Goal: Task Accomplishment & Management: Use online tool/utility

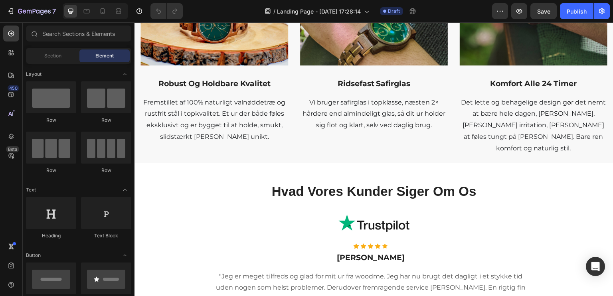
scroll to position [763, 0]
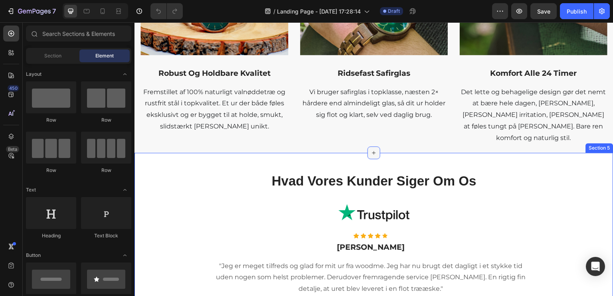
click at [373, 150] on icon at bounding box center [374, 153] width 6 height 6
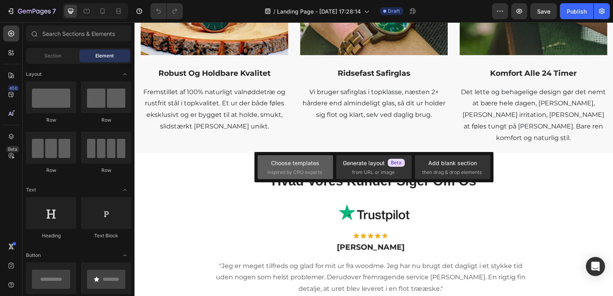
click at [317, 165] on div "Choose templates" at bounding box center [295, 163] width 48 height 8
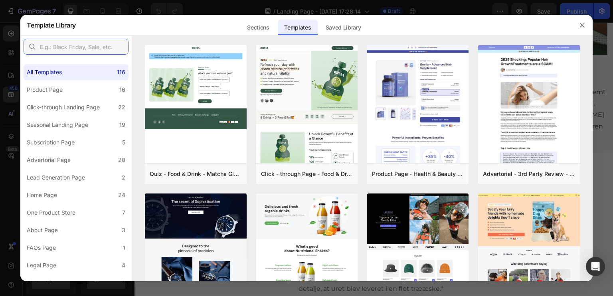
click at [75, 46] on input "text" at bounding box center [76, 47] width 105 height 16
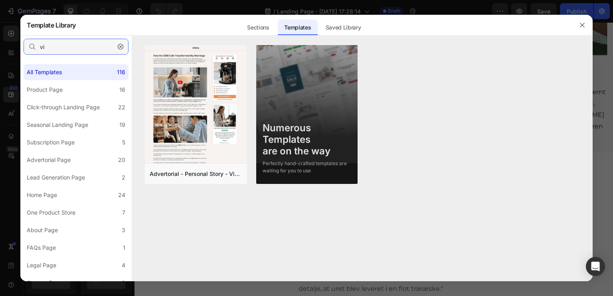
type input "v"
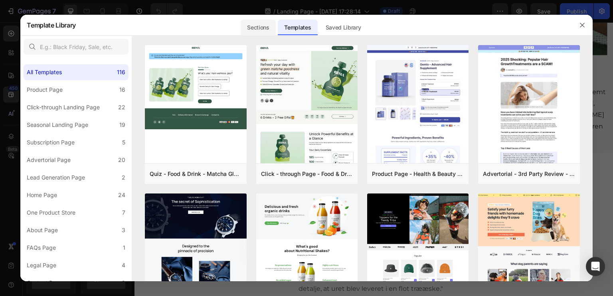
click at [260, 25] on div "Sections" at bounding box center [258, 28] width 35 height 16
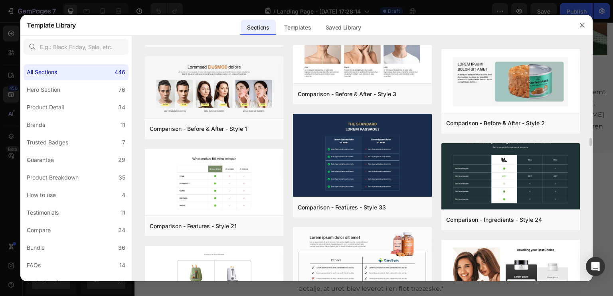
scroll to position [6263, 0]
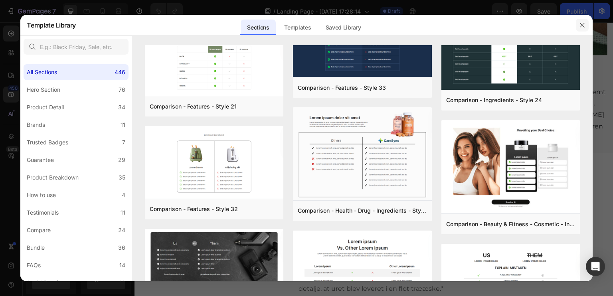
click at [582, 27] on icon "button" at bounding box center [582, 25] width 6 height 6
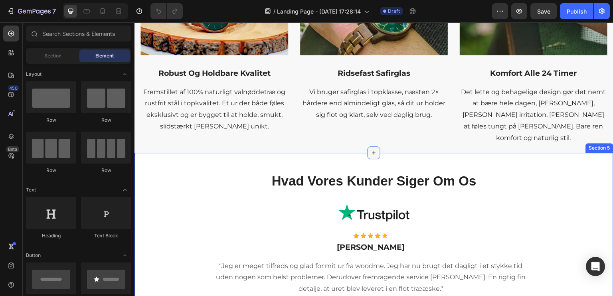
click at [371, 150] on icon at bounding box center [374, 153] width 6 height 6
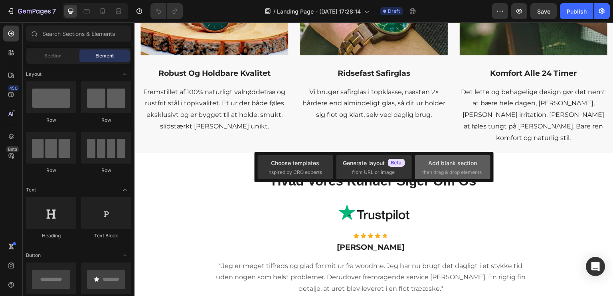
click at [439, 168] on div "Add blank section then drag & drop elements" at bounding box center [452, 167] width 61 height 17
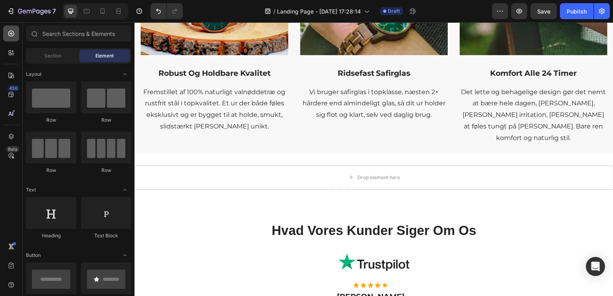
click at [11, 32] on icon at bounding box center [11, 34] width 8 height 8
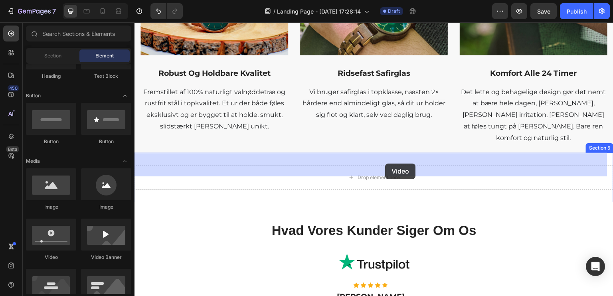
drag, startPoint x: 189, startPoint y: 261, endPoint x: 386, endPoint y: 164, distance: 219.5
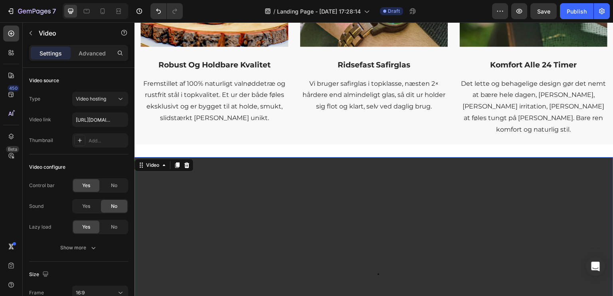
scroll to position [763, 0]
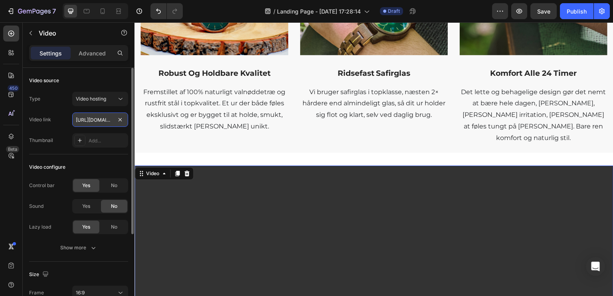
click at [107, 117] on input "[URL][DOMAIN_NAME]" at bounding box center [100, 120] width 56 height 14
paste input "[DOMAIN_NAME][URL]"
click at [63, 127] on div "Video link [URL][DOMAIN_NAME]" at bounding box center [78, 120] width 99 height 14
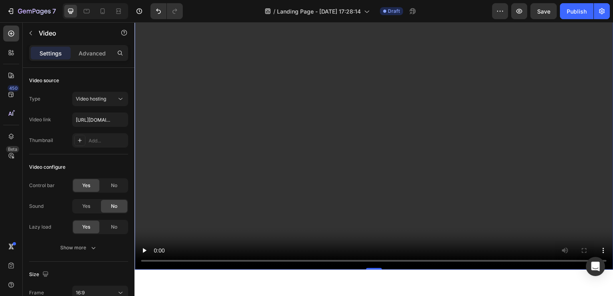
scroll to position [922, 0]
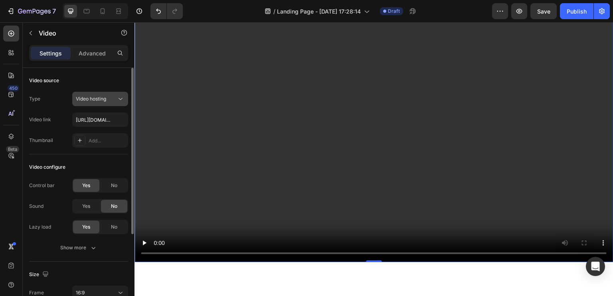
click at [119, 102] on icon at bounding box center [121, 99] width 8 height 8
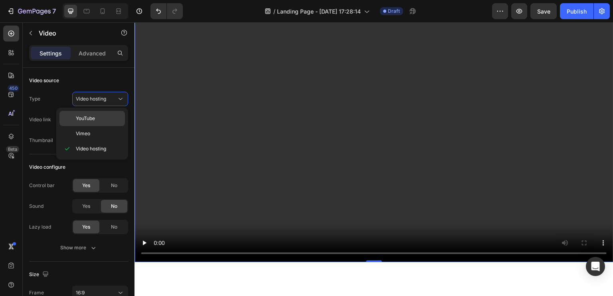
click at [101, 115] on p "YouTube" at bounding box center [98, 118] width 45 height 7
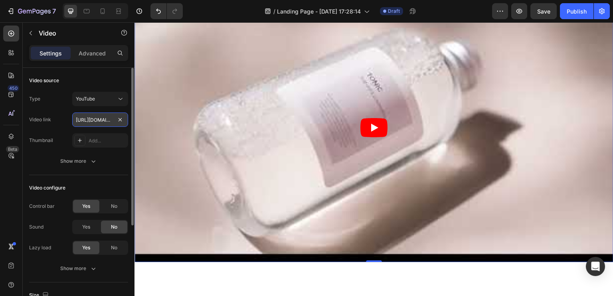
click at [90, 116] on input "[URL][DOMAIN_NAME]" at bounding box center [100, 120] width 56 height 14
paste input "[DOMAIN_NAME][URL]"
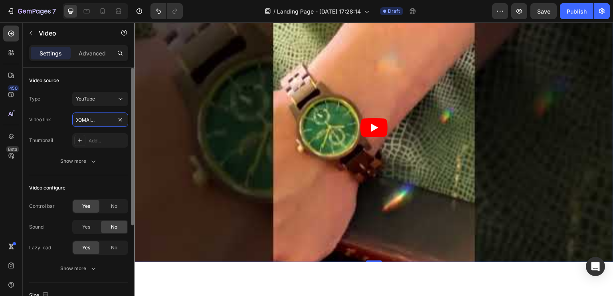
type input "[URL][DOMAIN_NAME]"
click at [59, 103] on div "Type YouTube" at bounding box center [78, 99] width 99 height 14
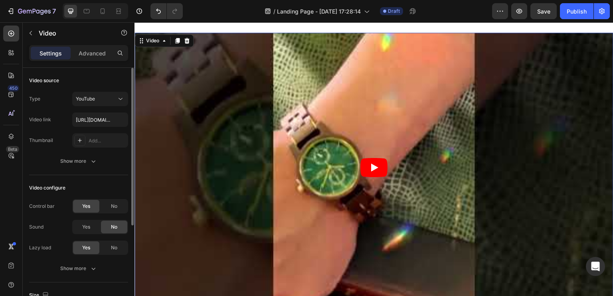
scroll to position [80, 0]
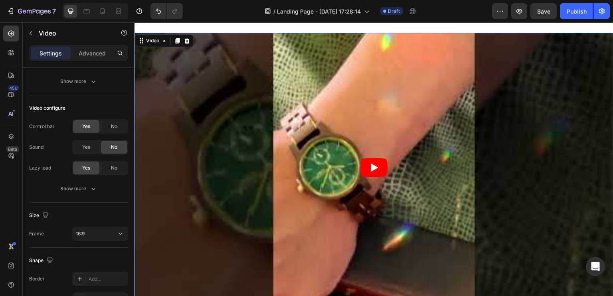
click at [367, 160] on icon "Play" at bounding box center [373, 167] width 27 height 19
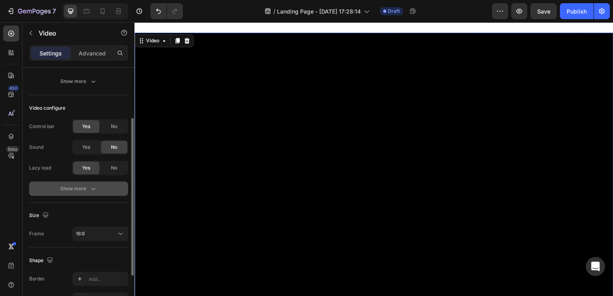
click at [85, 187] on div "Show more" at bounding box center [78, 189] width 37 height 8
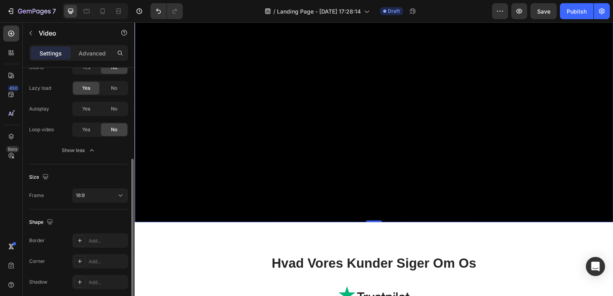
scroll to position [190, 0]
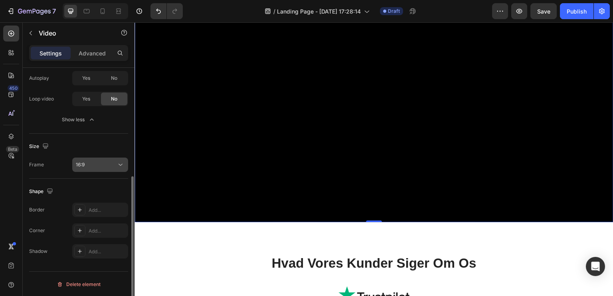
click at [100, 162] on div "16:9" at bounding box center [96, 164] width 41 height 7
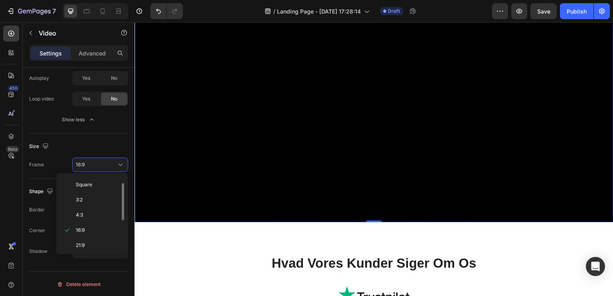
scroll to position [54, 0]
click at [89, 206] on p "21:9" at bounding box center [97, 205] width 42 height 7
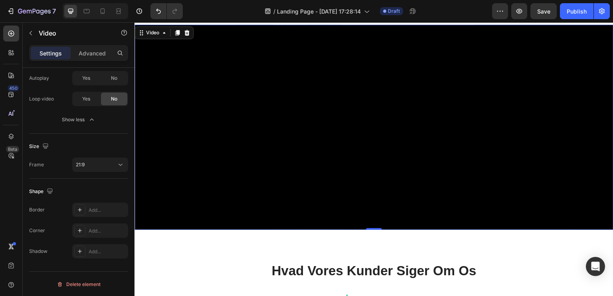
scroll to position [882, 0]
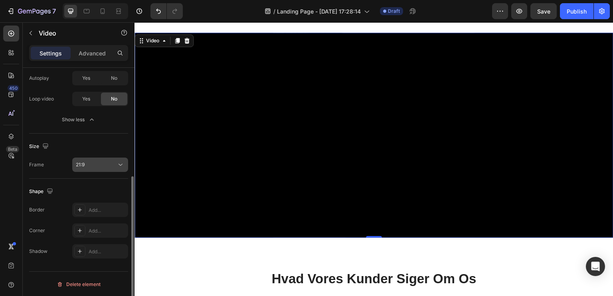
click at [91, 167] on div "21:9" at bounding box center [96, 164] width 41 height 7
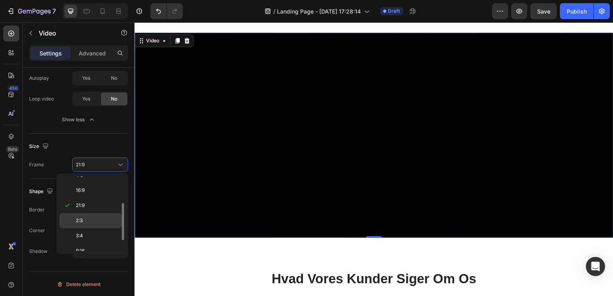
click at [104, 220] on p "2:3" at bounding box center [97, 220] width 42 height 7
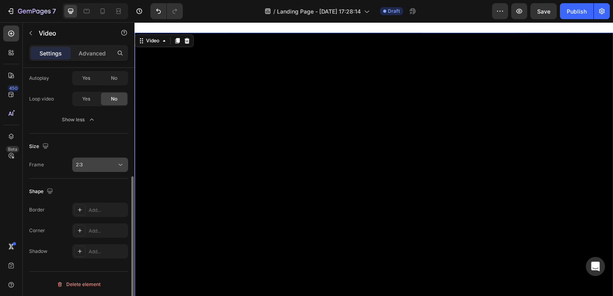
click at [106, 162] on div "2:3" at bounding box center [96, 164] width 41 height 7
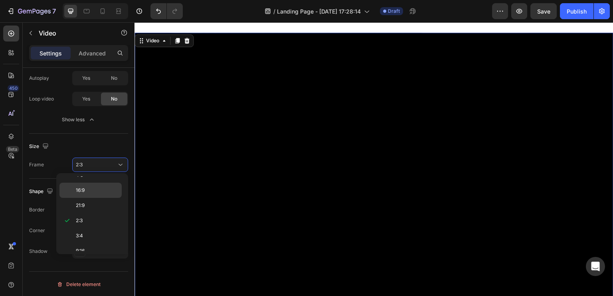
scroll to position [0, 0]
click at [100, 198] on p "Square" at bounding box center [97, 199] width 42 height 7
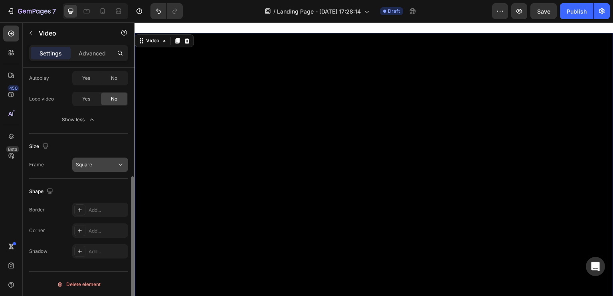
click at [108, 158] on button "Square" at bounding box center [100, 165] width 56 height 14
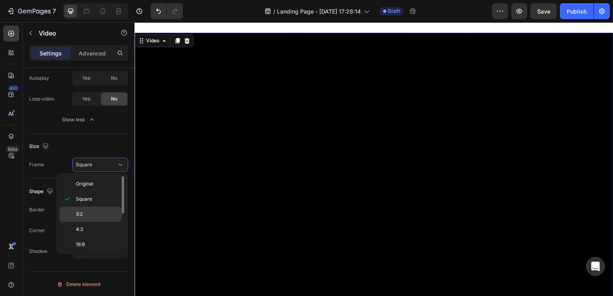
click at [101, 217] on p "3:2" at bounding box center [97, 214] width 42 height 7
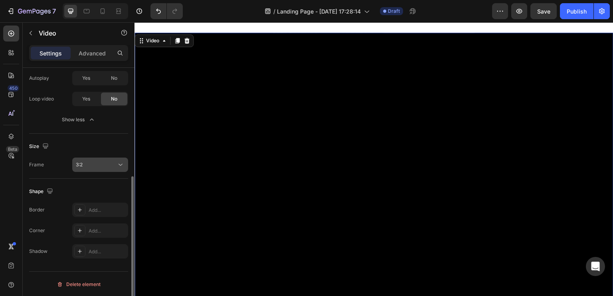
click at [115, 170] on button "3:2" at bounding box center [100, 165] width 56 height 14
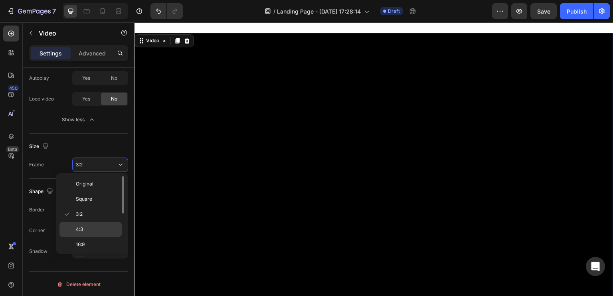
click at [101, 226] on p "4:3" at bounding box center [97, 229] width 42 height 7
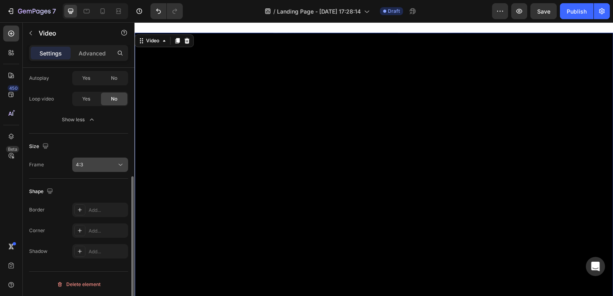
click at [101, 161] on div "4:3" at bounding box center [96, 164] width 41 height 7
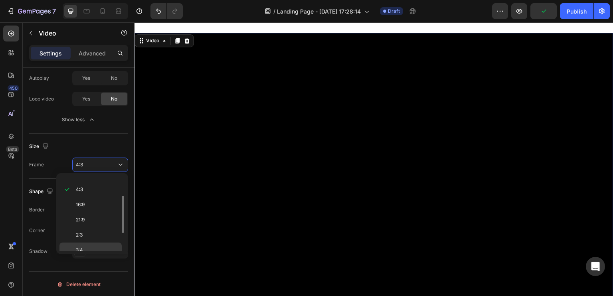
scroll to position [75, 0]
click at [93, 192] on div "21:9" at bounding box center [90, 199] width 62 height 15
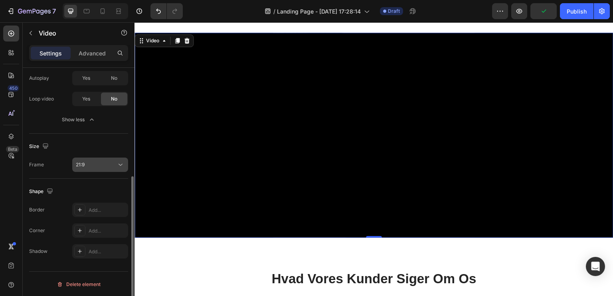
click at [107, 169] on button "21:9" at bounding box center [100, 165] width 56 height 14
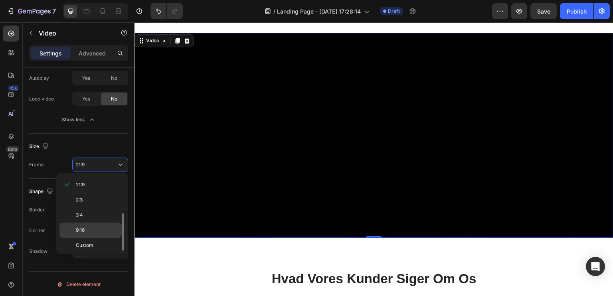
click at [98, 227] on p "9:16" at bounding box center [97, 230] width 42 height 7
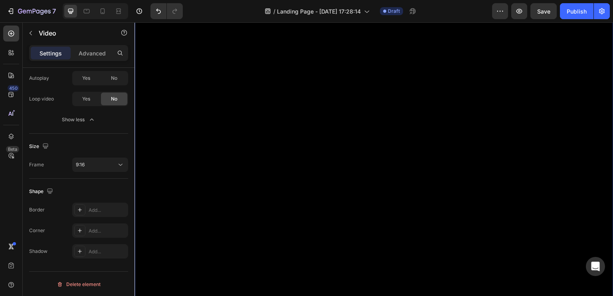
scroll to position [1521, 0]
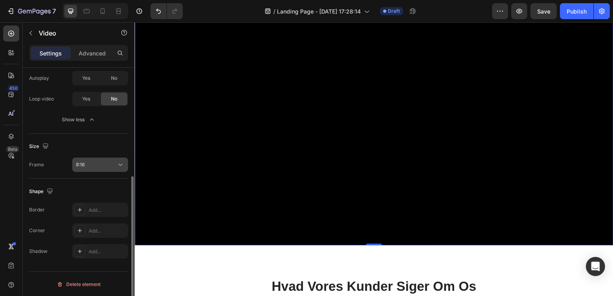
click at [102, 165] on div "9:16" at bounding box center [96, 164] width 41 height 7
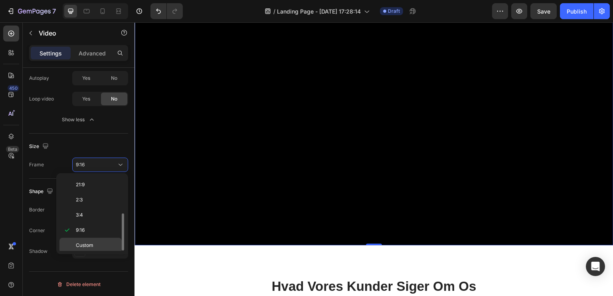
click at [101, 242] on p "Custom" at bounding box center [97, 245] width 42 height 7
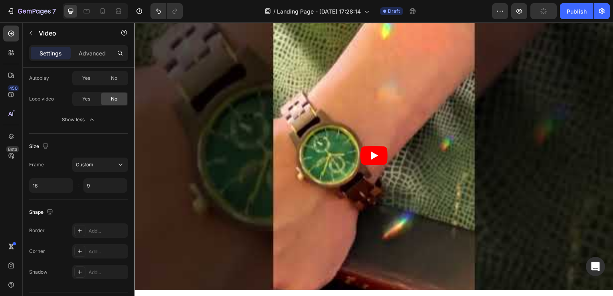
scroll to position [974, 0]
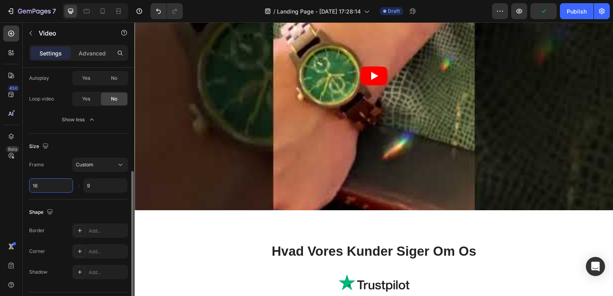
click at [45, 184] on input "16" at bounding box center [51, 185] width 44 height 14
type input "16"
click at [108, 187] on input "9" at bounding box center [105, 185] width 44 height 14
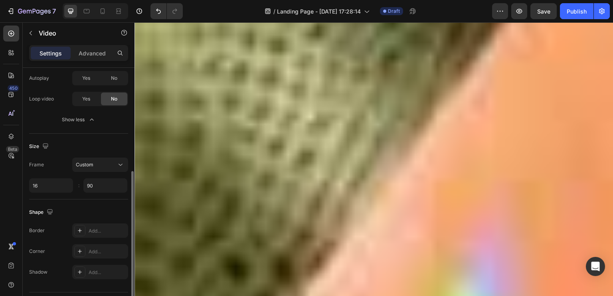
click at [74, 200] on div "Shape Border Add... Corner Add... Shadow Add..." at bounding box center [78, 243] width 99 height 86
click at [99, 187] on input "90" at bounding box center [105, 185] width 44 height 14
type input "4"
click at [53, 183] on input "16" at bounding box center [51, 185] width 44 height 14
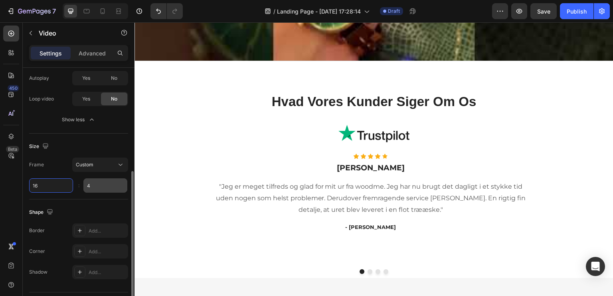
type input "1"
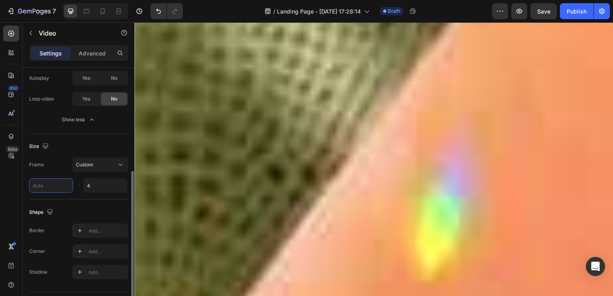
type input "2"
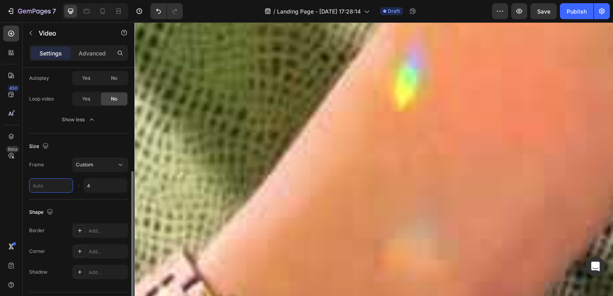
type input "3"
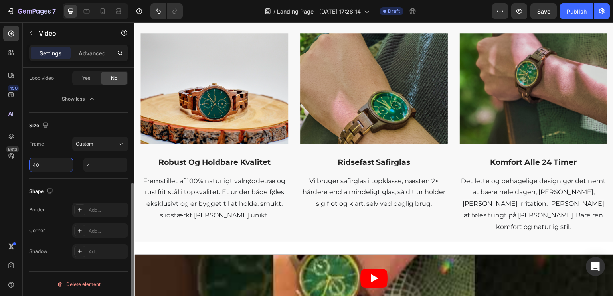
scroll to position [735, 0]
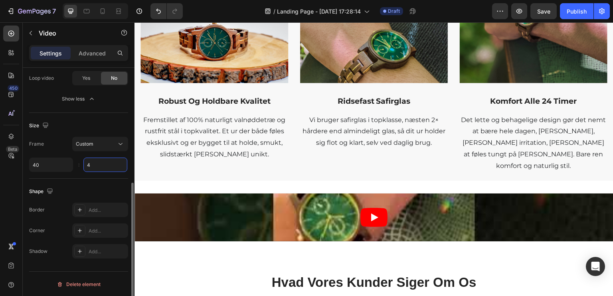
type input "40"
click at [91, 165] on input "4" at bounding box center [105, 165] width 44 height 14
type input "40"
click at [48, 166] on input "40" at bounding box center [51, 165] width 44 height 14
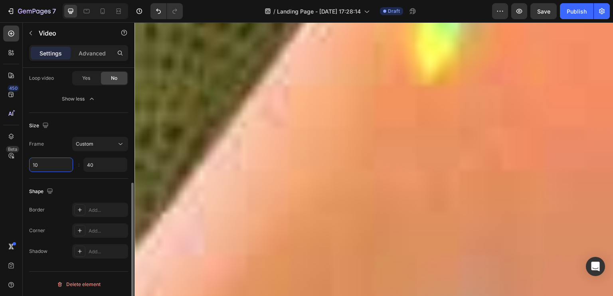
scroll to position [1174, 0]
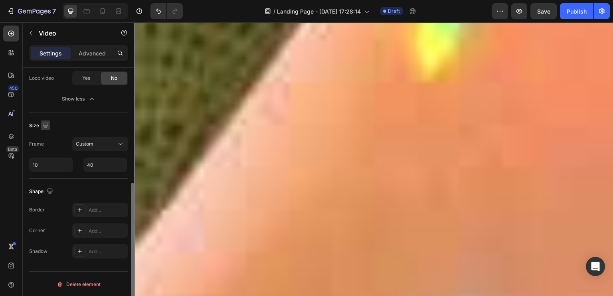
type input "10"
click at [47, 124] on icon "button" at bounding box center [45, 125] width 5 height 5
click at [45, 163] on icon "button" at bounding box center [47, 167] width 8 height 8
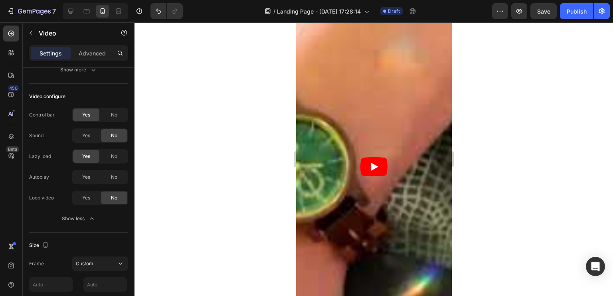
scroll to position [1522, 0]
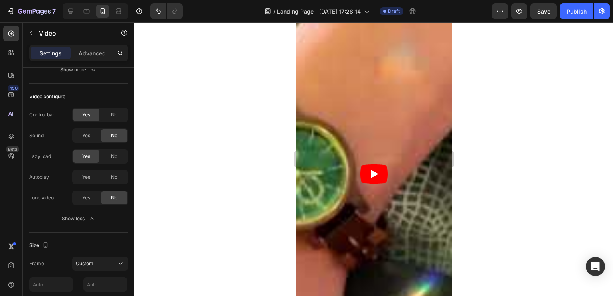
click at [401, 154] on article at bounding box center [374, 174] width 156 height 623
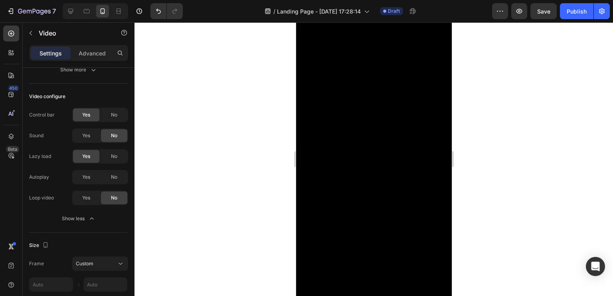
scroll to position [1282, 0]
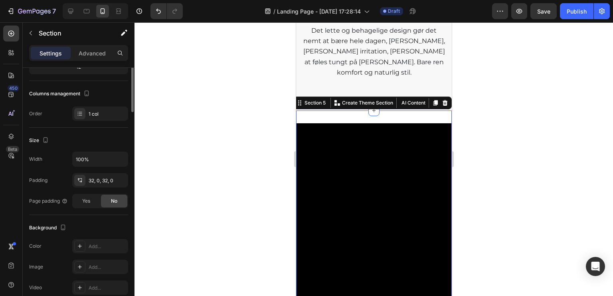
scroll to position [0, 0]
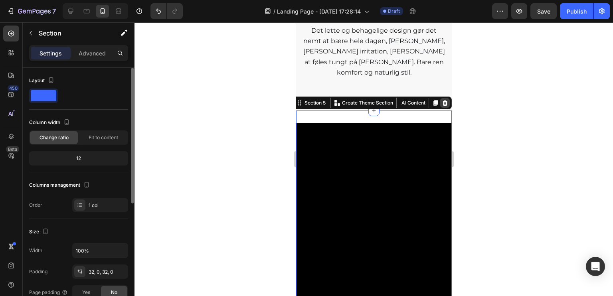
click at [442, 100] on icon at bounding box center [444, 103] width 5 height 6
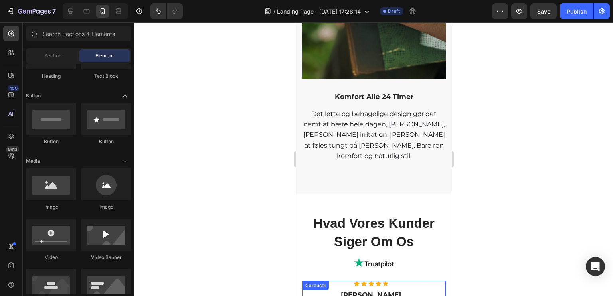
scroll to position [1163, 0]
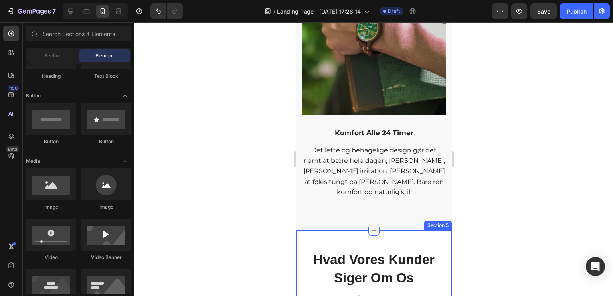
click at [372, 228] on icon at bounding box center [374, 230] width 4 height 4
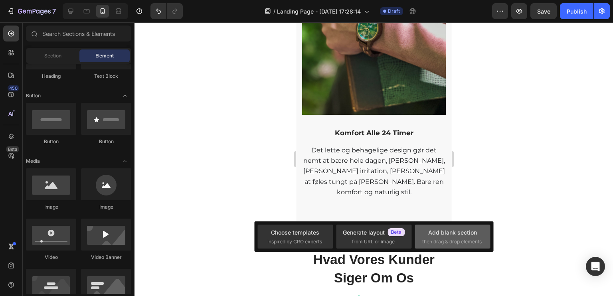
click at [437, 233] on div "Add blank section" at bounding box center [452, 232] width 49 height 8
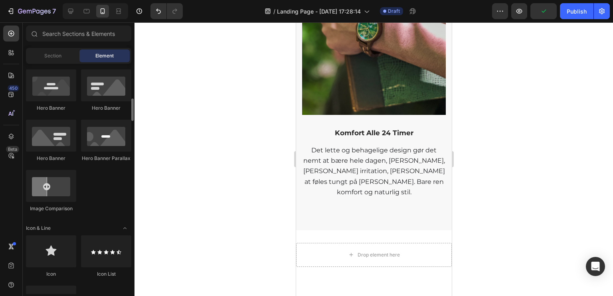
scroll to position [399, 0]
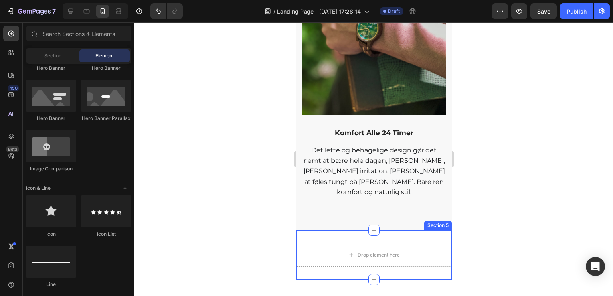
click at [426, 230] on div "Drop element here Section 5" at bounding box center [374, 254] width 156 height 49
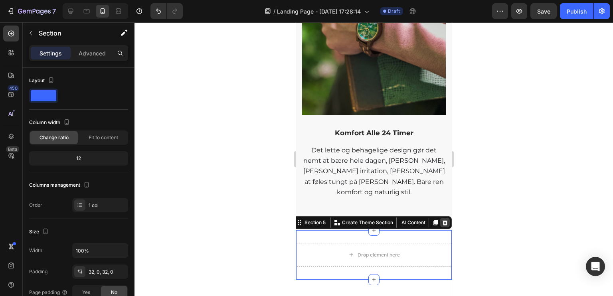
click at [442, 220] on icon at bounding box center [444, 223] width 5 height 6
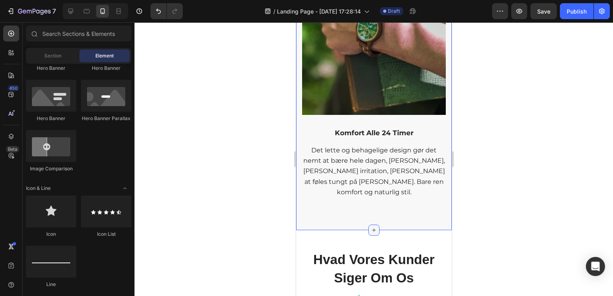
click at [372, 227] on icon at bounding box center [373, 230] width 6 height 6
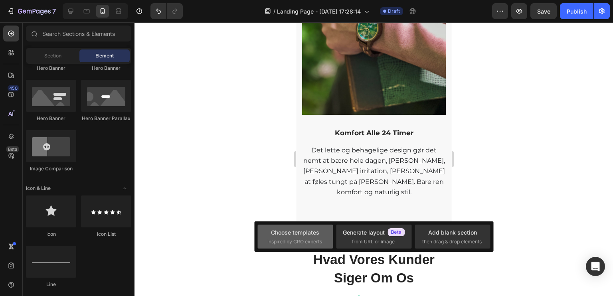
click at [302, 239] on span "inspired by CRO experts" at bounding box center [294, 241] width 55 height 7
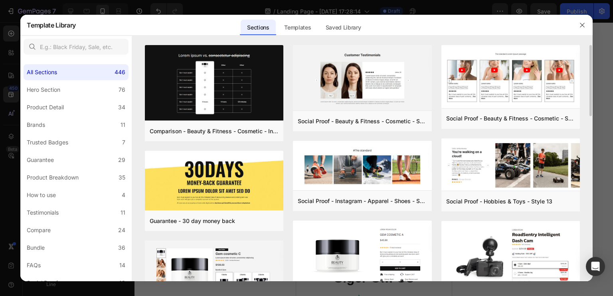
drag, startPoint x: 591, startPoint y: 61, endPoint x: 591, endPoint y: 67, distance: 6.0
click at [591, 67] on div "Comparison - Beauty & Fitness - Cosmetic - Ingredients - Style 19 Add to page P…" at bounding box center [362, 163] width 461 height 236
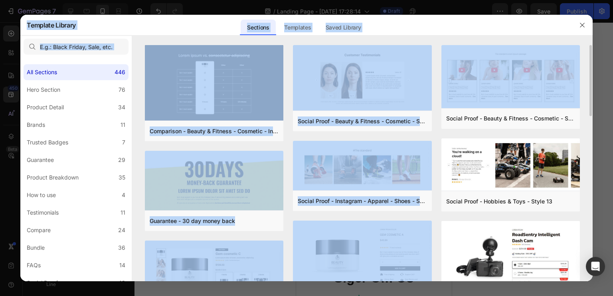
drag, startPoint x: 592, startPoint y: 66, endPoint x: 589, endPoint y: 70, distance: 4.9
click at [589, 70] on div "Template Library Sections Templates Existing pages Saved Library Templates Save…" at bounding box center [306, 148] width 613 height 296
click at [589, 70] on div "Comparison - Beauty & Fitness - Cosmetic - Ingredients - Style 19 Add to page P…" at bounding box center [362, 163] width 461 height 236
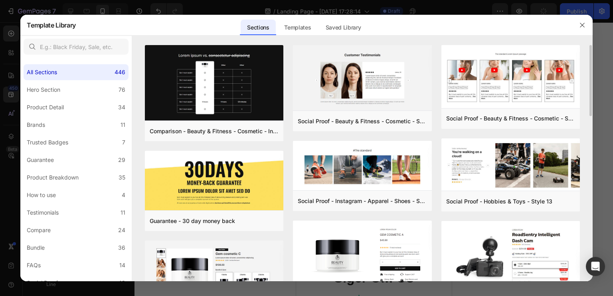
drag, startPoint x: 591, startPoint y: 70, endPoint x: 590, endPoint y: 76, distance: 6.4
click at [590, 76] on div "Comparison - Beauty & Fitness - Cosmetic - Ingredients - Style 19 Add to page P…" at bounding box center [362, 163] width 461 height 236
drag, startPoint x: 590, startPoint y: 76, endPoint x: 591, endPoint y: 104, distance: 27.5
click at [591, 104] on div "Comparison - Beauty & Fitness - Cosmetic - Ingredients - Style 19 Add to page P…" at bounding box center [362, 163] width 461 height 236
drag, startPoint x: 591, startPoint y: 104, endPoint x: 591, endPoint y: 123, distance: 19.6
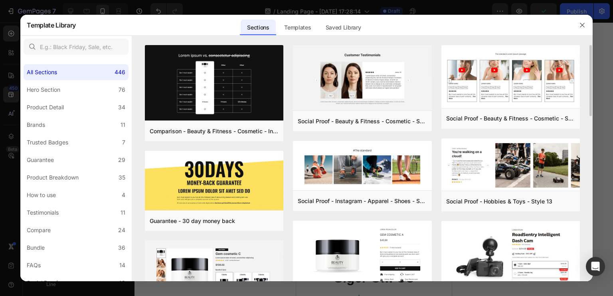
click at [591, 123] on div "Comparison - Beauty & Fitness - Cosmetic - Ingredients - Style 19 Add to page P…" at bounding box center [362, 163] width 461 height 236
click at [589, 114] on div "Comparison - Beauty & Fitness - Cosmetic - Ingredients - Style 19 Add to page P…" at bounding box center [362, 163] width 461 height 236
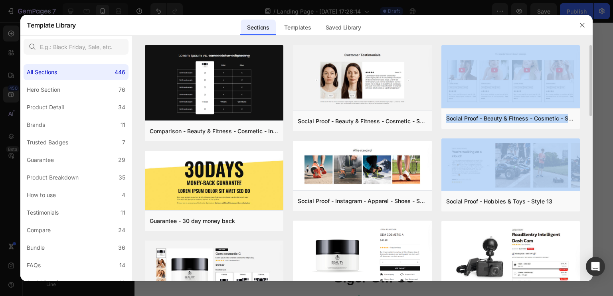
drag, startPoint x: 591, startPoint y: 114, endPoint x: 581, endPoint y: 144, distance: 31.6
click at [586, 142] on div "Comparison - Beauty & Fitness - Cosmetic - Ingredients - Style 19 Add to page P…" at bounding box center [362, 163] width 461 height 236
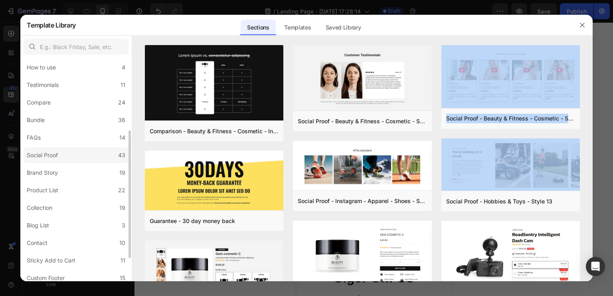
scroll to position [88, 0]
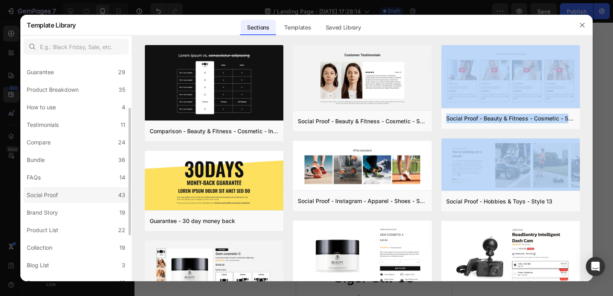
click at [59, 197] on div "Social Proof" at bounding box center [44, 195] width 34 height 10
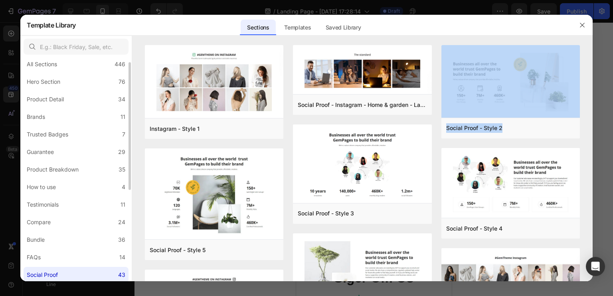
scroll to position [0, 0]
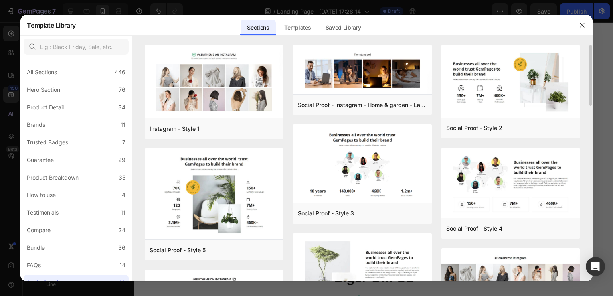
click at [137, 134] on div "Instagram - Style 1 Add to page Preview Social Proof - Style 5 Add to page Prev…" at bounding box center [362, 163] width 461 height 236
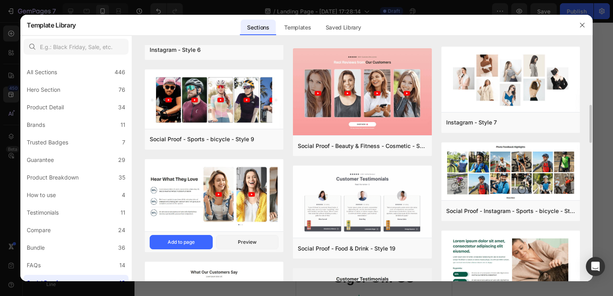
scroll to position [330, 0]
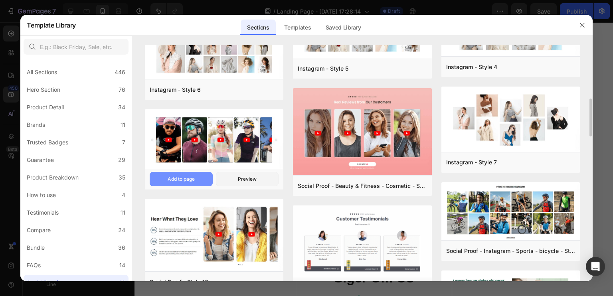
click at [198, 179] on button "Add to page" at bounding box center [181, 179] width 63 height 14
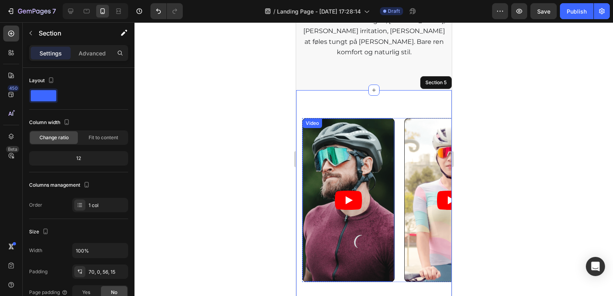
scroll to position [1349, 0]
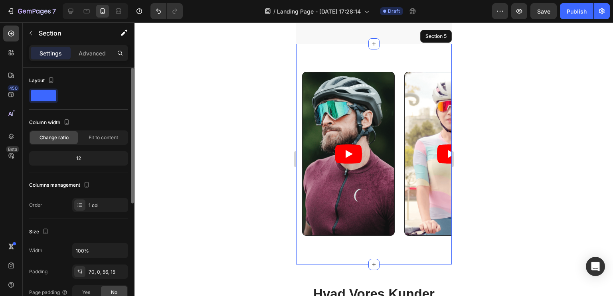
click at [88, 155] on div "12" at bounding box center [79, 158] width 96 height 11
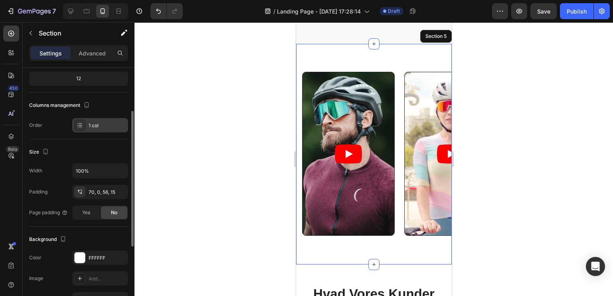
click at [103, 128] on div "1 col" at bounding box center [108, 125] width 38 height 7
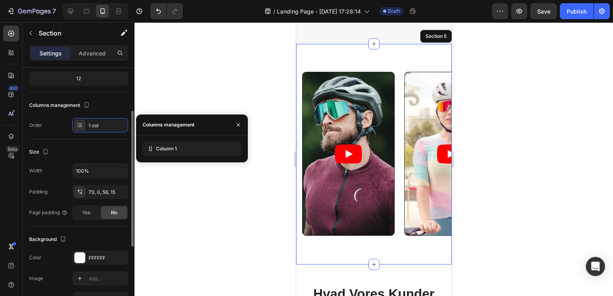
click at [93, 150] on div "Size" at bounding box center [78, 152] width 99 height 13
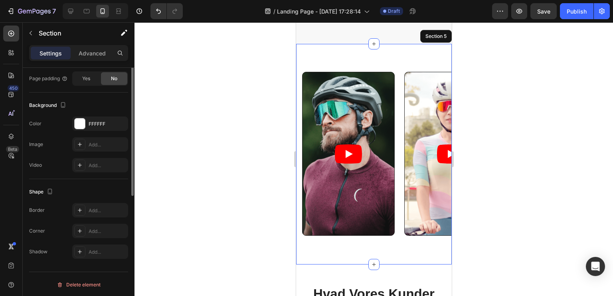
scroll to position [0, 0]
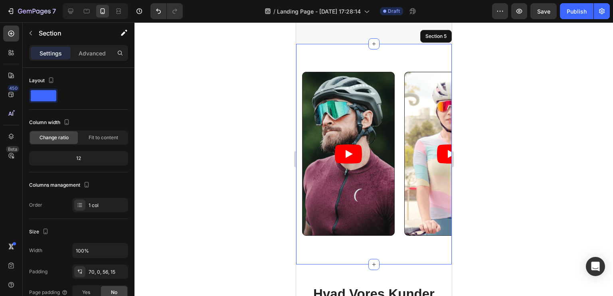
click at [299, 87] on div "Video Video Video Video Video Carousel Section 5" at bounding box center [374, 154] width 156 height 221
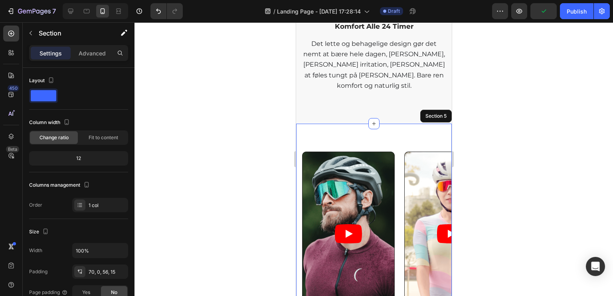
click at [425, 124] on div "Video Video Video Video Video Carousel Section 5" at bounding box center [374, 234] width 156 height 221
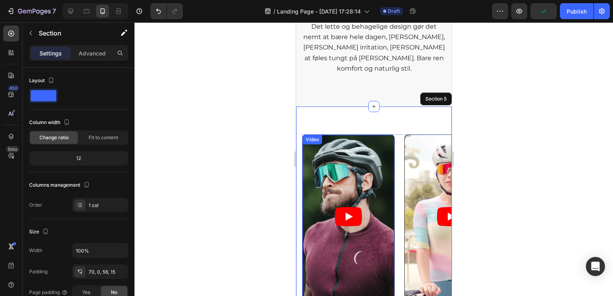
scroll to position [1269, 0]
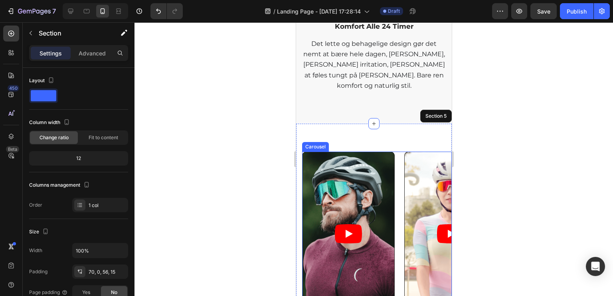
click at [396, 152] on div "Video Video Video Video Video" at bounding box center [377, 234] width 150 height 164
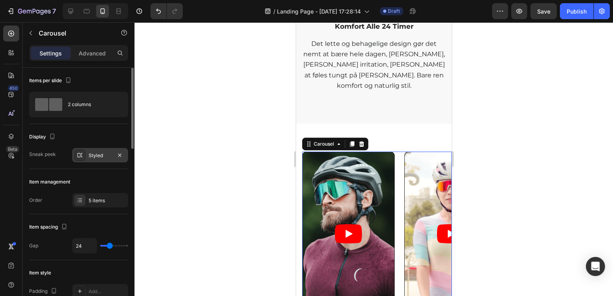
click at [97, 152] on div "Styled" at bounding box center [100, 155] width 23 height 7
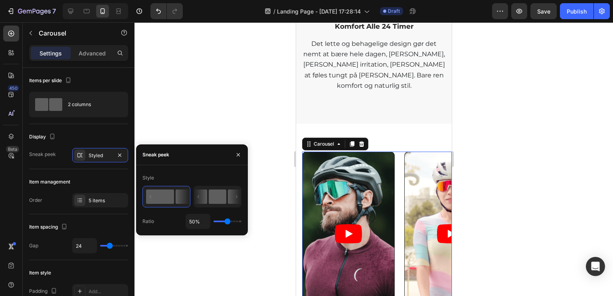
click at [209, 194] on rect at bounding box center [218, 197] width 18 height 14
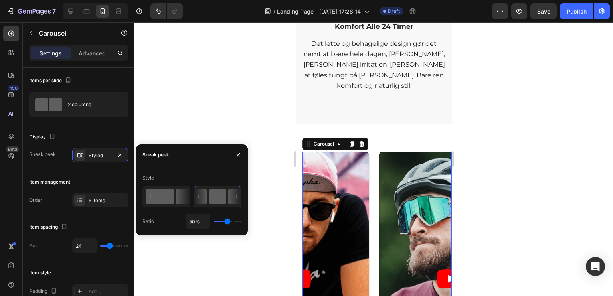
click at [167, 199] on rect at bounding box center [160, 197] width 28 height 14
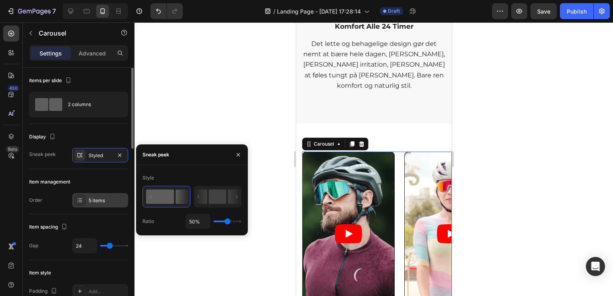
click at [93, 202] on div "5 items" at bounding box center [108, 200] width 38 height 7
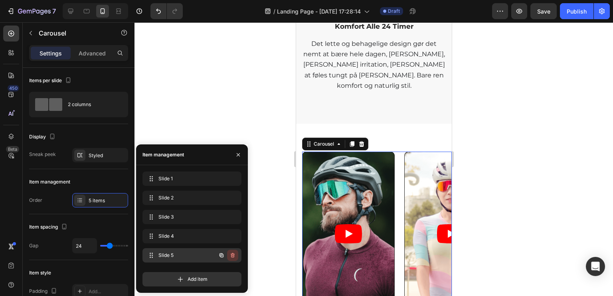
click at [230, 253] on icon "button" at bounding box center [232, 255] width 6 height 6
click at [232, 253] on div "Delete" at bounding box center [227, 255] width 15 height 7
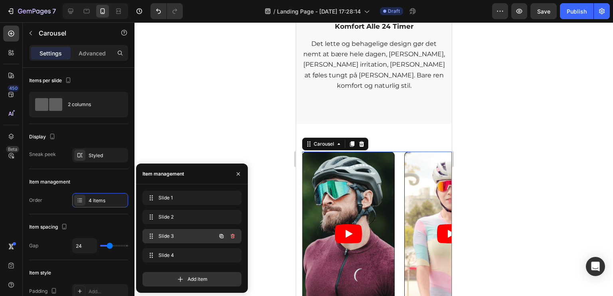
click at [231, 238] on icon "button" at bounding box center [233, 236] width 4 height 5
click at [231, 238] on div "Delete" at bounding box center [227, 236] width 15 height 7
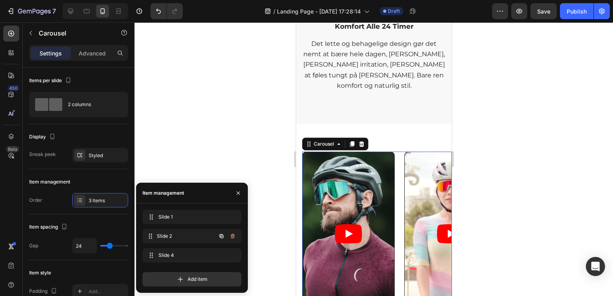
click at [231, 238] on div "Slide 2 Slide 2" at bounding box center [191, 236] width 99 height 14
click at [231, 238] on icon "button" at bounding box center [233, 236] width 4 height 5
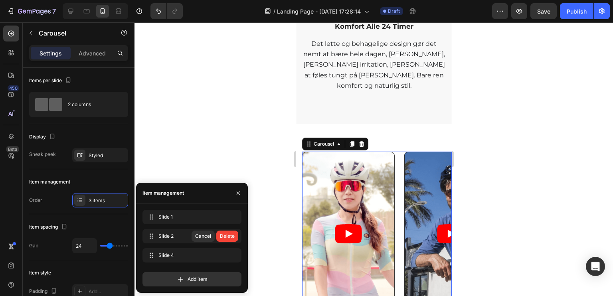
click at [231, 238] on div "Delete" at bounding box center [227, 236] width 15 height 7
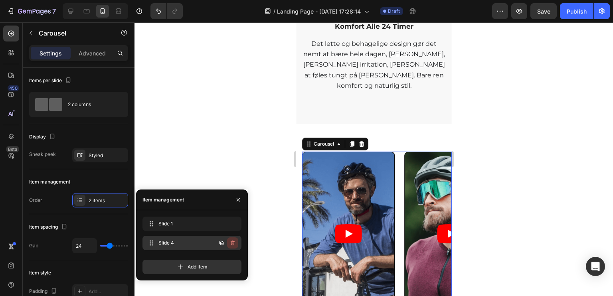
click at [235, 244] on icon "button" at bounding box center [232, 243] width 6 height 6
click at [232, 241] on div "Delete" at bounding box center [227, 242] width 15 height 7
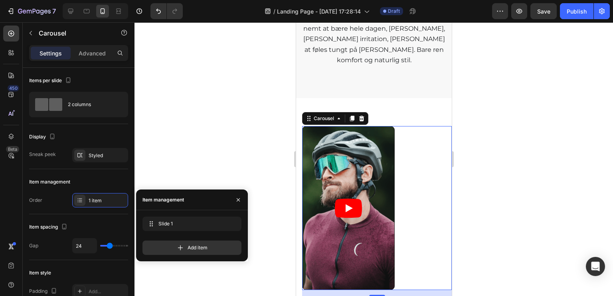
scroll to position [1349, 0]
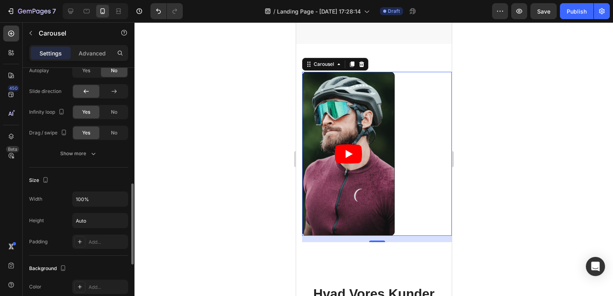
scroll to position [528, 0]
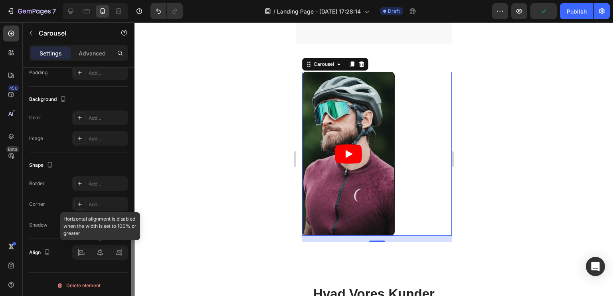
drag, startPoint x: 102, startPoint y: 255, endPoint x: 100, endPoint y: 247, distance: 8.7
click at [102, 255] on div at bounding box center [100, 252] width 56 height 14
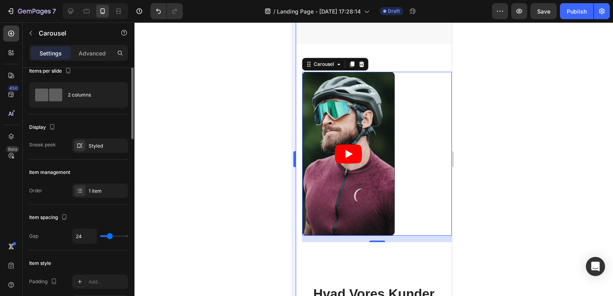
scroll to position [0, 0]
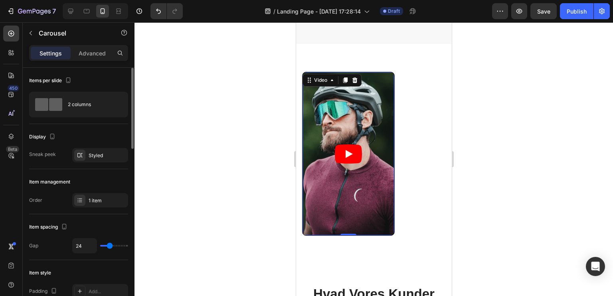
click at [380, 148] on article at bounding box center [348, 153] width 92 height 163
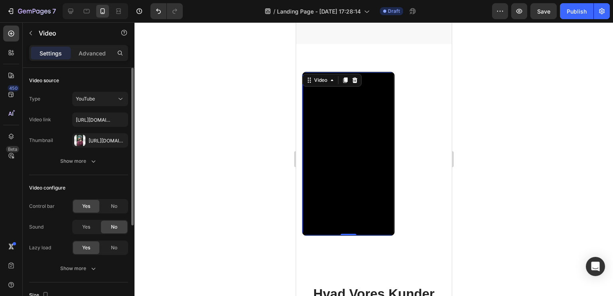
click at [97, 107] on div "Type YouTube Video link [URL][DOMAIN_NAME] Thumbnail [URL][DOMAIN_NAME]" at bounding box center [78, 120] width 99 height 56
click at [105, 117] on input "[URL][DOMAIN_NAME]" at bounding box center [100, 120] width 56 height 14
paste input "[DOMAIN_NAME][URL]"
type input "[URL][DOMAIN_NAME]"
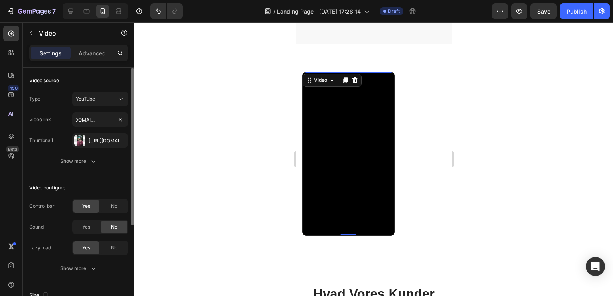
click at [49, 151] on div "Type YouTube Video link [URL][DOMAIN_NAME] Thumbnail [URL][DOMAIN_NAME] Show mo…" at bounding box center [78, 130] width 99 height 77
click at [254, 143] on div at bounding box center [373, 159] width 479 height 274
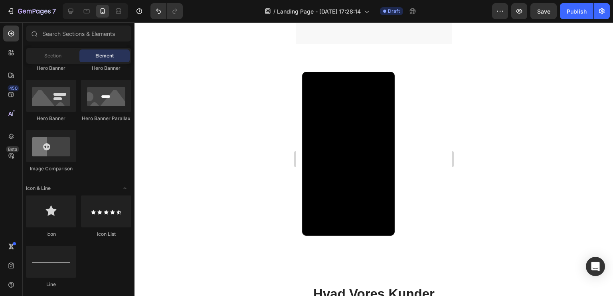
click at [228, 170] on div at bounding box center [373, 159] width 479 height 274
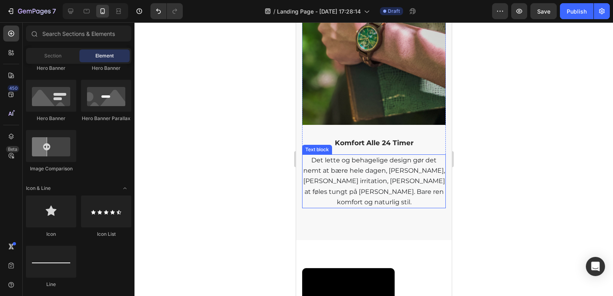
scroll to position [1149, 0]
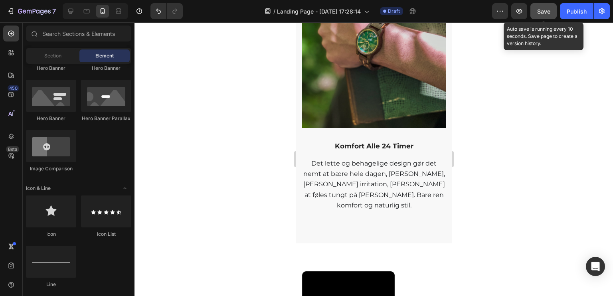
click at [546, 6] on button "Save" at bounding box center [543, 11] width 26 height 16
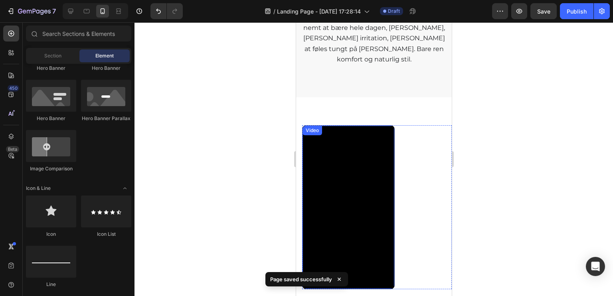
scroll to position [1349, 0]
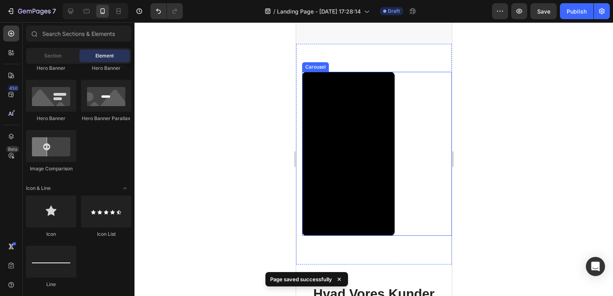
click at [414, 130] on div "Video" at bounding box center [377, 154] width 150 height 164
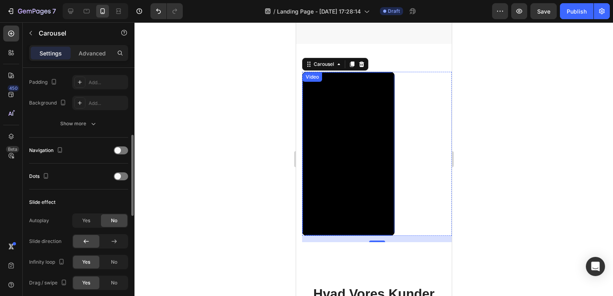
scroll to position [0, 0]
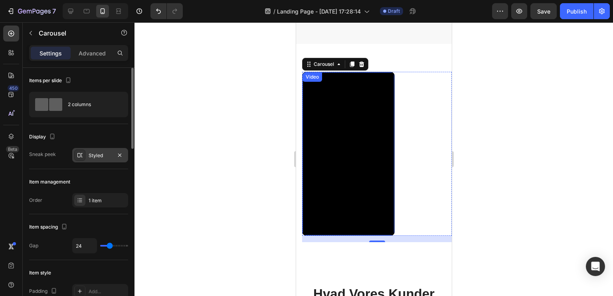
click at [92, 161] on div "Styled" at bounding box center [100, 155] width 56 height 14
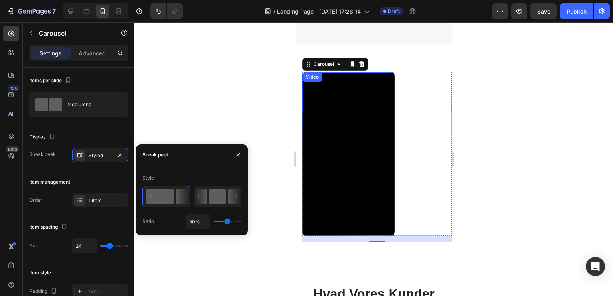
click at [207, 199] on icon at bounding box center [200, 197] width 13 height 14
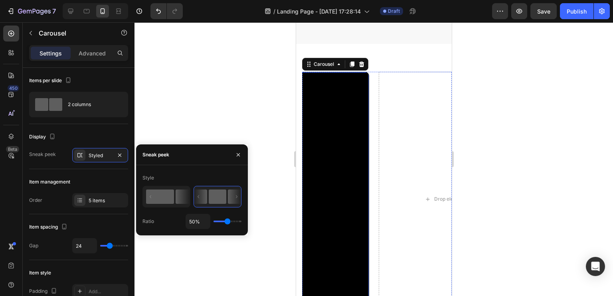
click at [179, 199] on icon at bounding box center [183, 197] width 14 height 14
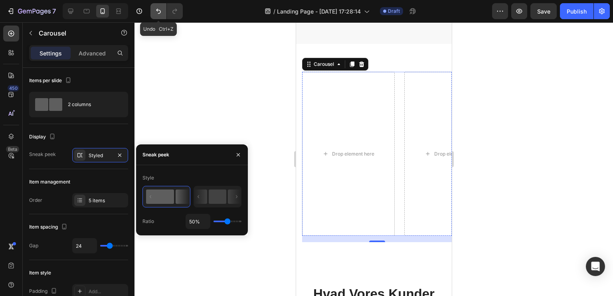
click at [160, 15] on icon "Undo/Redo" at bounding box center [158, 11] width 8 height 8
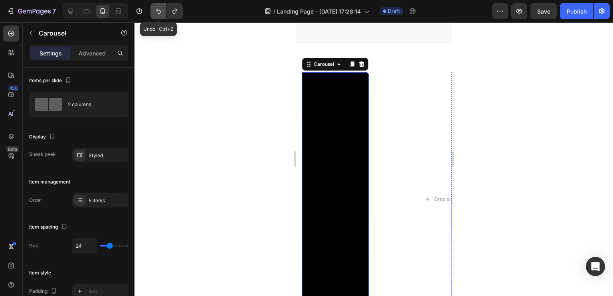
click at [160, 15] on icon "Undo/Redo" at bounding box center [158, 11] width 8 height 8
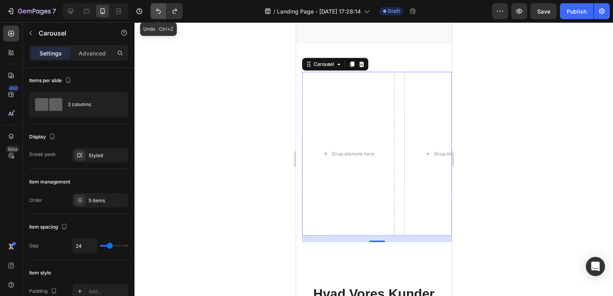
click at [160, 15] on icon "Undo/Redo" at bounding box center [158, 11] width 8 height 8
click at [171, 14] on icon "Undo/Redo" at bounding box center [175, 11] width 8 height 8
click at [154, 15] on icon "Undo/Redo" at bounding box center [158, 11] width 8 height 8
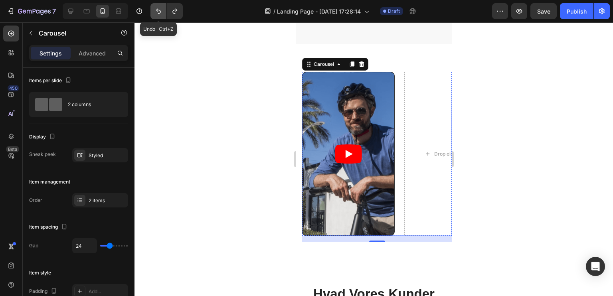
click at [154, 15] on icon "Undo/Redo" at bounding box center [158, 11] width 8 height 8
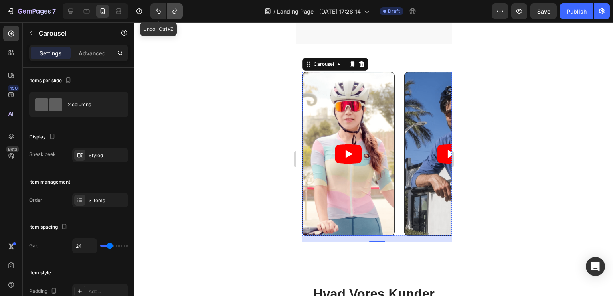
click at [168, 16] on button "Undo/Redo" at bounding box center [175, 11] width 16 height 16
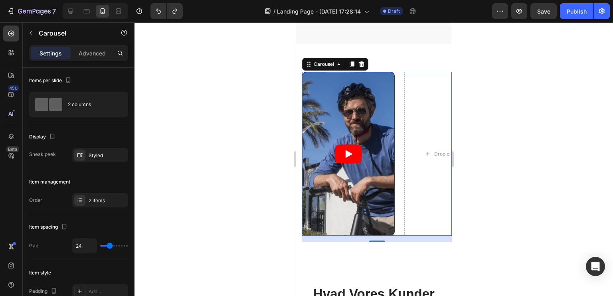
click at [398, 108] on div "Video Video Drop element here Drop element here Drop element here Drop element …" at bounding box center [377, 154] width 150 height 164
click at [86, 193] on div "2 items" at bounding box center [100, 200] width 56 height 14
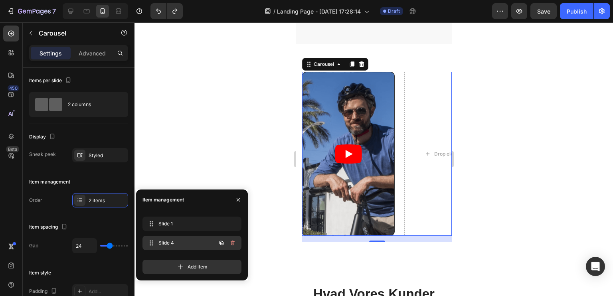
click at [235, 244] on icon "button" at bounding box center [232, 243] width 6 height 6
click at [234, 243] on div "Delete" at bounding box center [227, 242] width 15 height 7
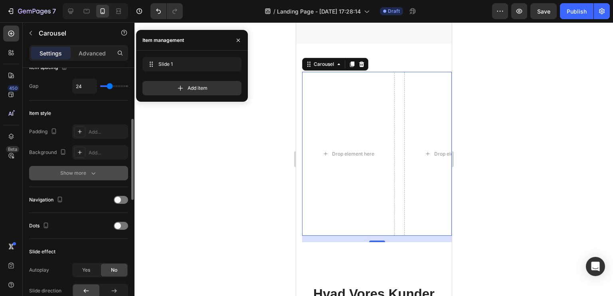
scroll to position [80, 0]
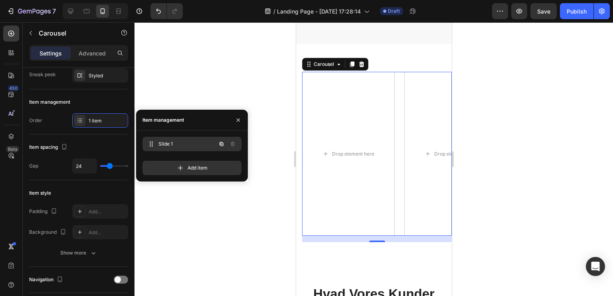
click at [189, 141] on span "Slide 1" at bounding box center [180, 143] width 45 height 7
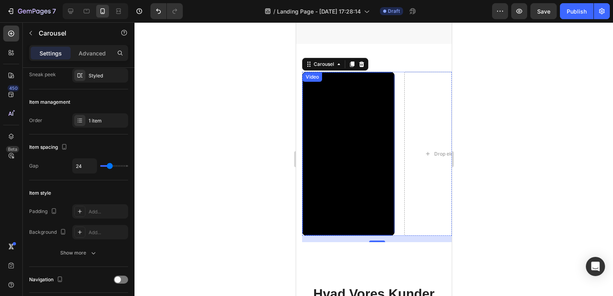
click at [249, 222] on div at bounding box center [373, 159] width 479 height 274
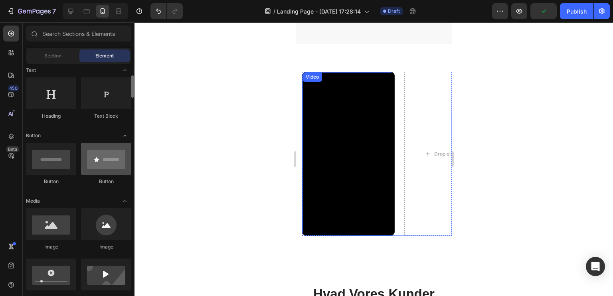
scroll to position [0, 0]
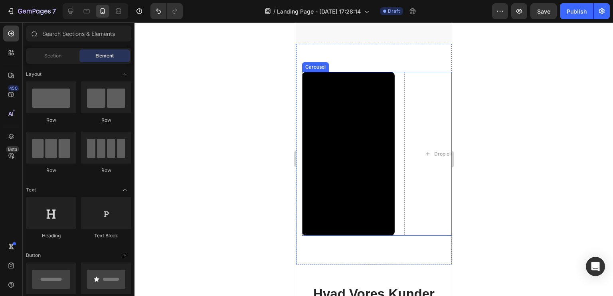
click at [401, 73] on div "Video Drop element here Drop element here Drop element here Drop element here" at bounding box center [377, 154] width 150 height 164
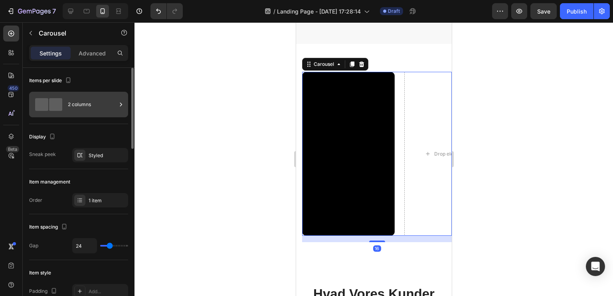
click at [73, 108] on div "2 columns" at bounding box center [92, 104] width 49 height 18
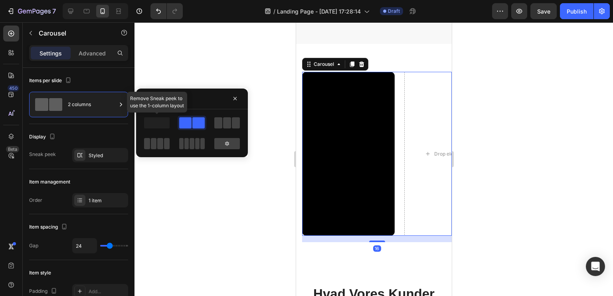
click at [160, 126] on span at bounding box center [157, 122] width 26 height 11
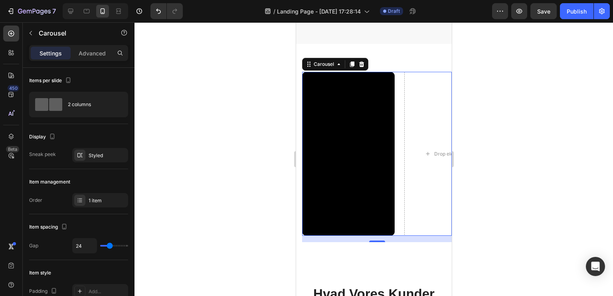
drag, startPoint x: 245, startPoint y: 204, endPoint x: 267, endPoint y: 203, distance: 22.4
click at [245, 204] on div at bounding box center [373, 159] width 479 height 274
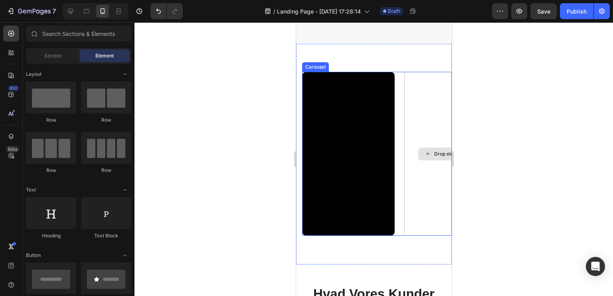
click at [434, 161] on div "Drop element here" at bounding box center [450, 154] width 93 height 164
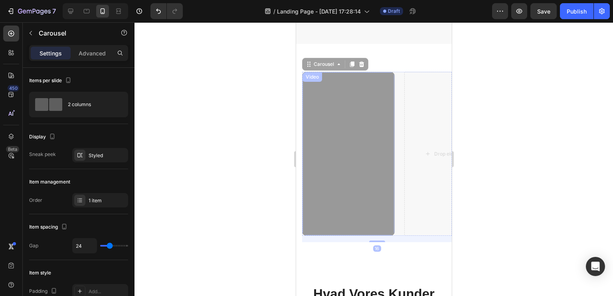
drag, startPoint x: 434, startPoint y: 161, endPoint x: 380, endPoint y: 162, distance: 53.9
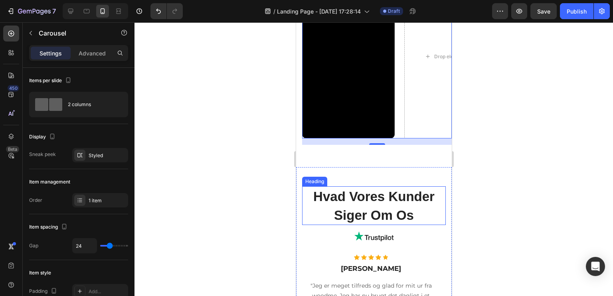
scroll to position [1429, 0]
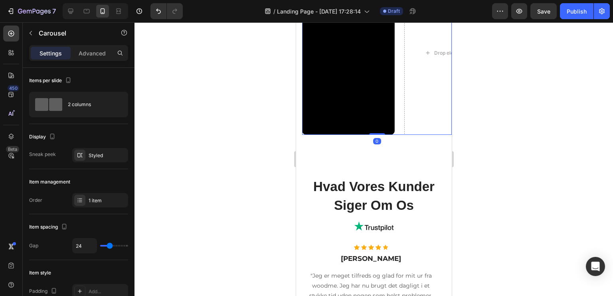
drag, startPoint x: 371, startPoint y: 140, endPoint x: 364, endPoint y: 130, distance: 12.1
click at [364, 130] on div "Video Drop element here Drop element here Drop element here Drop element here C…" at bounding box center [377, 53] width 150 height 164
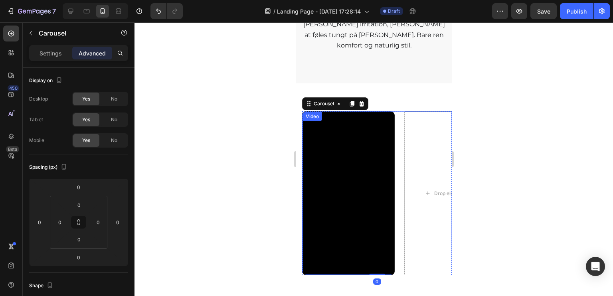
scroll to position [1309, 0]
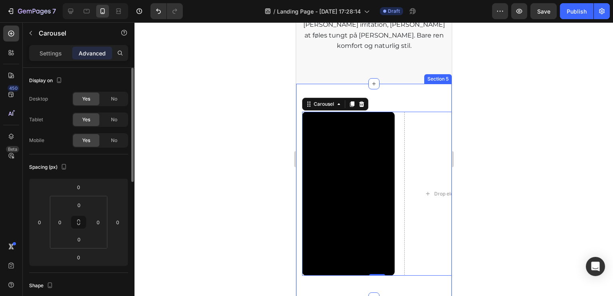
click at [51, 55] on p "Settings" at bounding box center [51, 53] width 22 height 8
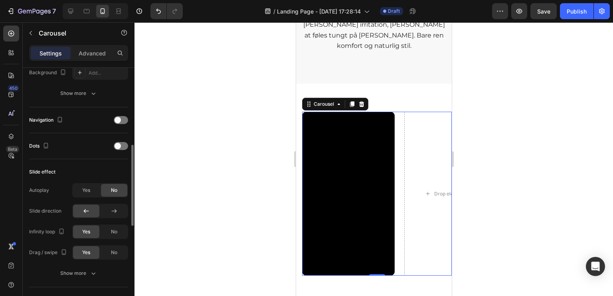
scroll to position [279, 0]
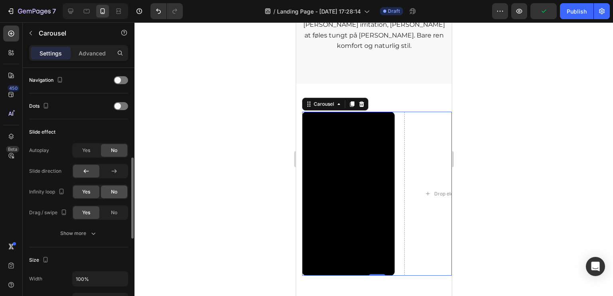
click at [110, 192] on div "No" at bounding box center [114, 192] width 26 height 13
click at [45, 194] on div "Infinity loop" at bounding box center [47, 192] width 37 height 11
click at [106, 212] on div "No" at bounding box center [114, 212] width 26 height 13
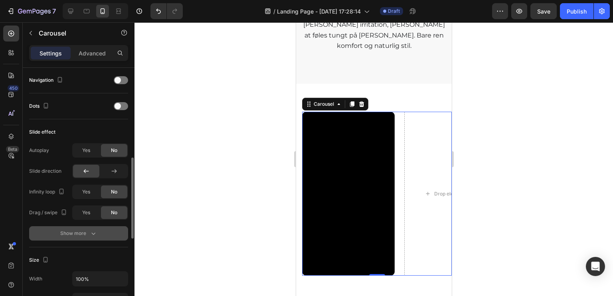
click at [90, 233] on icon "button" at bounding box center [93, 233] width 8 height 8
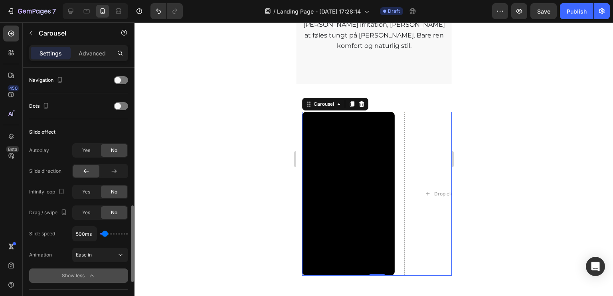
scroll to position [319, 0]
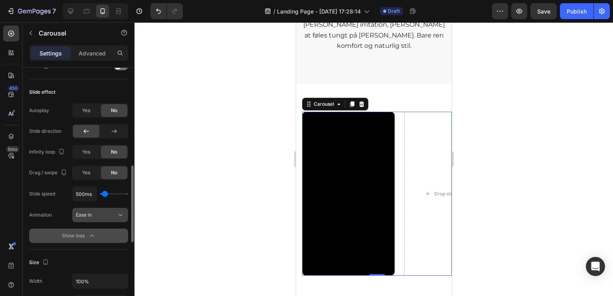
click at [105, 212] on div "Ease in" at bounding box center [96, 215] width 41 height 7
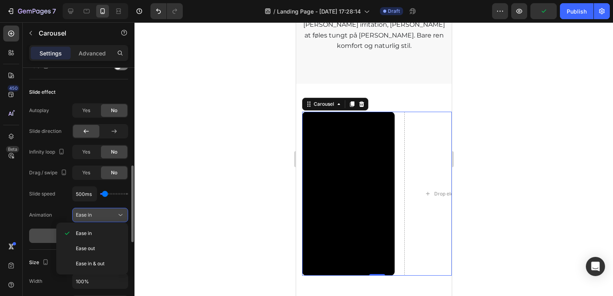
click at [105, 212] on div "Ease in" at bounding box center [96, 215] width 41 height 7
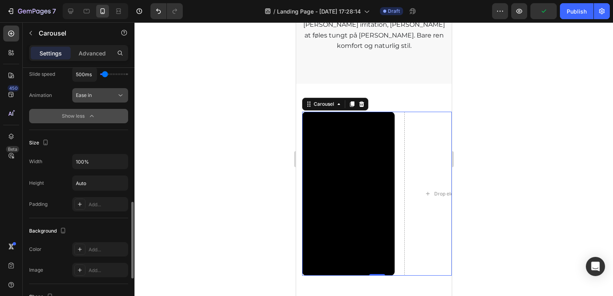
scroll to position [479, 0]
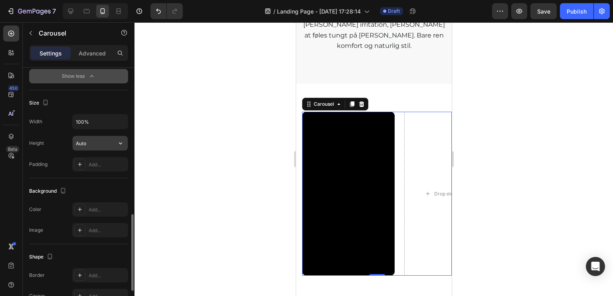
click at [102, 142] on input "Auto" at bounding box center [100, 143] width 55 height 14
click at [123, 142] on icon "button" at bounding box center [121, 143] width 8 height 8
click at [51, 144] on div "Height Auto" at bounding box center [78, 143] width 99 height 15
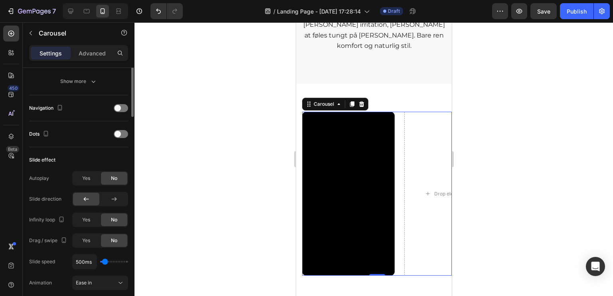
scroll to position [0, 0]
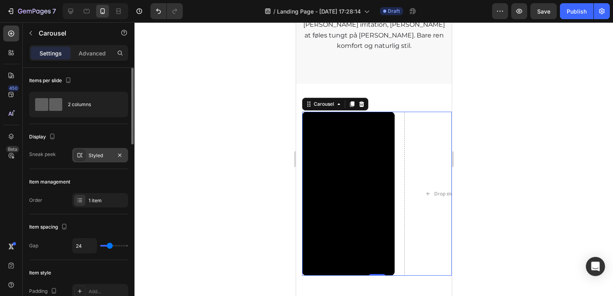
click at [91, 157] on div "Styled" at bounding box center [100, 155] width 23 height 7
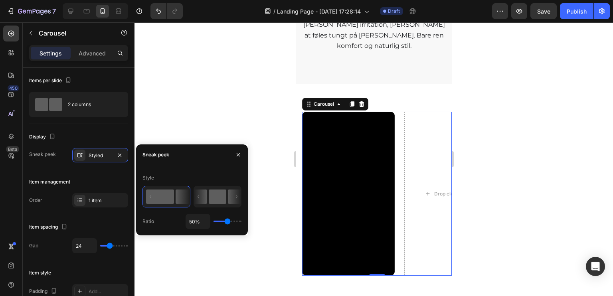
click at [216, 204] on rect at bounding box center [218, 197] width 18 height 14
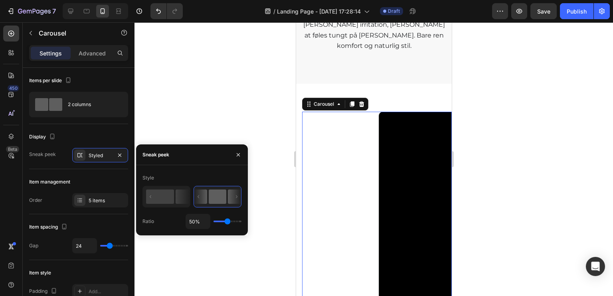
type input "37%"
type input "37"
type input "26%"
type input "26"
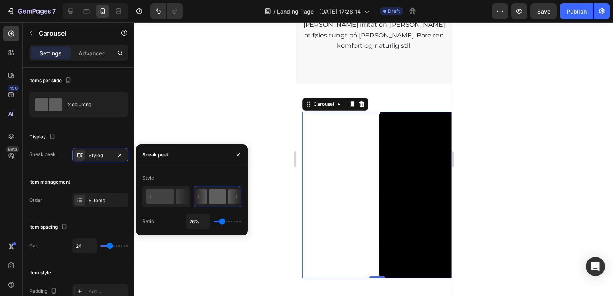
type input "22%"
type input "22"
type input "20%"
type input "20"
type input "22%"
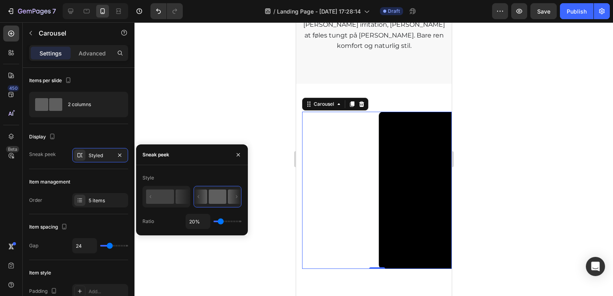
type input "22"
type input "20%"
type input "20"
type input "19%"
drag, startPoint x: 227, startPoint y: 222, endPoint x: 220, endPoint y: 222, distance: 6.4
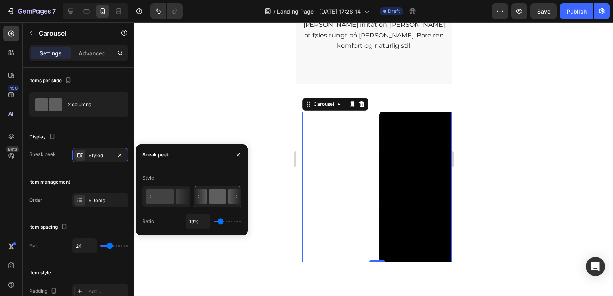
type input "19"
click at [220, 222] on input "range" at bounding box center [228, 222] width 28 height 2
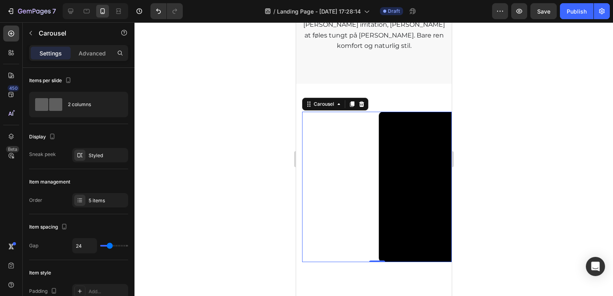
click at [322, 169] on div "Video Drop element here Drop element here Drop element here Drop element here D…" at bounding box center [377, 187] width 150 height 150
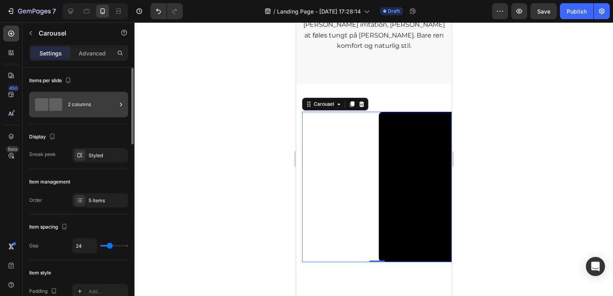
click at [85, 98] on div "2 columns" at bounding box center [92, 104] width 49 height 18
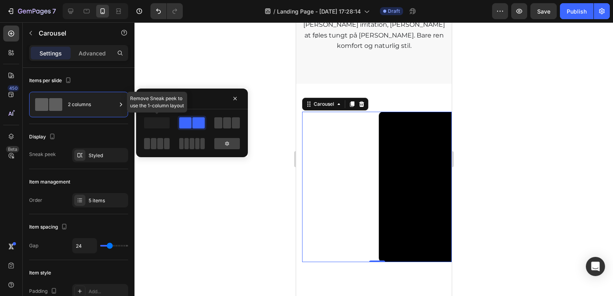
click at [161, 123] on span at bounding box center [157, 122] width 26 height 11
click at [231, 142] on div at bounding box center [227, 143] width 26 height 11
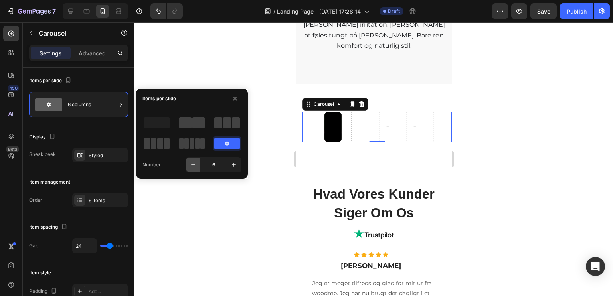
click at [194, 165] on icon "button" at bounding box center [193, 165] width 8 height 8
click at [193, 165] on icon "button" at bounding box center [193, 165] width 8 height 8
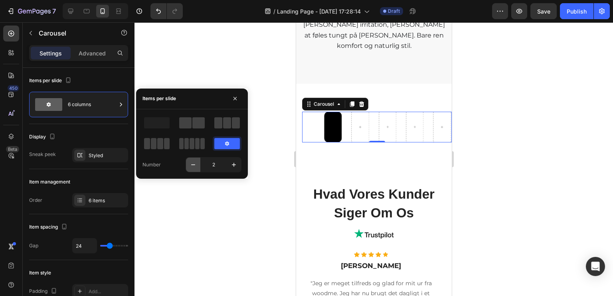
type input "1"
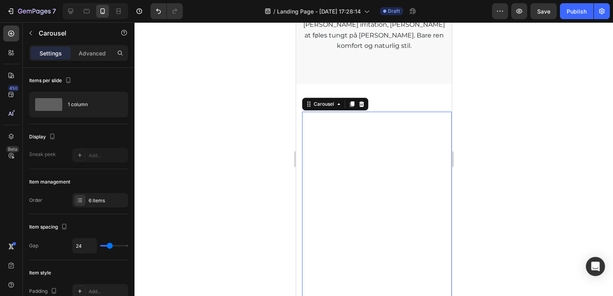
click at [200, 203] on div at bounding box center [373, 159] width 479 height 274
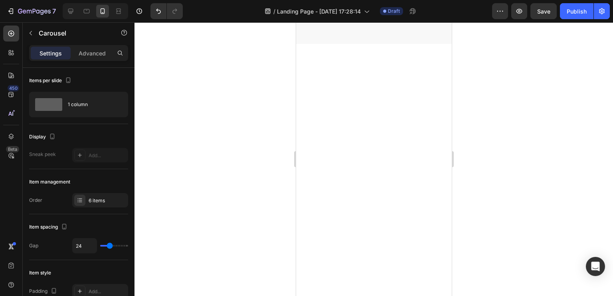
click at [358, 153] on div "Video Drop element here Drop element here Drop element here Drop element here D…" at bounding box center [377, 283] width 150 height 422
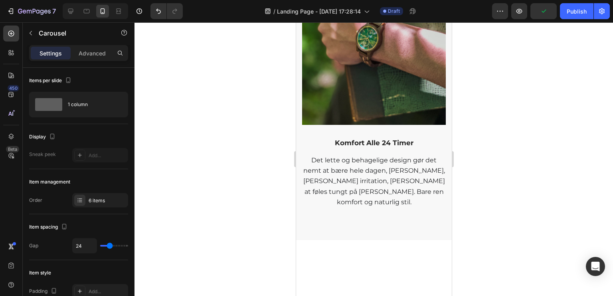
scroll to position [1149, 0]
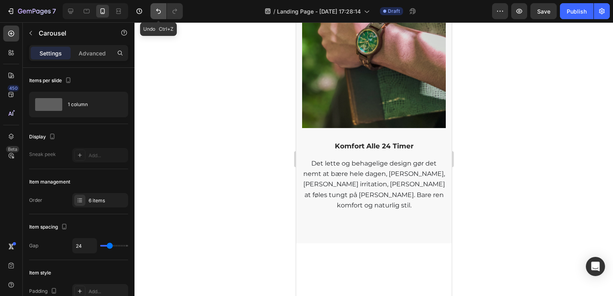
click at [158, 14] on icon "Undo/Redo" at bounding box center [158, 11] width 8 height 8
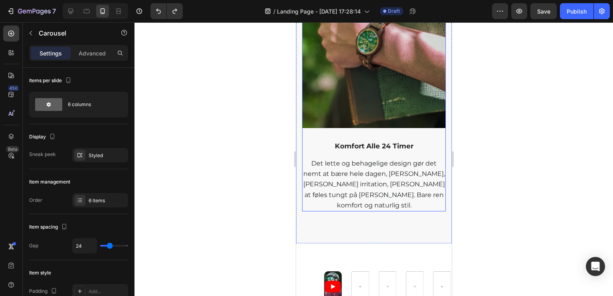
scroll to position [1229, 0]
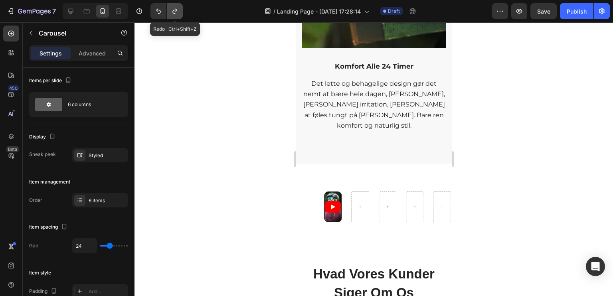
click at [179, 11] on button "Undo/Redo" at bounding box center [175, 11] width 16 height 16
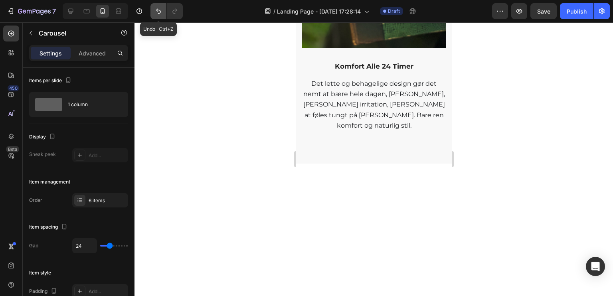
click at [164, 10] on button "Undo/Redo" at bounding box center [158, 11] width 16 height 16
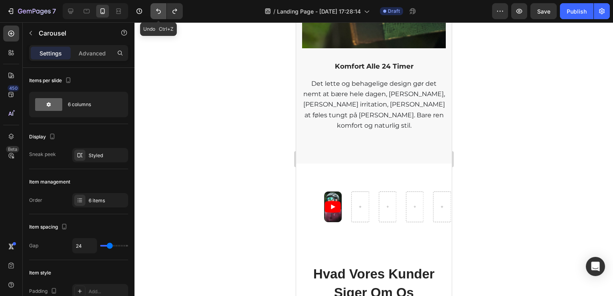
click at [164, 10] on button "Undo/Redo" at bounding box center [158, 11] width 16 height 16
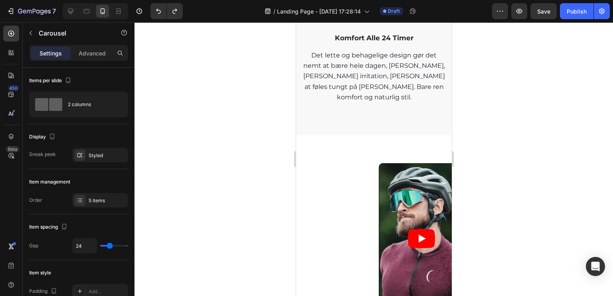
scroll to position [1389, 0]
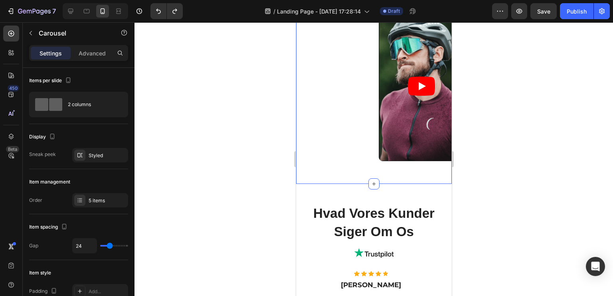
click at [370, 162] on div "Video Drop element here Drop element here Drop element here Drop element here D…" at bounding box center [374, 83] width 156 height 201
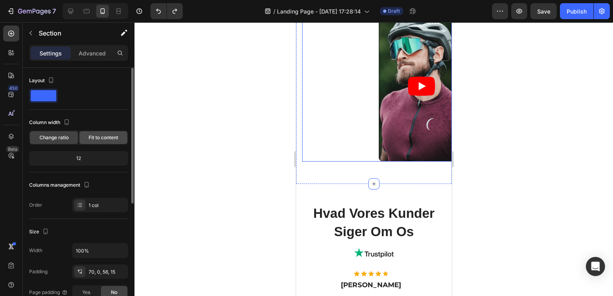
click at [93, 134] on span "Fit to content" at bounding box center [104, 137] width 30 height 7
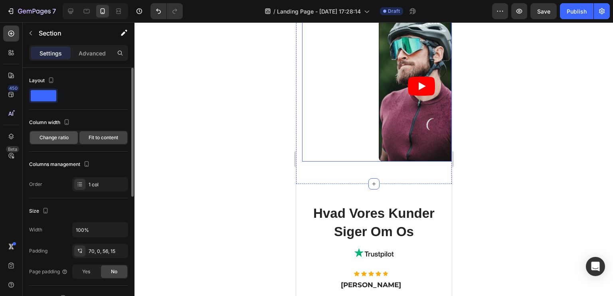
click at [64, 138] on span "Change ratio" at bounding box center [54, 137] width 29 height 7
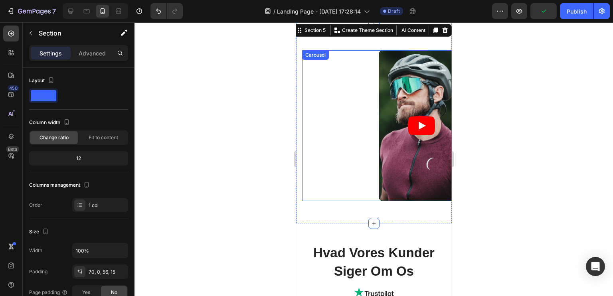
scroll to position [1349, 0]
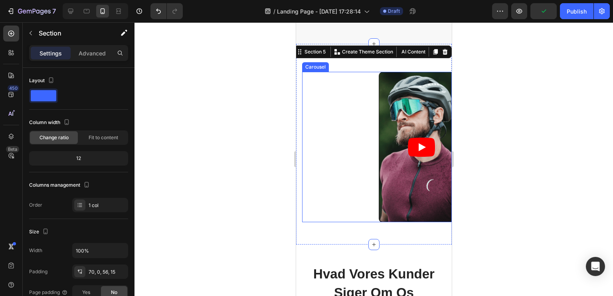
click at [332, 150] on div "Video Drop element here Drop element here Drop element here Drop element here D…" at bounding box center [377, 147] width 150 height 150
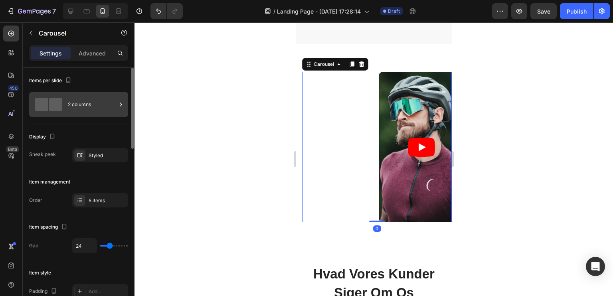
click at [84, 110] on div "2 columns" at bounding box center [92, 104] width 49 height 18
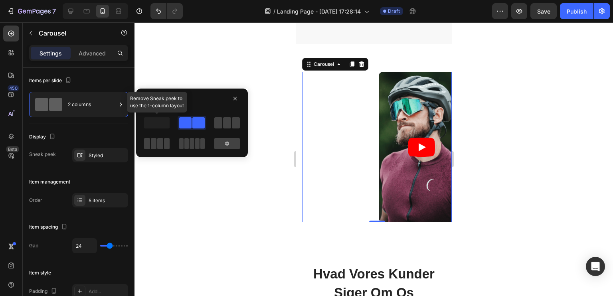
click at [164, 116] on div at bounding box center [156, 123] width 29 height 14
click at [233, 139] on div at bounding box center [227, 143] width 26 height 11
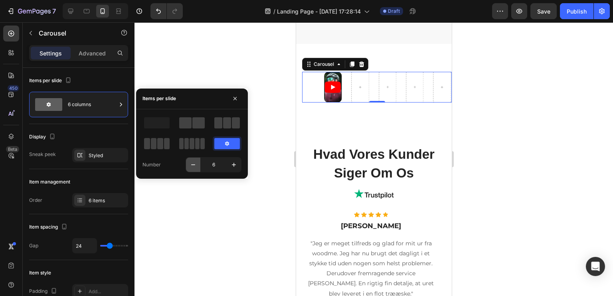
click at [194, 162] on icon "button" at bounding box center [193, 165] width 8 height 8
type input "5"
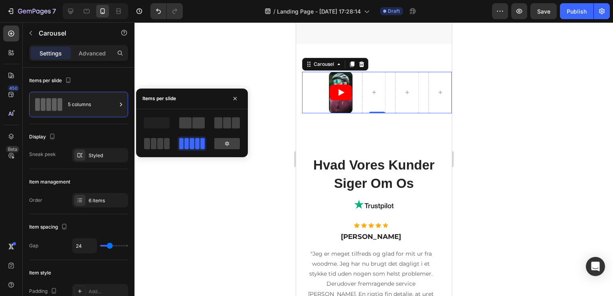
click at [194, 162] on div at bounding box center [373, 159] width 479 height 274
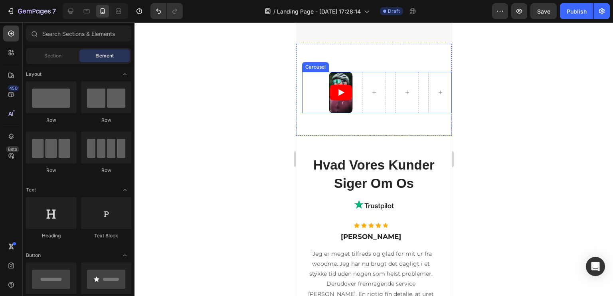
click at [320, 86] on div "Video" at bounding box center [377, 93] width 150 height 42
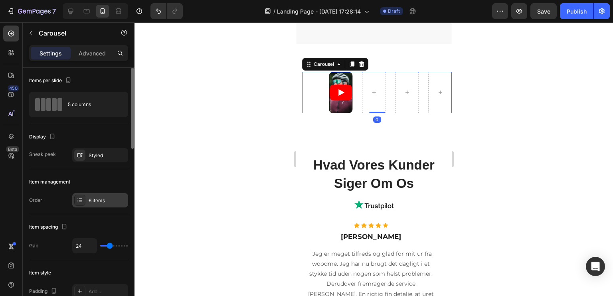
click at [100, 194] on div "6 items" at bounding box center [100, 200] width 56 height 14
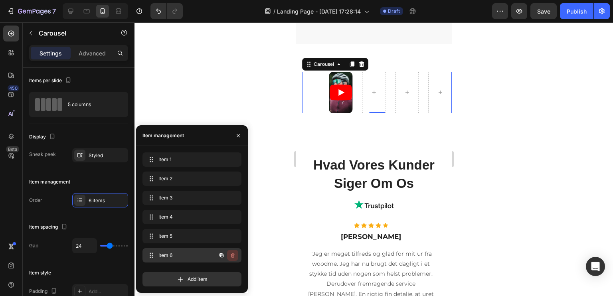
click at [231, 255] on icon "button" at bounding box center [233, 255] width 4 height 5
click at [231, 255] on div "Delete" at bounding box center [227, 255] width 15 height 7
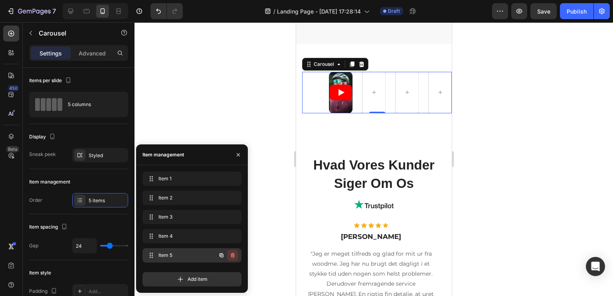
click at [231, 253] on icon "button" at bounding box center [232, 255] width 6 height 6
click at [231, 253] on div "Delete" at bounding box center [227, 255] width 15 height 7
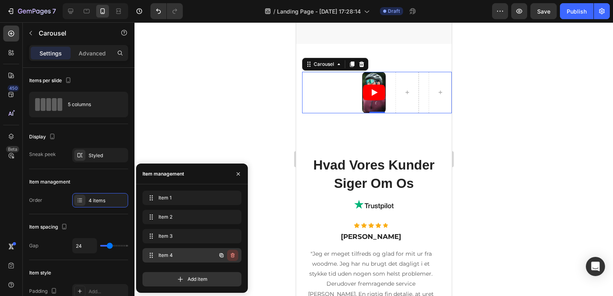
click at [231, 252] on icon "button" at bounding box center [232, 255] width 6 height 6
click at [231, 252] on div "Delete" at bounding box center [227, 255] width 15 height 7
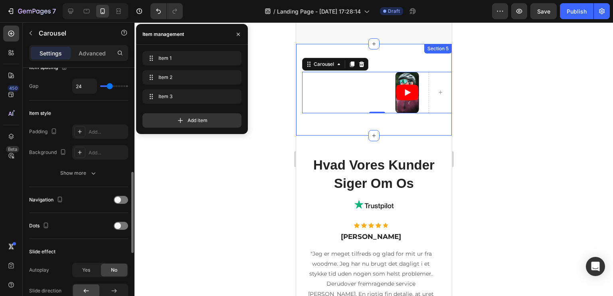
scroll to position [200, 0]
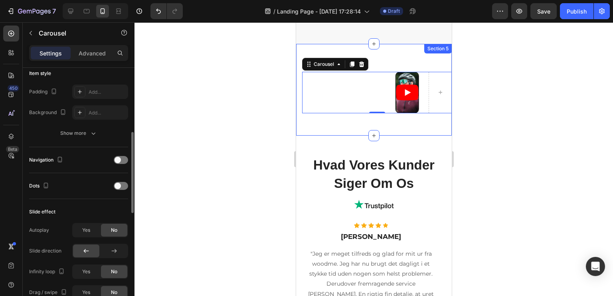
click at [87, 156] on div "Navigation" at bounding box center [78, 160] width 99 height 13
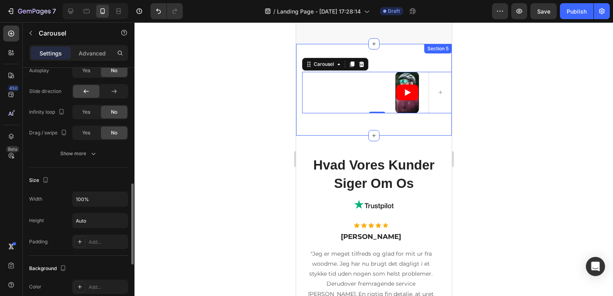
click at [93, 86] on div at bounding box center [86, 91] width 26 height 13
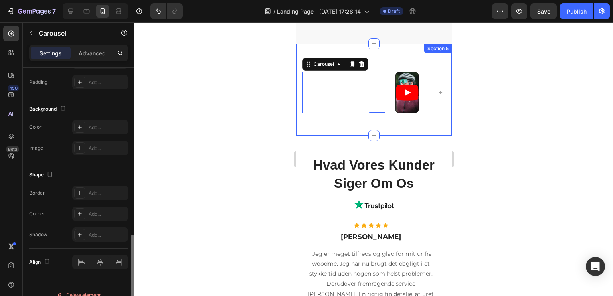
scroll to position [528, 0]
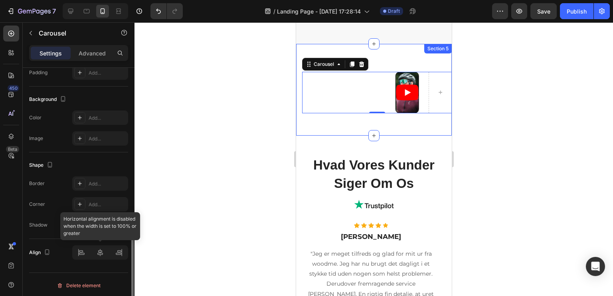
click at [100, 253] on div at bounding box center [100, 252] width 56 height 14
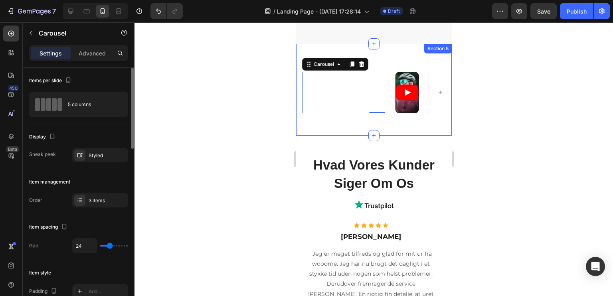
scroll to position [160, 0]
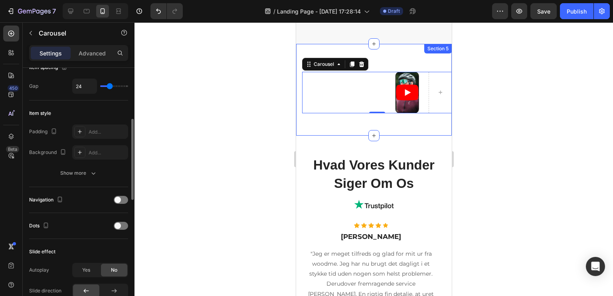
click at [80, 164] on div "Padding Add... Background Add... Show more" at bounding box center [78, 153] width 99 height 56
click at [83, 175] on div "Show more" at bounding box center [78, 173] width 37 height 8
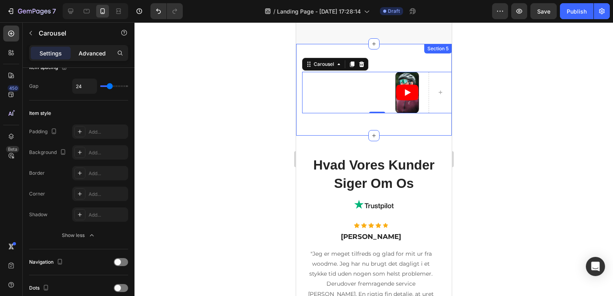
click at [87, 55] on p "Advanced" at bounding box center [92, 53] width 27 height 8
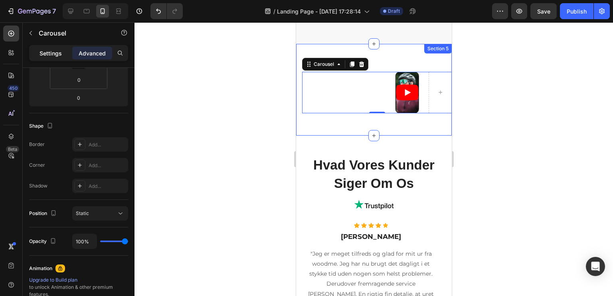
click at [55, 57] on p "Settings" at bounding box center [51, 53] width 22 height 8
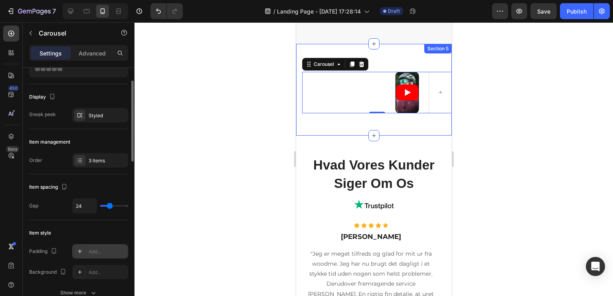
scroll to position [0, 0]
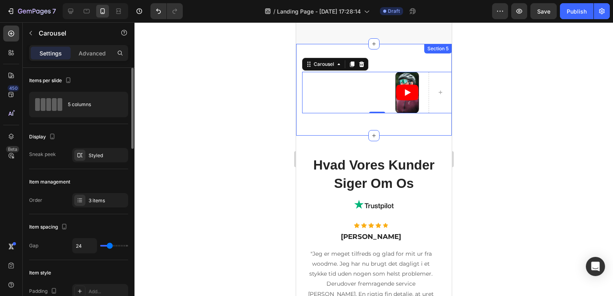
type input "17"
type input "11"
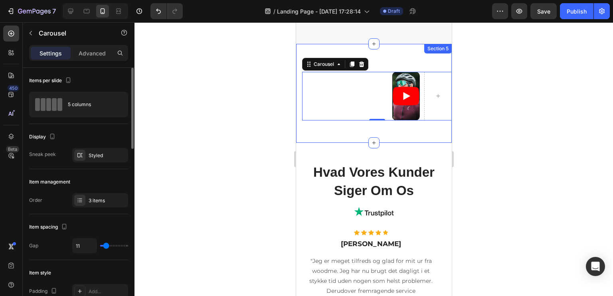
type input "0"
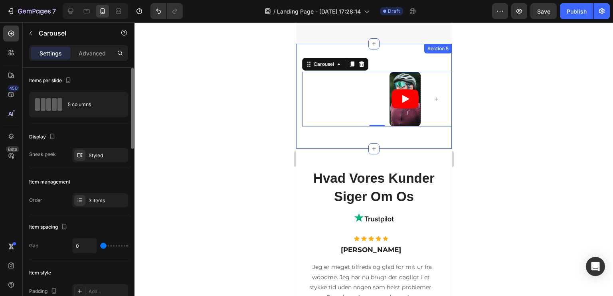
drag, startPoint x: 110, startPoint y: 247, endPoint x: 93, endPoint y: 249, distance: 16.9
type input "0"
click at [100, 247] on input "range" at bounding box center [114, 246] width 28 height 2
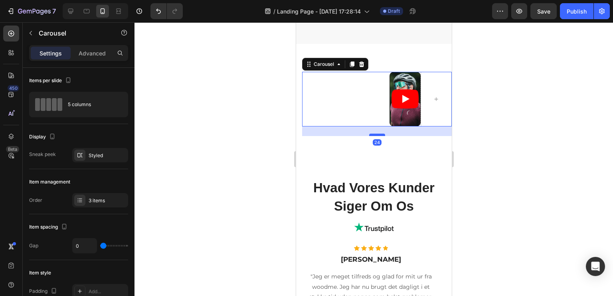
drag, startPoint x: 367, startPoint y: 103, endPoint x: 367, endPoint y: 114, distance: 10.4
click at [369, 134] on div at bounding box center [377, 135] width 16 height 2
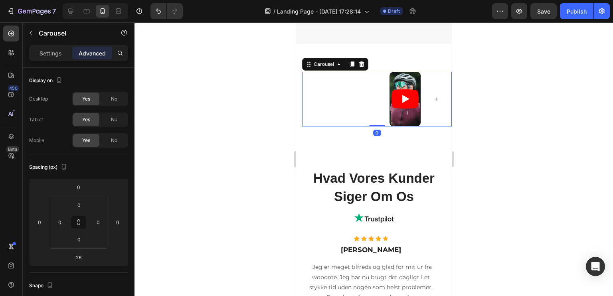
drag, startPoint x: 368, startPoint y: 114, endPoint x: 363, endPoint y: 101, distance: 13.9
click at [363, 101] on div "Video Carousel 0" at bounding box center [377, 99] width 150 height 55
type input "0"
click at [59, 51] on p "Settings" at bounding box center [51, 53] width 22 height 8
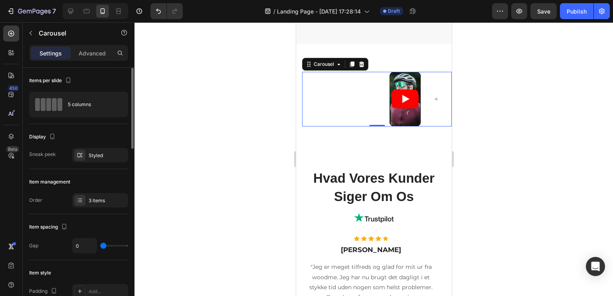
click at [70, 169] on div "Items per slide 5 columns" at bounding box center [78, 191] width 99 height 45
click at [74, 97] on div "5 columns" at bounding box center [92, 104] width 49 height 18
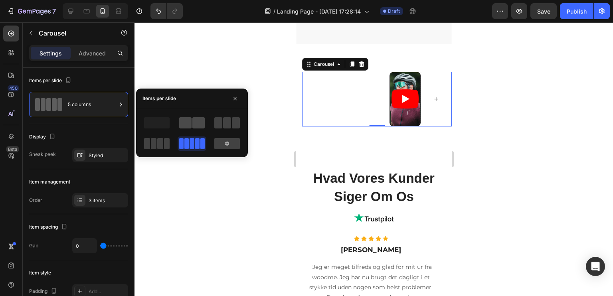
click at [184, 121] on span at bounding box center [185, 122] width 12 height 11
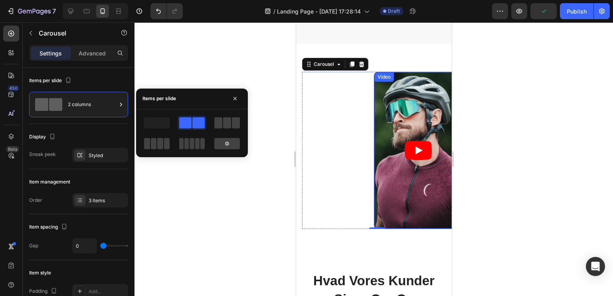
click at [377, 167] on article at bounding box center [418, 150] width 88 height 156
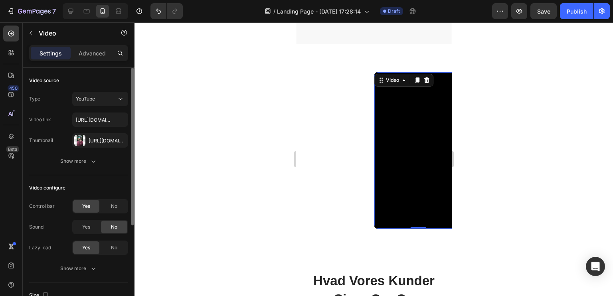
scroll to position [149, 0]
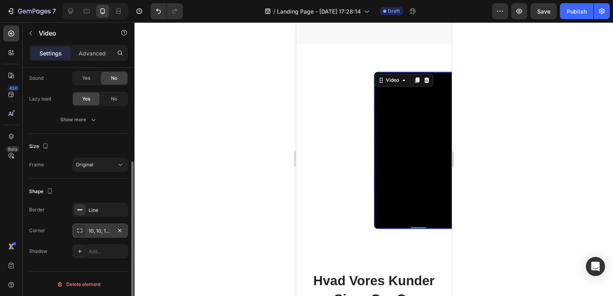
click at [108, 231] on div "10, 10, 10, 10" at bounding box center [100, 230] width 23 height 7
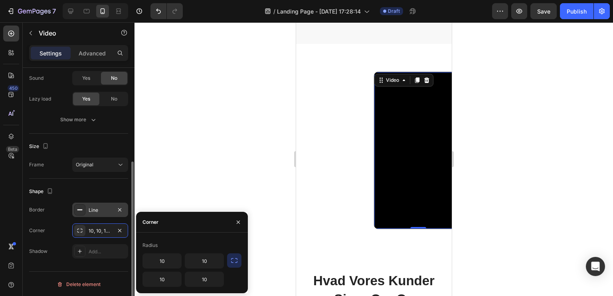
click at [89, 208] on div "Line" at bounding box center [100, 210] width 23 height 7
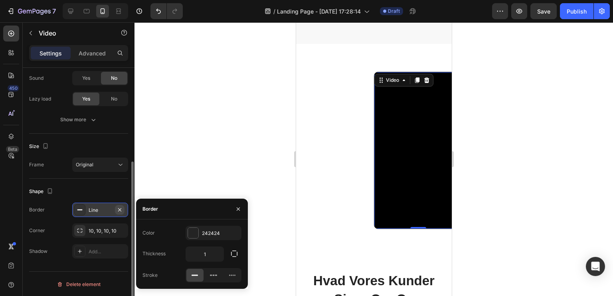
click at [124, 210] on button "button" at bounding box center [120, 210] width 10 height 10
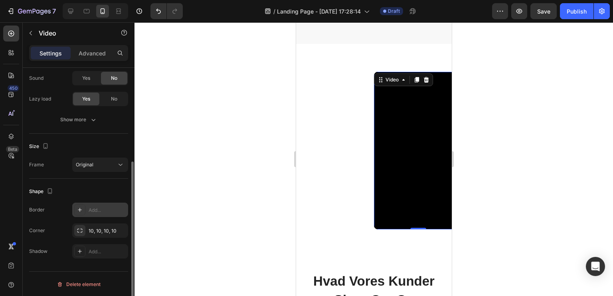
scroll to position [69, 0]
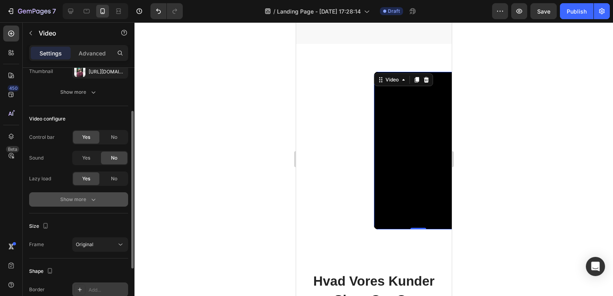
click at [85, 193] on button "Show more" at bounding box center [78, 199] width 99 height 14
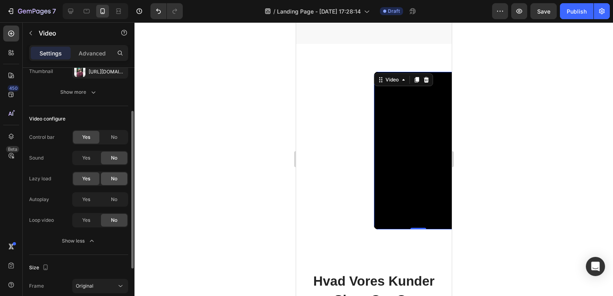
click at [115, 178] on span "No" at bounding box center [114, 178] width 6 height 7
click at [86, 182] on div "Yes" at bounding box center [86, 178] width 26 height 13
click at [110, 177] on div "No" at bounding box center [114, 178] width 26 height 13
click at [99, 177] on div "Yes" at bounding box center [86, 178] width 26 height 13
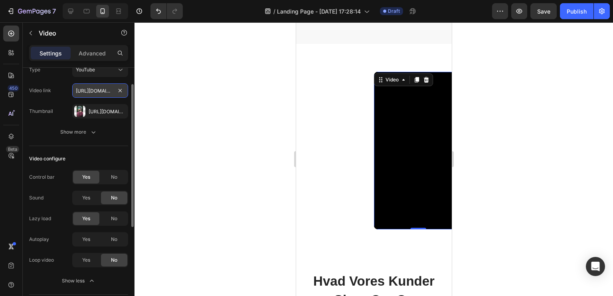
click at [95, 89] on input "[URL][DOMAIN_NAME]" at bounding box center [100, 90] width 56 height 14
paste input "[DOMAIN_NAME][URL]"
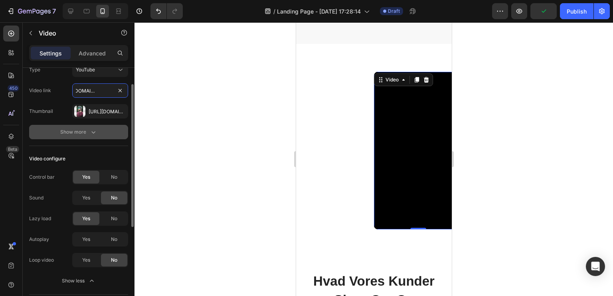
type input "[URL][DOMAIN_NAME]"
click at [53, 129] on button "Show more" at bounding box center [78, 132] width 99 height 14
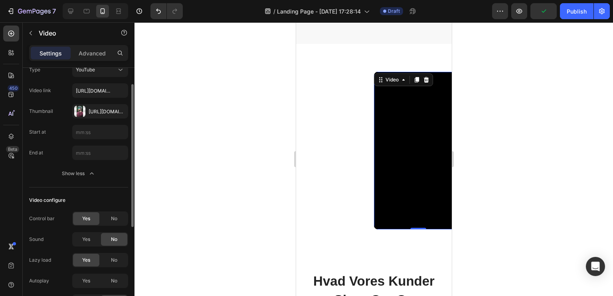
click at [59, 130] on div "Start at" at bounding box center [78, 132] width 99 height 14
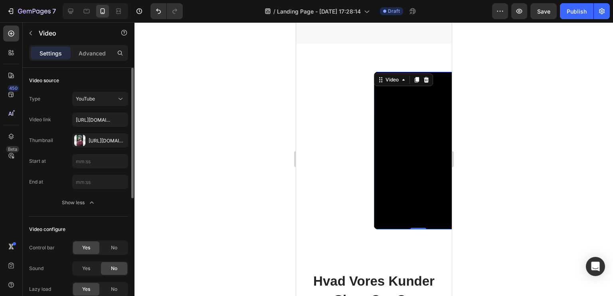
scroll to position [232, 0]
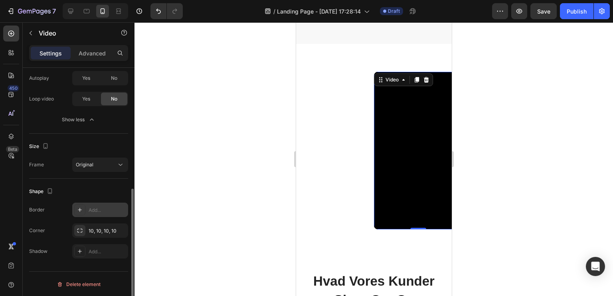
click at [99, 212] on div "Add..." at bounding box center [108, 210] width 38 height 7
type input "1"
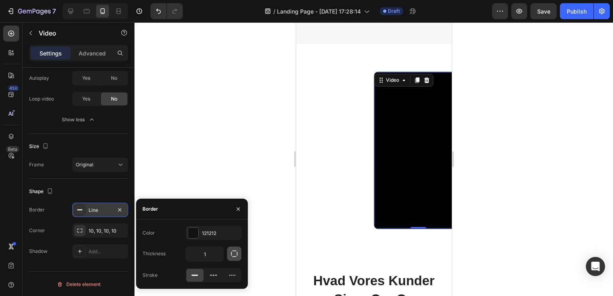
click at [235, 251] on icon "button" at bounding box center [234, 254] width 8 height 8
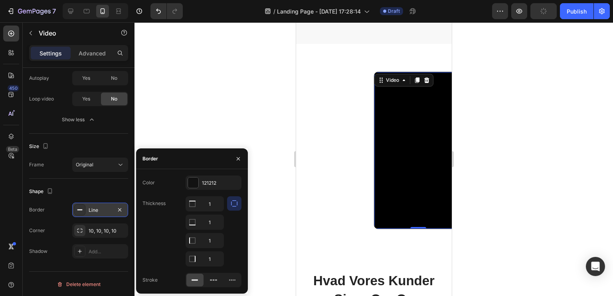
click at [235, 202] on icon "button" at bounding box center [234, 204] width 8 height 8
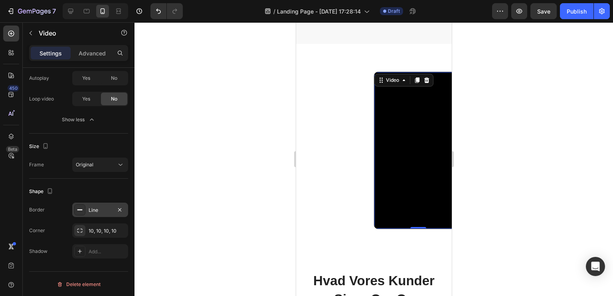
click at [92, 193] on div "Shape" at bounding box center [78, 191] width 99 height 13
click at [118, 209] on icon "button" at bounding box center [120, 210] width 6 height 6
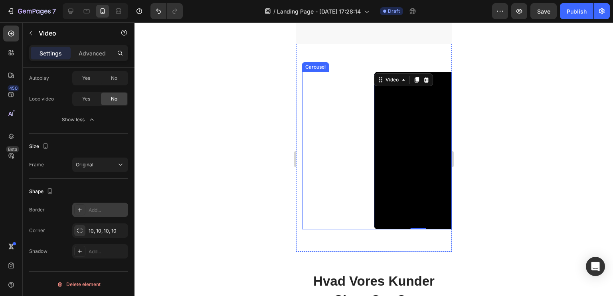
click at [351, 121] on div "Video 0 Drop element here Drop element here Drop element here Drop element here…" at bounding box center [377, 151] width 150 height 158
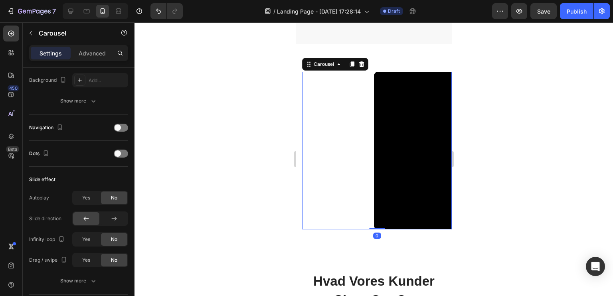
scroll to position [0, 0]
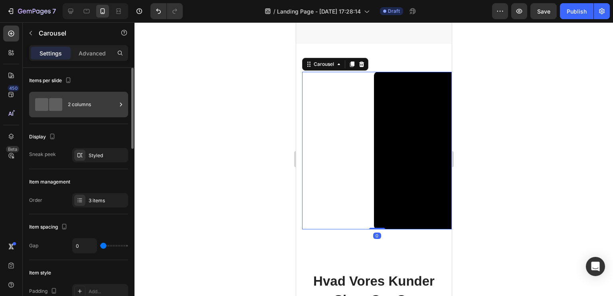
click at [102, 111] on div "2 columns" at bounding box center [92, 104] width 49 height 18
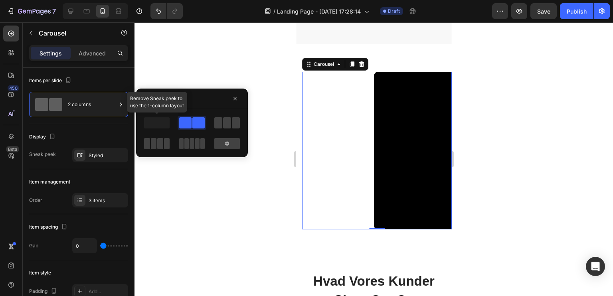
click at [160, 122] on span at bounding box center [157, 122] width 26 height 11
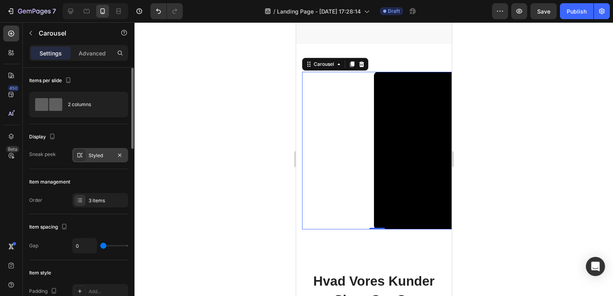
click at [99, 158] on div "Styled" at bounding box center [100, 155] width 23 height 7
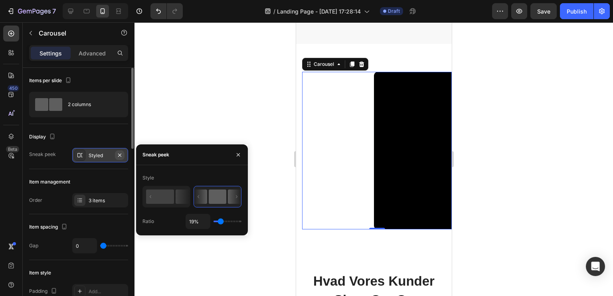
click at [117, 156] on icon "button" at bounding box center [120, 155] width 6 height 6
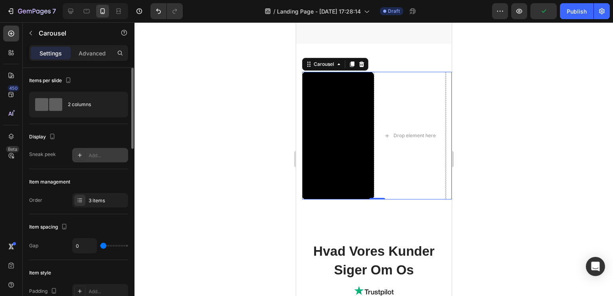
click at [95, 131] on div "Display" at bounding box center [78, 137] width 99 height 13
click at [90, 115] on div "2 columns" at bounding box center [78, 105] width 99 height 26
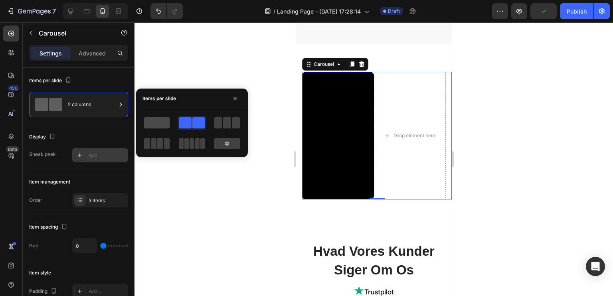
click at [151, 122] on span at bounding box center [157, 122] width 26 height 11
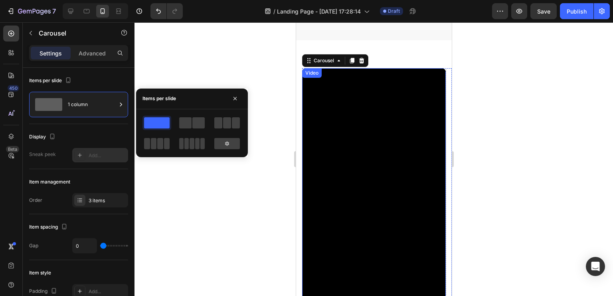
scroll to position [1349, 0]
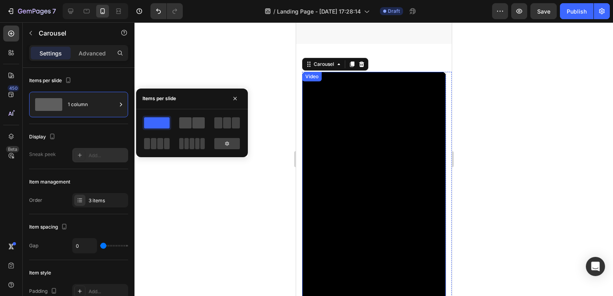
click at [193, 125] on span at bounding box center [198, 122] width 12 height 11
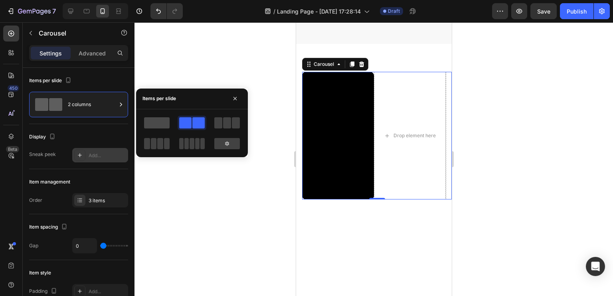
click at [153, 122] on span at bounding box center [157, 122] width 26 height 11
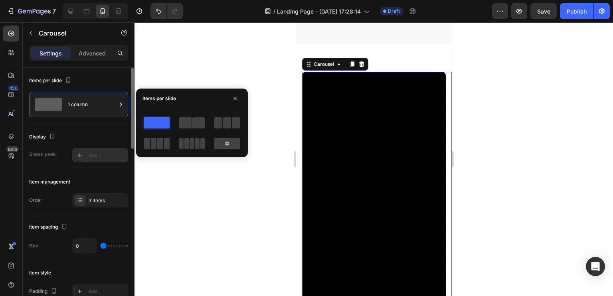
click at [110, 137] on div "Display" at bounding box center [78, 137] width 99 height 13
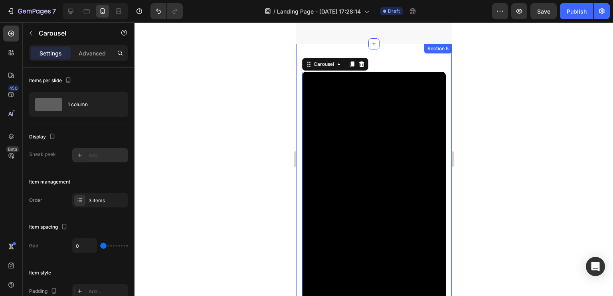
click at [239, 193] on div at bounding box center [373, 159] width 479 height 274
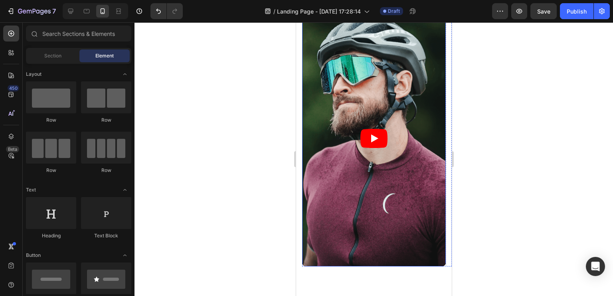
scroll to position [1509, 0]
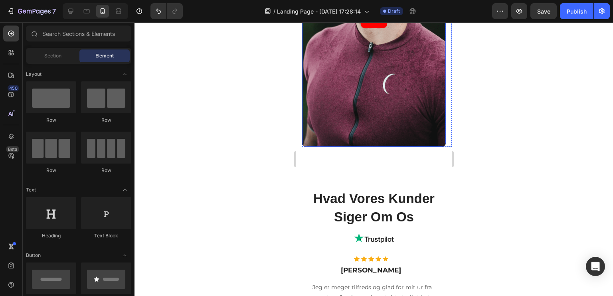
click at [388, 161] on div "Video Drop element here Drop element here Drop element here Drop element here D…" at bounding box center [374, 16] width 156 height 306
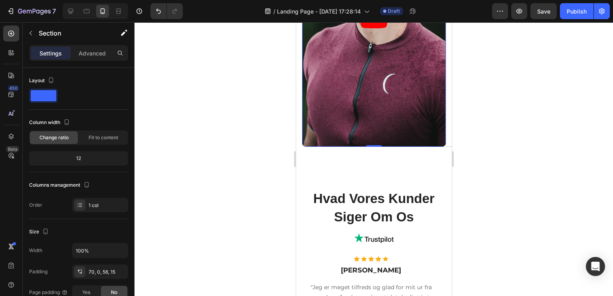
click at [382, 126] on article at bounding box center [374, 19] width 144 height 256
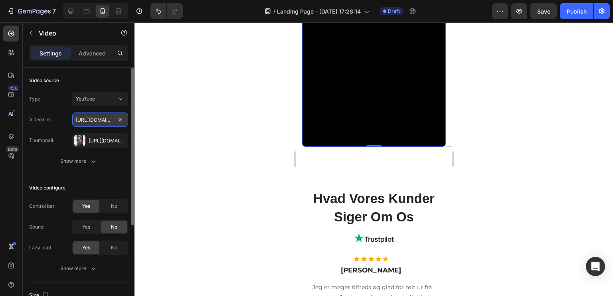
click at [94, 121] on input "[URL][DOMAIN_NAME]" at bounding box center [100, 120] width 56 height 14
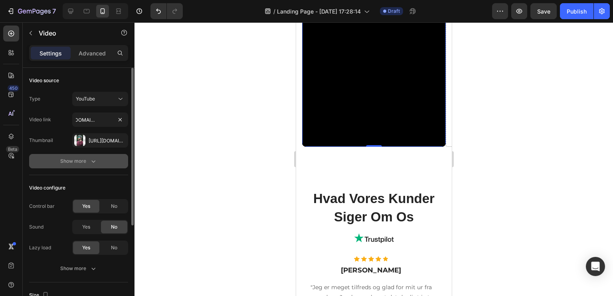
scroll to position [0, 0]
click at [36, 168] on button "Show more" at bounding box center [78, 161] width 99 height 14
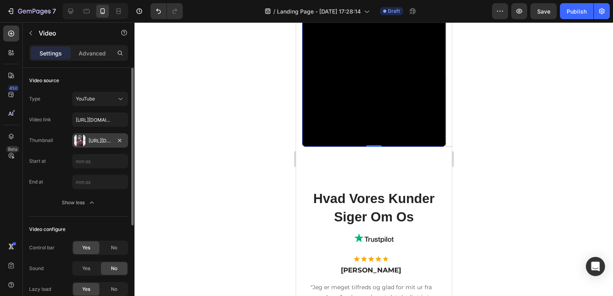
click at [110, 139] on div "[URL][DOMAIN_NAME]" at bounding box center [100, 140] width 23 height 7
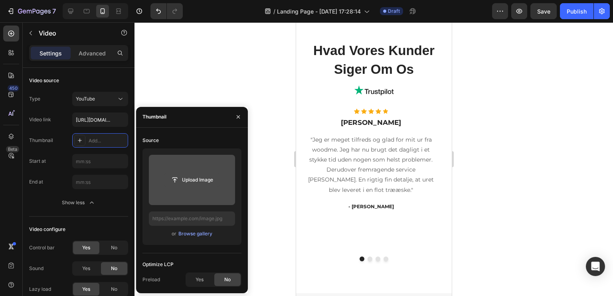
click at [196, 180] on input "file" at bounding box center [191, 180] width 55 height 14
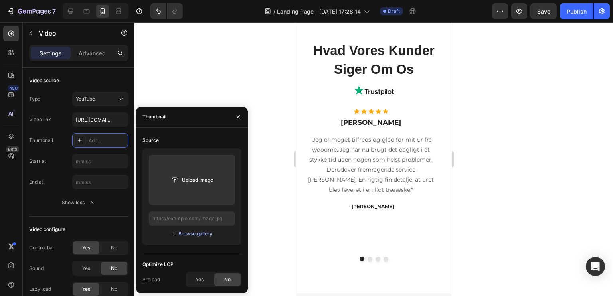
click at [187, 231] on div "Browse gallery" at bounding box center [195, 233] width 34 height 7
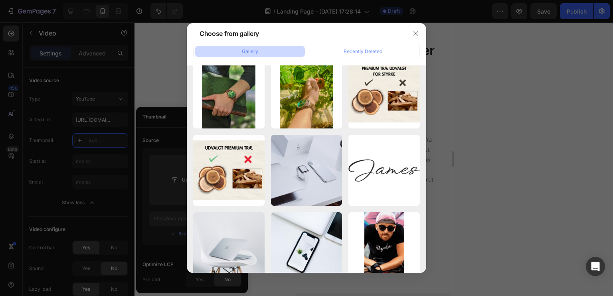
scroll to position [653, 0]
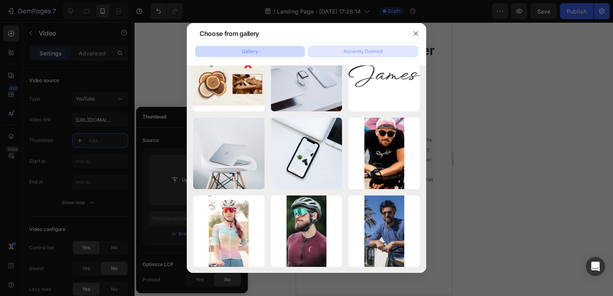
click at [384, 49] on button "Recently Deleted" at bounding box center [363, 51] width 110 height 11
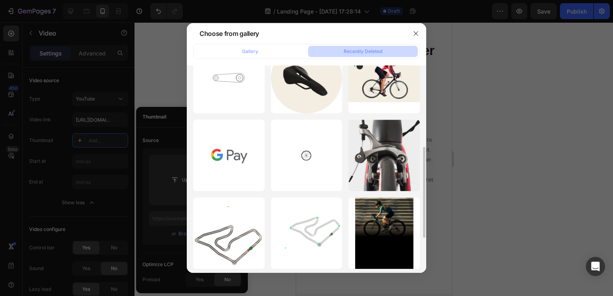
scroll to position [265, 0]
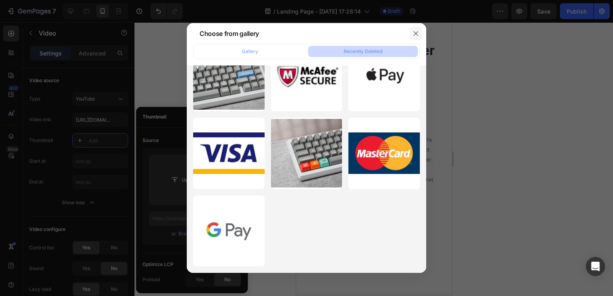
click at [418, 30] on icon "button" at bounding box center [416, 33] width 6 height 6
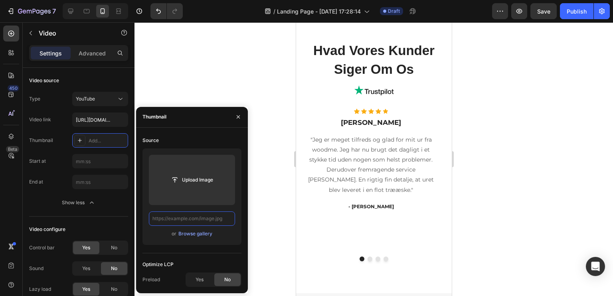
click at [209, 217] on input "text" at bounding box center [192, 219] width 86 height 14
paste input "[URL][DOMAIN_NAME]"
type input "[URL][DOMAIN_NAME]"
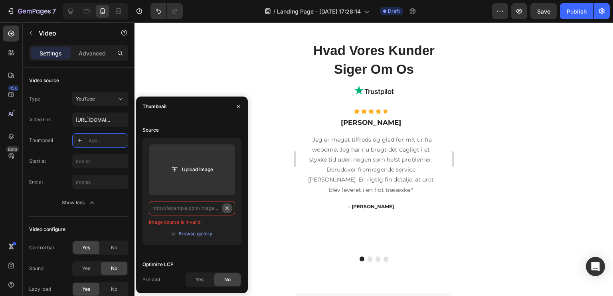
scroll to position [0, 0]
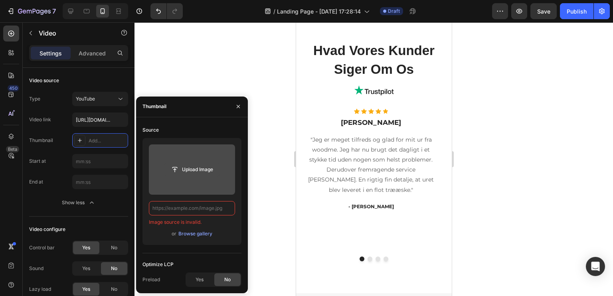
click at [197, 172] on input "file" at bounding box center [191, 170] width 55 height 14
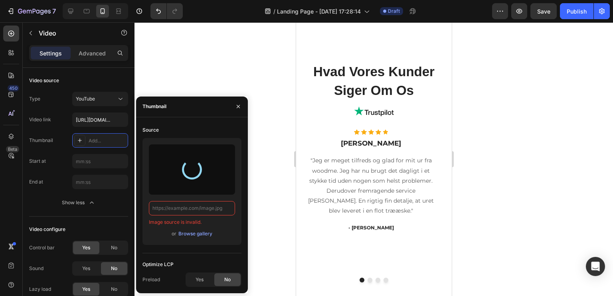
scroll to position [1309, 0]
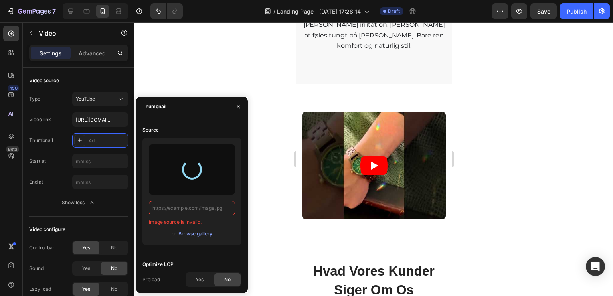
type input "[URL][DOMAIN_NAME]"
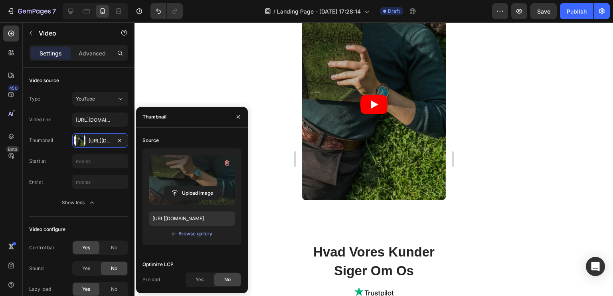
scroll to position [1389, 0]
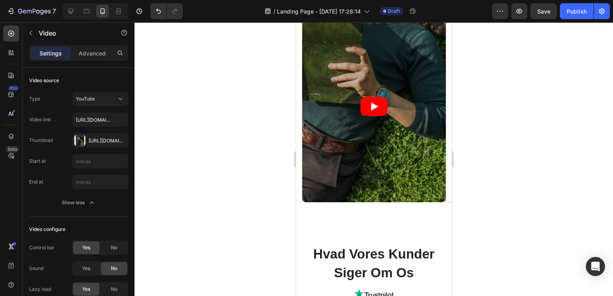
click at [372, 108] on icon "Play" at bounding box center [374, 107] width 7 height 8
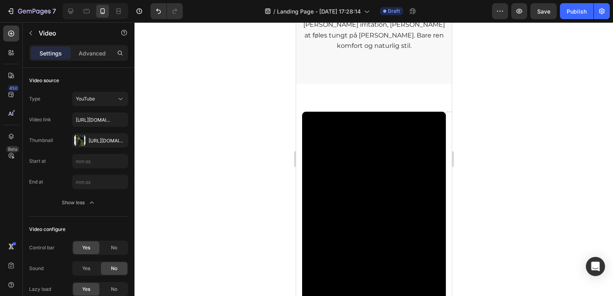
scroll to position [1349, 0]
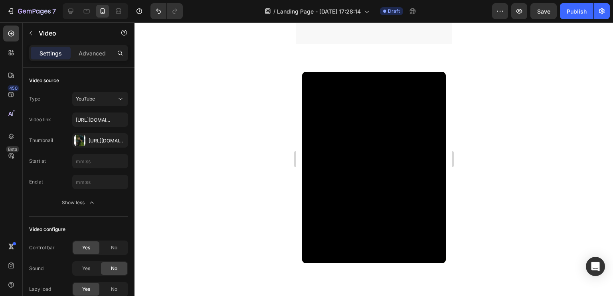
click at [268, 171] on div at bounding box center [373, 159] width 479 height 274
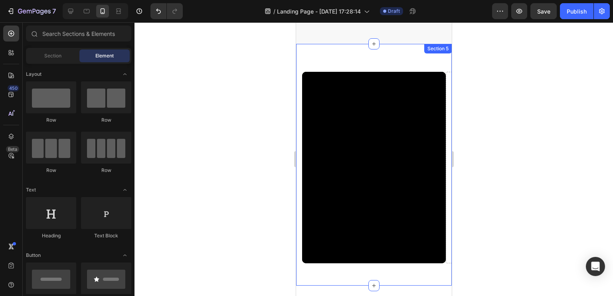
click at [353, 44] on div "Video Drop element here Drop element here Drop element here Drop element here D…" at bounding box center [374, 165] width 156 height 242
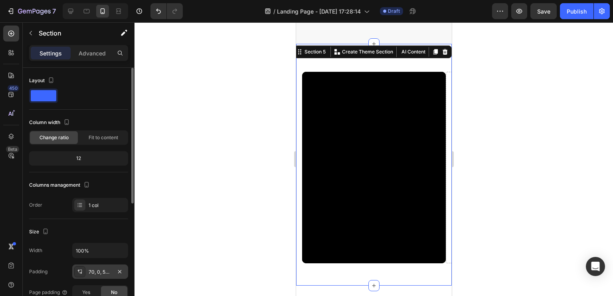
click at [98, 271] on div "70, 0, 56, 15" at bounding box center [100, 272] width 23 height 7
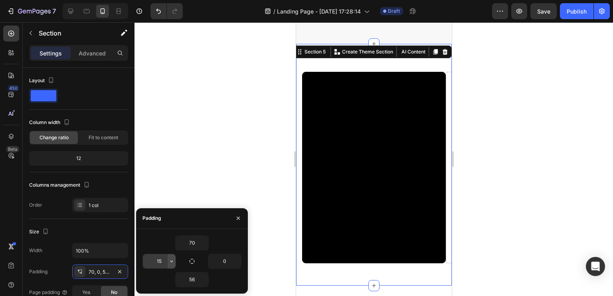
click at [171, 259] on icon "button" at bounding box center [171, 261] width 6 height 6
click at [157, 261] on input "15" at bounding box center [159, 261] width 33 height 14
type input "0"
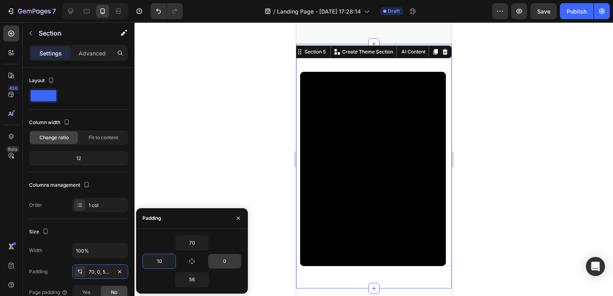
type input "10"
click at [230, 255] on input "0" at bounding box center [224, 261] width 33 height 14
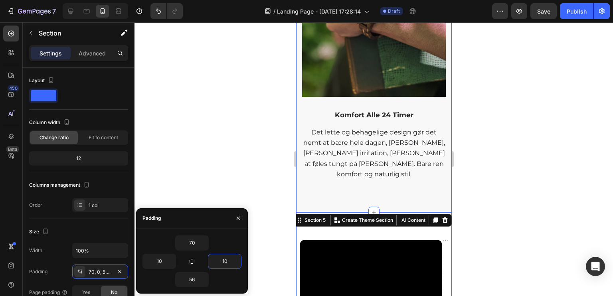
scroll to position [1189, 0]
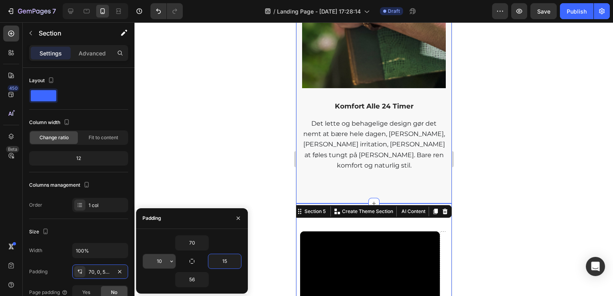
type input "15"
click at [160, 265] on input "10" at bounding box center [159, 261] width 33 height 14
type input "15"
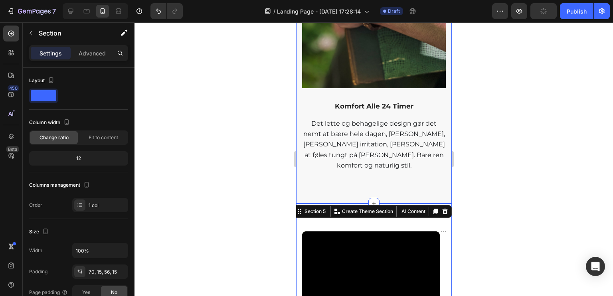
click at [207, 182] on div at bounding box center [373, 159] width 479 height 274
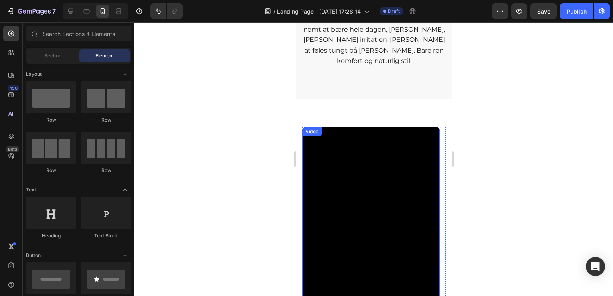
scroll to position [1309, 0]
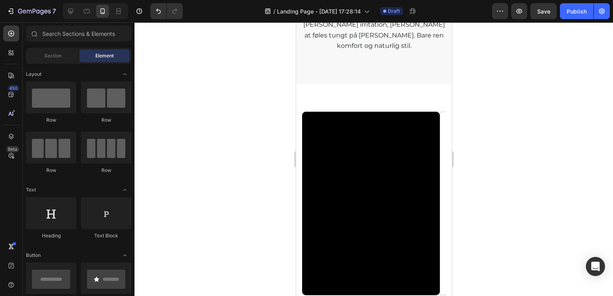
click at [230, 98] on div at bounding box center [373, 159] width 479 height 274
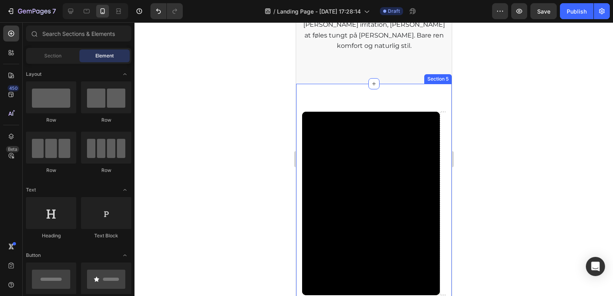
click at [344, 84] on div "Video Drop element here Drop element here Drop element here Drop element here D…" at bounding box center [374, 201] width 156 height 234
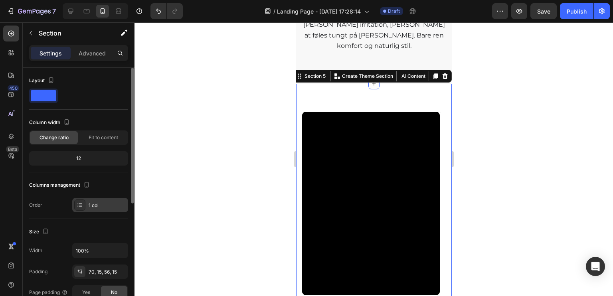
scroll to position [80, 0]
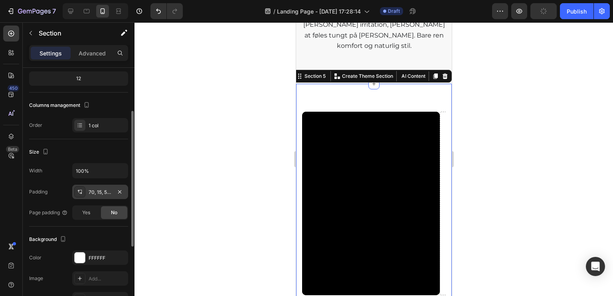
click at [101, 192] on div "70, 15, 56, 15" at bounding box center [100, 192] width 23 height 7
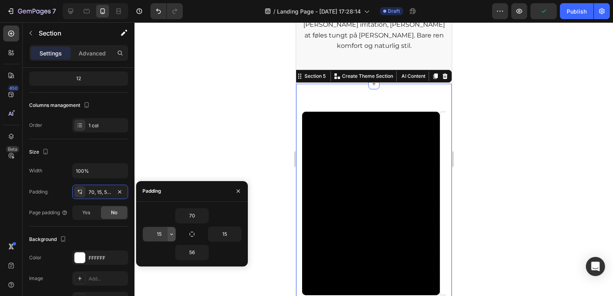
click at [168, 234] on button "button" at bounding box center [172, 234] width 8 height 14
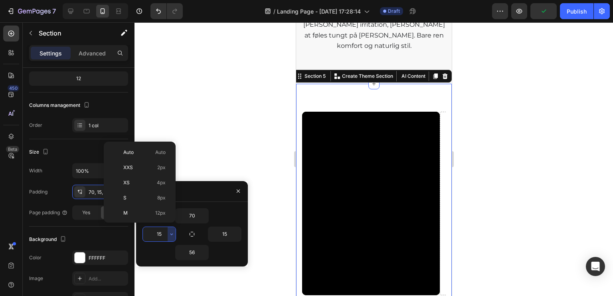
click at [158, 235] on input "15" at bounding box center [159, 234] width 33 height 14
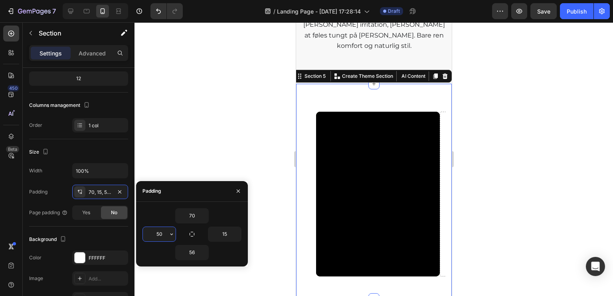
type input "5"
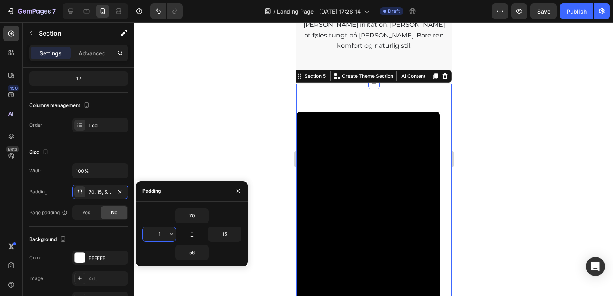
type input "15"
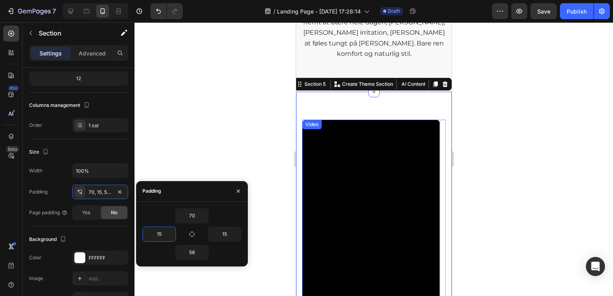
scroll to position [1309, 0]
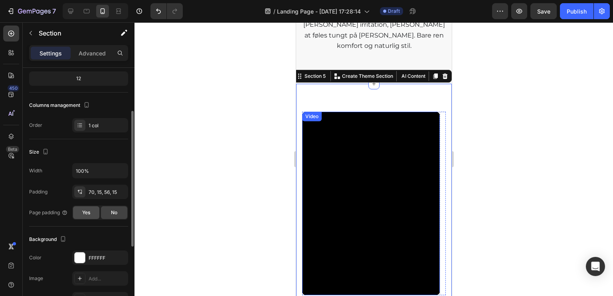
click at [96, 212] on div "Yes" at bounding box center [86, 212] width 26 height 13
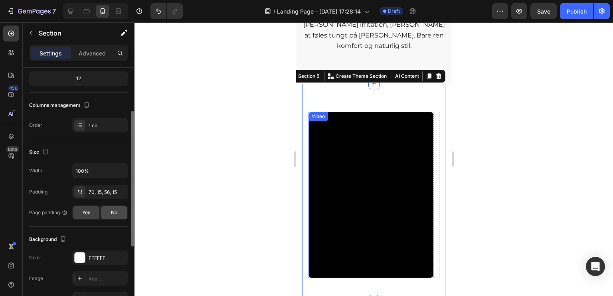
click at [109, 212] on div "No" at bounding box center [114, 212] width 26 height 13
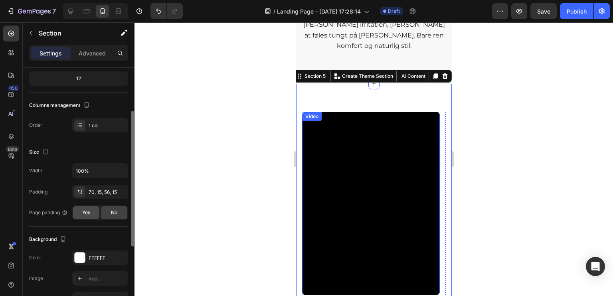
click at [95, 212] on div "Yes" at bounding box center [86, 212] width 26 height 13
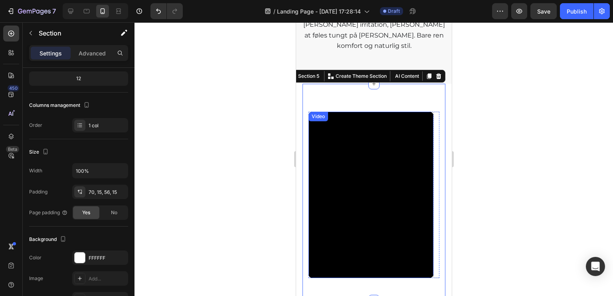
click at [219, 188] on div at bounding box center [373, 159] width 479 height 274
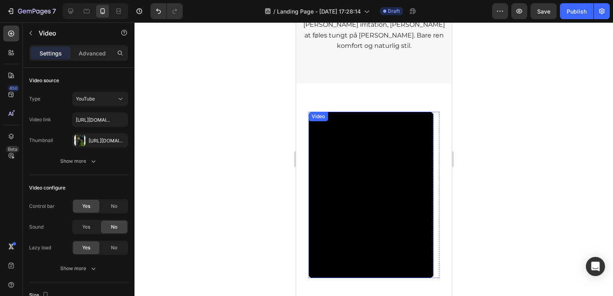
click at [318, 113] on div "Video" at bounding box center [318, 116] width 16 height 7
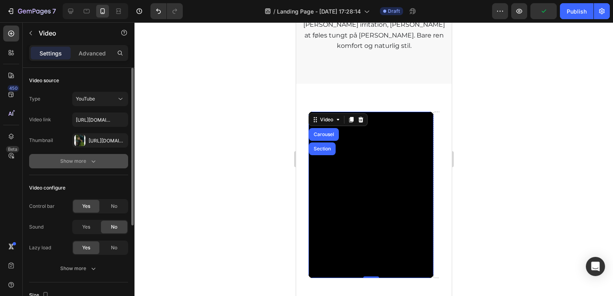
click at [85, 156] on button "Show more" at bounding box center [78, 161] width 99 height 14
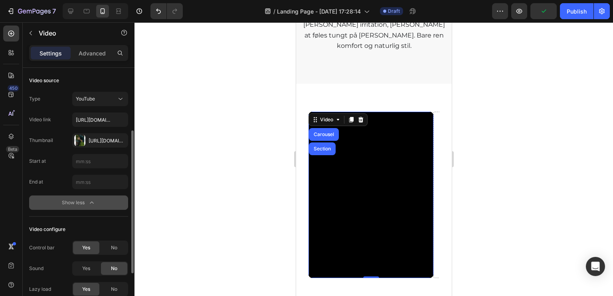
scroll to position [80, 0]
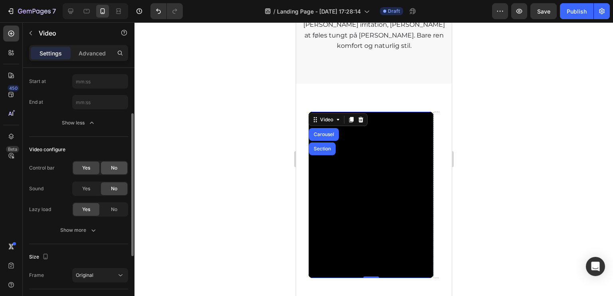
click at [106, 172] on div "No" at bounding box center [114, 168] width 26 height 13
click at [92, 168] on div "Yes" at bounding box center [86, 168] width 26 height 13
click at [112, 168] on span "No" at bounding box center [114, 167] width 6 height 7
click at [93, 193] on div "Yes" at bounding box center [86, 188] width 26 height 13
click at [110, 212] on div "No" at bounding box center [114, 209] width 26 height 13
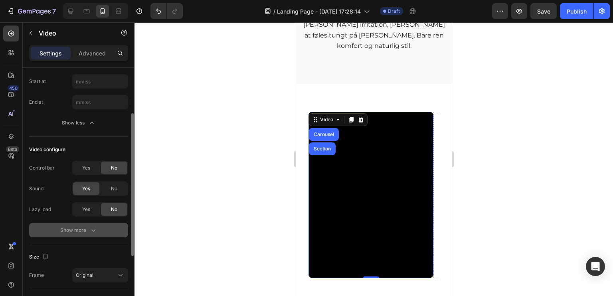
click at [91, 229] on icon "button" at bounding box center [93, 230] width 8 height 8
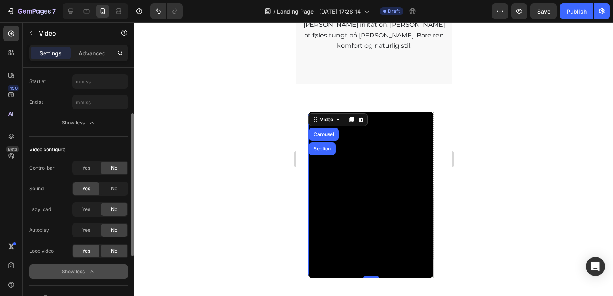
click at [94, 252] on div "Yes" at bounding box center [86, 251] width 26 height 13
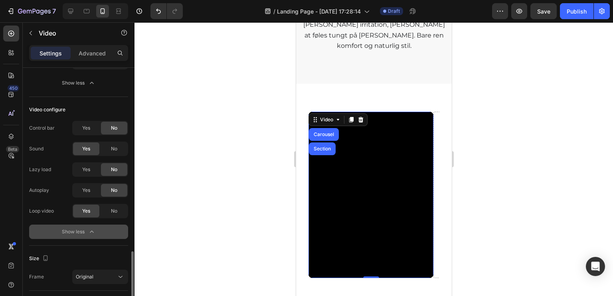
scroll to position [200, 0]
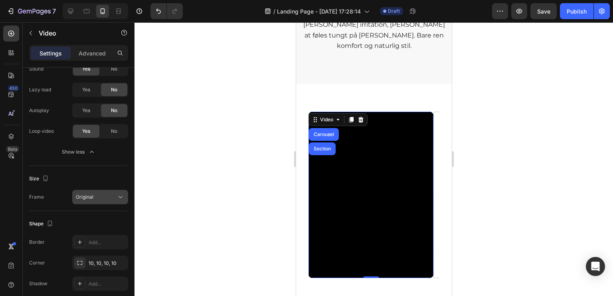
click at [104, 195] on div "Original" at bounding box center [96, 197] width 41 height 7
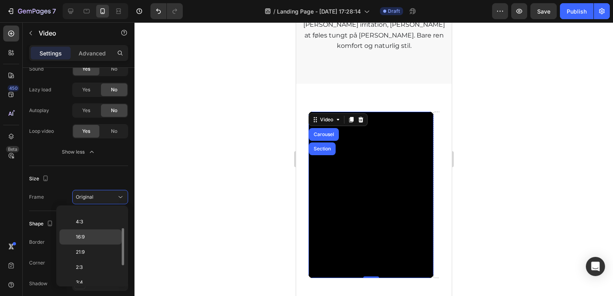
scroll to position [75, 0]
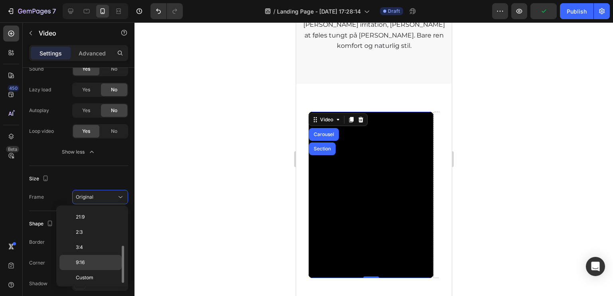
click at [94, 270] on div "9:16" at bounding box center [90, 277] width 62 height 15
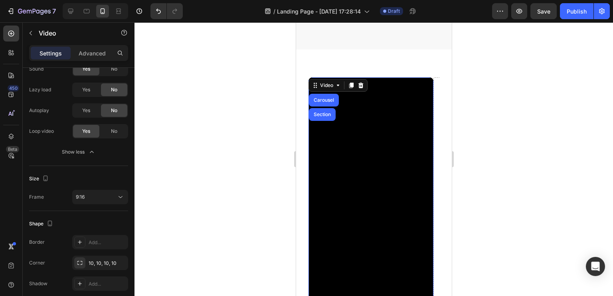
scroll to position [1349, 0]
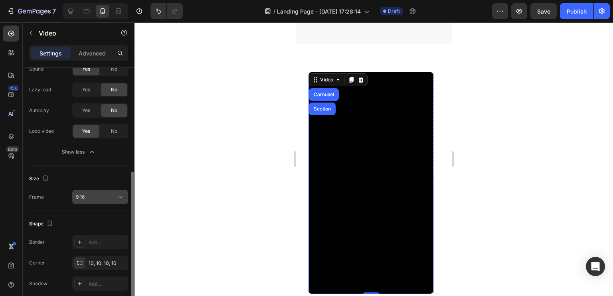
click at [99, 202] on button "9:16" at bounding box center [100, 197] width 56 height 14
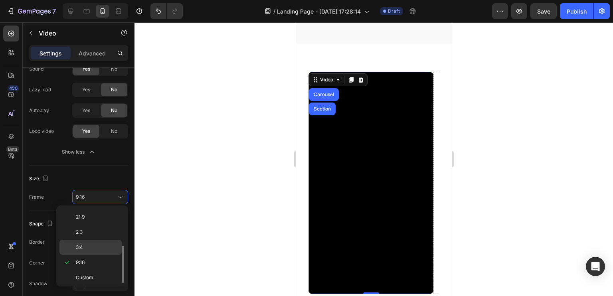
scroll to position [0, 0]
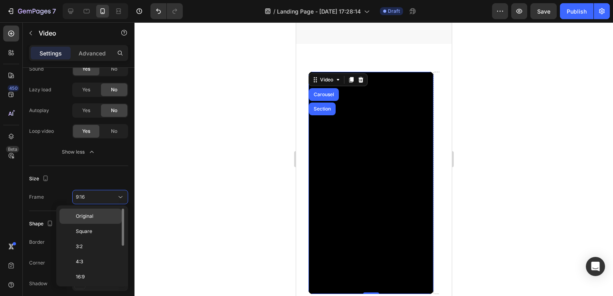
click at [96, 217] on p "Original" at bounding box center [97, 216] width 42 height 7
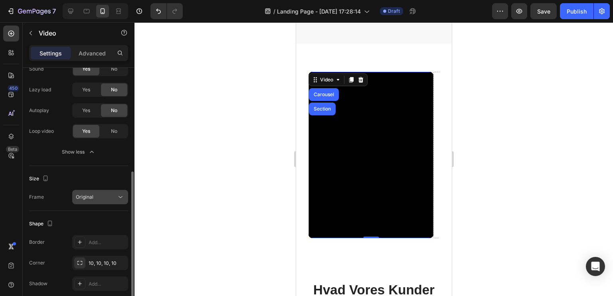
click at [114, 196] on div "Original" at bounding box center [96, 197] width 41 height 7
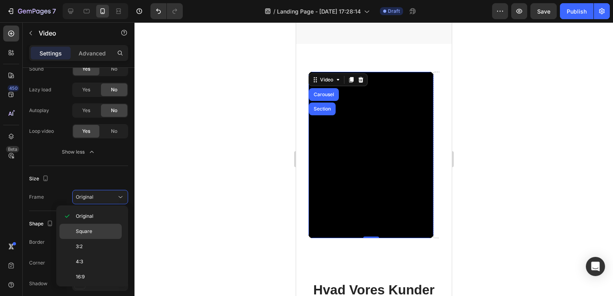
scroll to position [75, 0]
click at [101, 259] on p "9:16" at bounding box center [97, 262] width 42 height 7
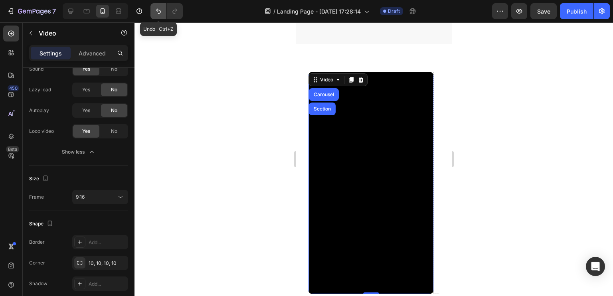
click at [157, 15] on icon "Undo/Redo" at bounding box center [158, 11] width 8 height 8
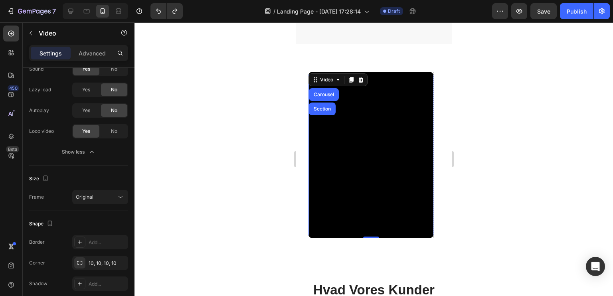
click at [203, 175] on div at bounding box center [373, 159] width 479 height 274
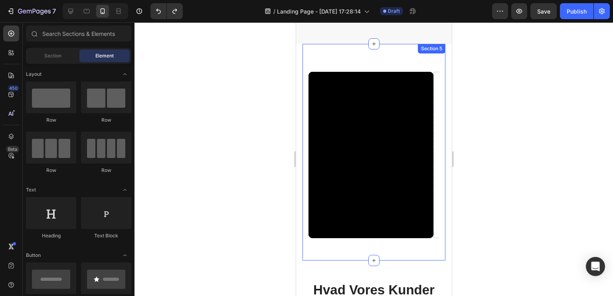
click at [303, 175] on div "Video Drop element here Drop element here Drop element here Drop element here D…" at bounding box center [373, 152] width 143 height 217
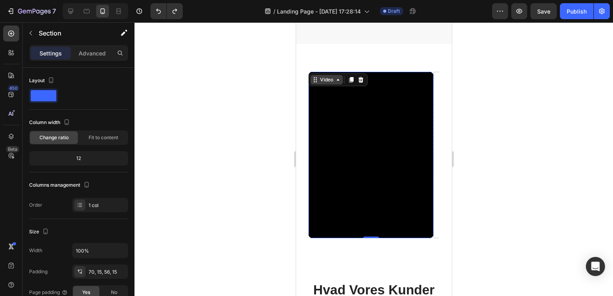
click at [322, 76] on div "Video" at bounding box center [326, 79] width 16 height 7
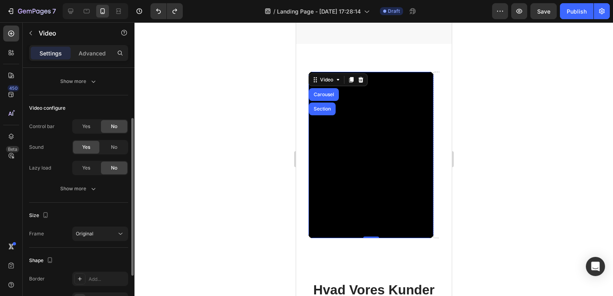
scroll to position [149, 0]
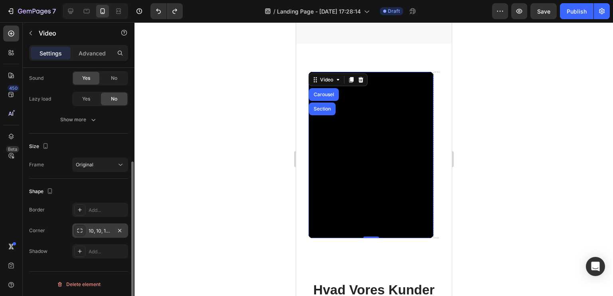
click at [101, 229] on div "10, 10, 10, 10" at bounding box center [100, 230] width 23 height 7
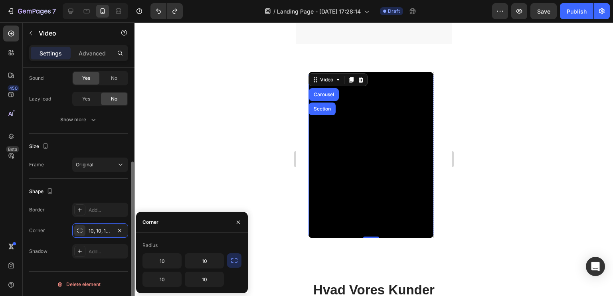
click at [74, 186] on div "Shape" at bounding box center [78, 191] width 99 height 13
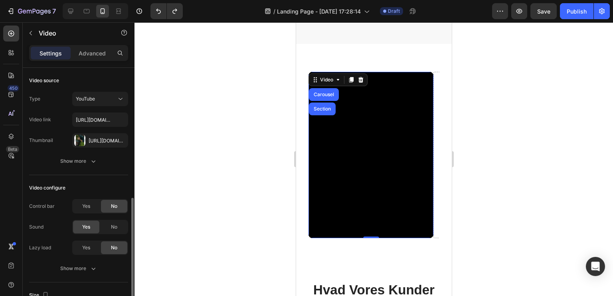
scroll to position [120, 0]
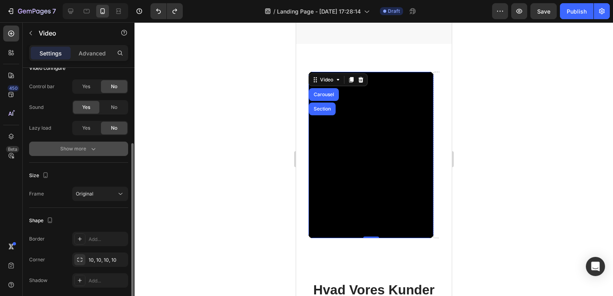
click at [73, 148] on div "Show more" at bounding box center [78, 149] width 37 height 8
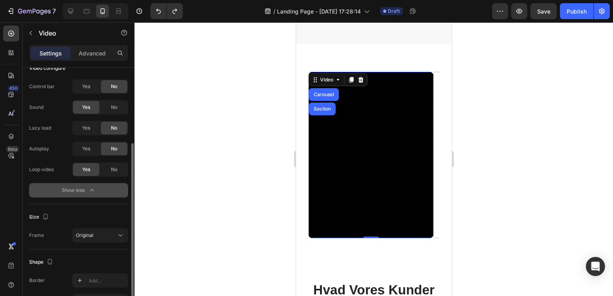
scroll to position [0, 0]
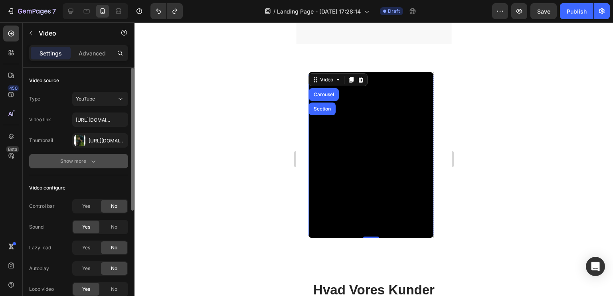
click at [66, 165] on div "Show more" at bounding box center [78, 161] width 37 height 8
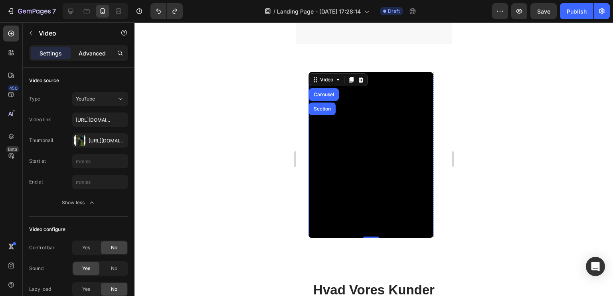
click at [86, 55] on p "Advanced" at bounding box center [92, 53] width 27 height 8
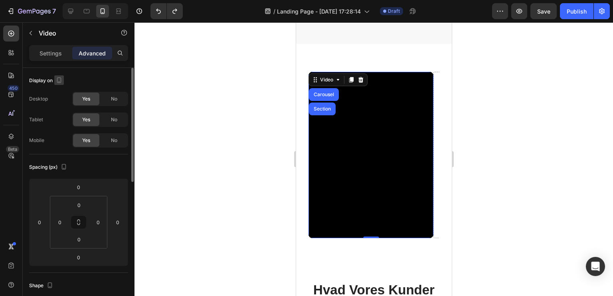
click at [60, 80] on icon "button" at bounding box center [59, 80] width 8 height 8
click at [59, 96] on icon "button" at bounding box center [61, 93] width 8 height 8
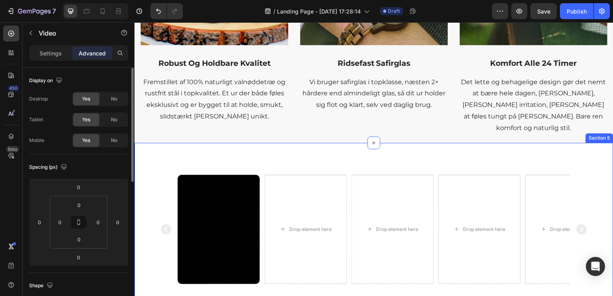
scroll to position [837, 0]
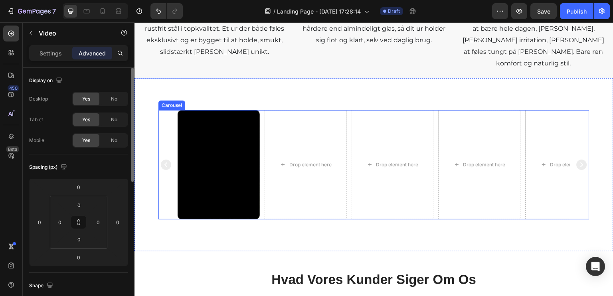
click at [165, 197] on div "Video Drop element here Drop element here Drop element here Drop element here D…" at bounding box center [373, 164] width 431 height 109
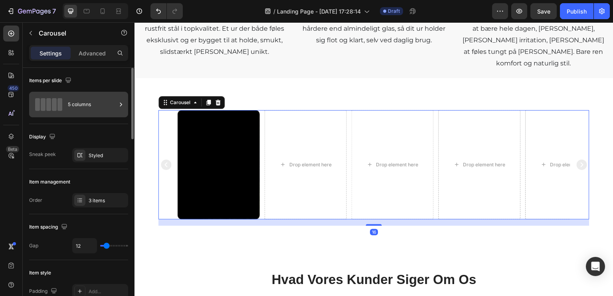
click at [82, 105] on div "5 columns" at bounding box center [92, 104] width 49 height 18
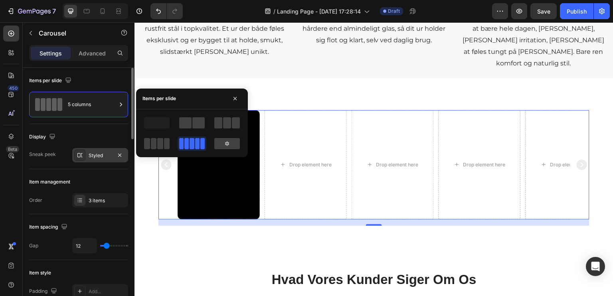
click at [103, 156] on div "Styled" at bounding box center [100, 155] width 23 height 7
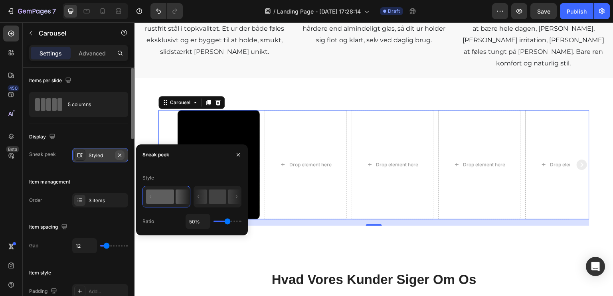
click at [121, 154] on icon "button" at bounding box center [120, 155] width 6 height 6
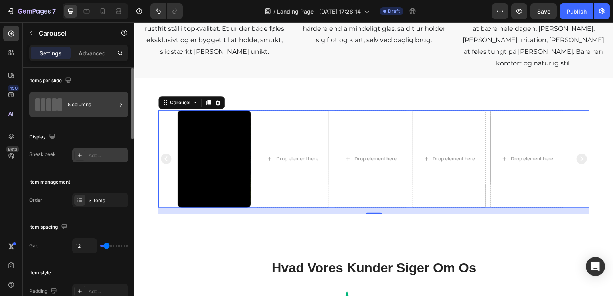
click at [93, 116] on div "5 columns" at bounding box center [78, 105] width 99 height 26
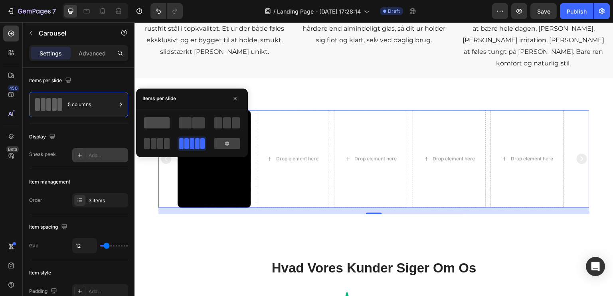
click at [156, 122] on span at bounding box center [157, 122] width 26 height 11
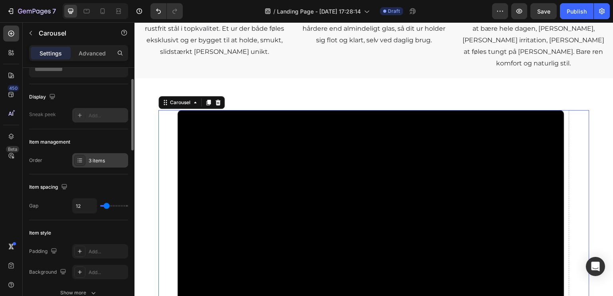
scroll to position [80, 0]
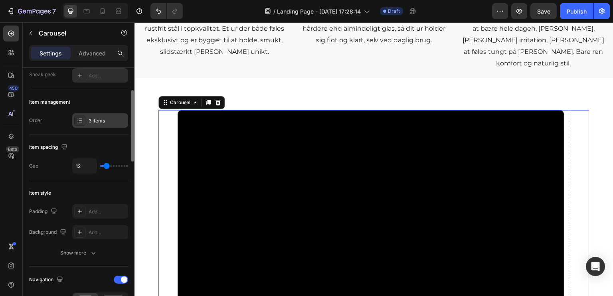
click at [91, 116] on div "3 items" at bounding box center [100, 120] width 56 height 14
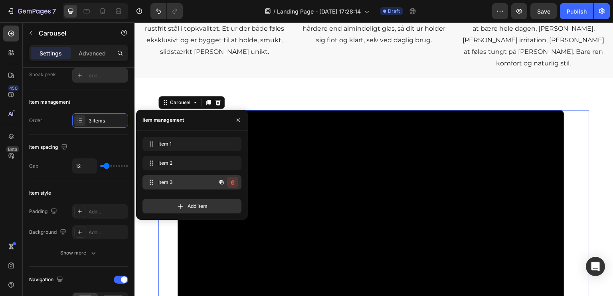
click at [235, 182] on icon "button" at bounding box center [232, 182] width 6 height 6
click at [233, 182] on div "Delete" at bounding box center [227, 182] width 15 height 7
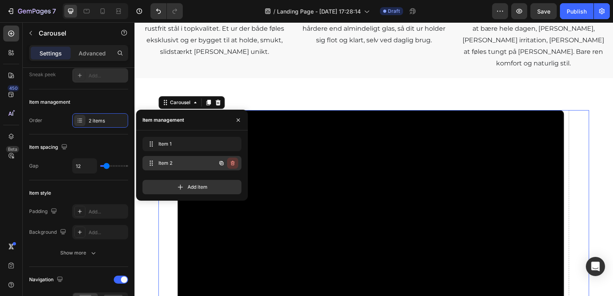
click at [234, 165] on icon "button" at bounding box center [233, 163] width 4 height 5
click at [234, 165] on div "Delete" at bounding box center [227, 163] width 15 height 7
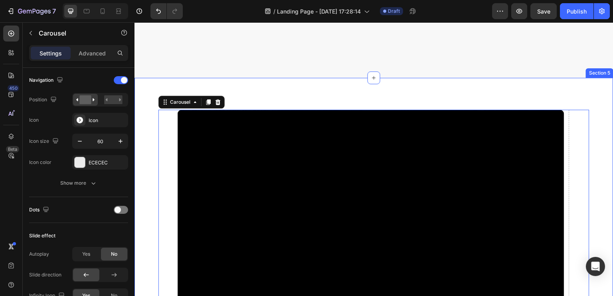
scroll to position [1064, 0]
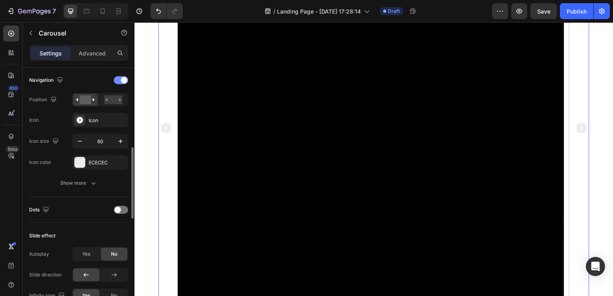
click at [123, 83] on div at bounding box center [121, 80] width 14 height 8
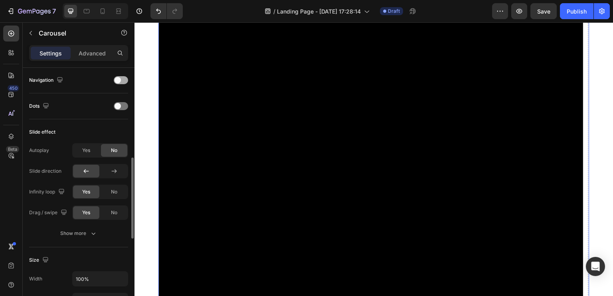
click at [123, 83] on div at bounding box center [121, 80] width 14 height 8
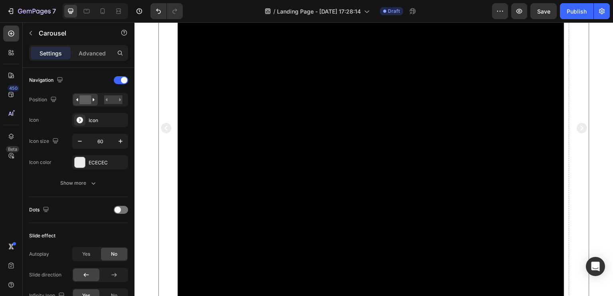
scroll to position [0, 0]
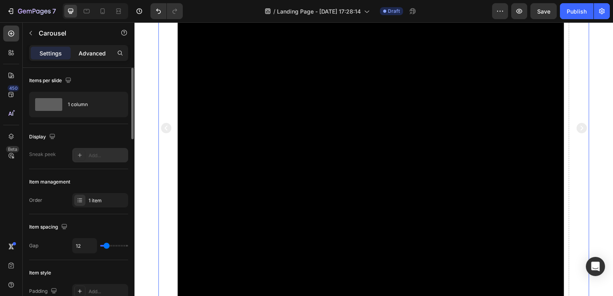
click at [89, 57] on p "Advanced" at bounding box center [92, 53] width 27 height 8
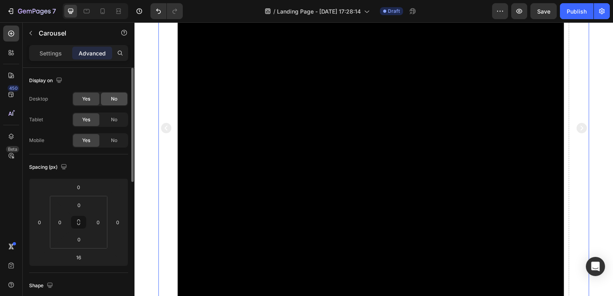
click at [113, 99] on span "No" at bounding box center [114, 98] width 6 height 7
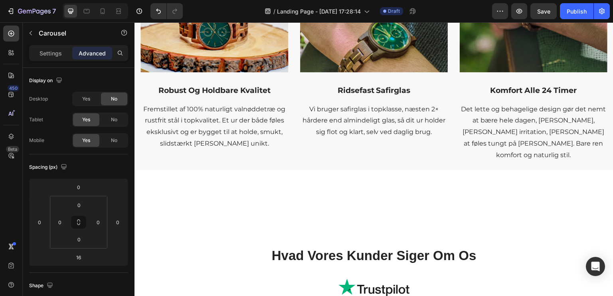
scroll to position [745, 0]
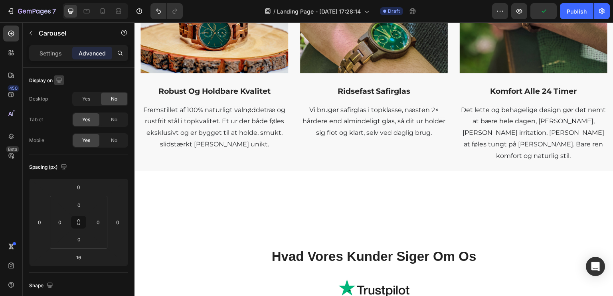
click at [61, 81] on icon "button" at bounding box center [59, 80] width 8 height 8
click at [62, 119] on icon "button" at bounding box center [61, 122] width 8 height 8
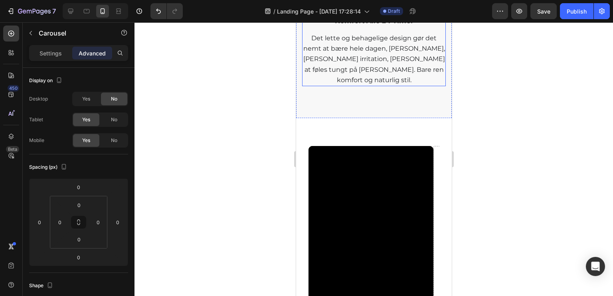
scroll to position [1343, 0]
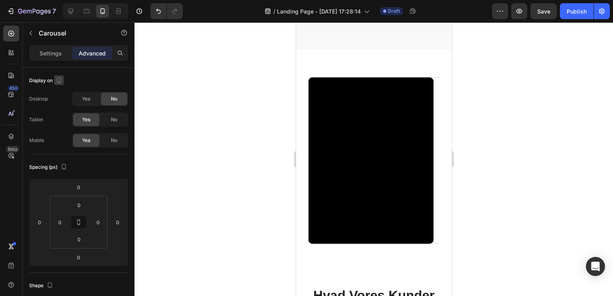
click at [56, 81] on icon "button" at bounding box center [59, 80] width 8 height 8
drag, startPoint x: 60, startPoint y: 109, endPoint x: 153, endPoint y: 146, distance: 100.2
click at [60, 109] on icon "button" at bounding box center [61, 107] width 8 height 8
type input "16"
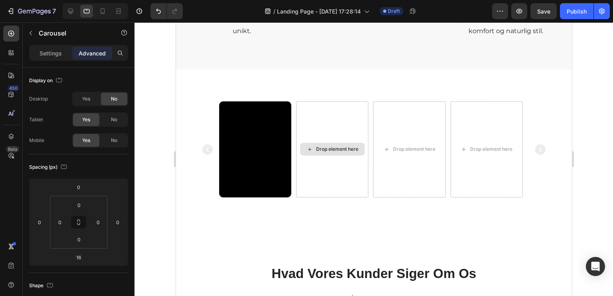
scroll to position [876, 0]
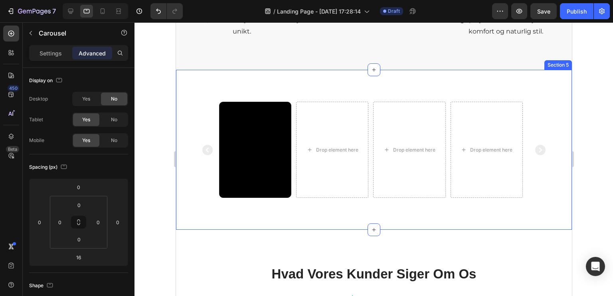
click at [284, 191] on div "Video Drop element here Drop element here Drop element here Drop element here D…" at bounding box center [374, 153] width 348 height 103
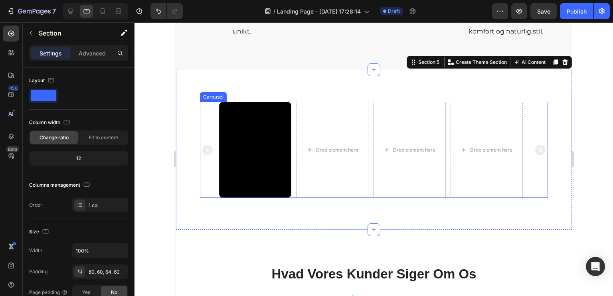
click at [212, 103] on div "Video Drop element here Drop element here Drop element here Drop element here D…" at bounding box center [374, 150] width 348 height 96
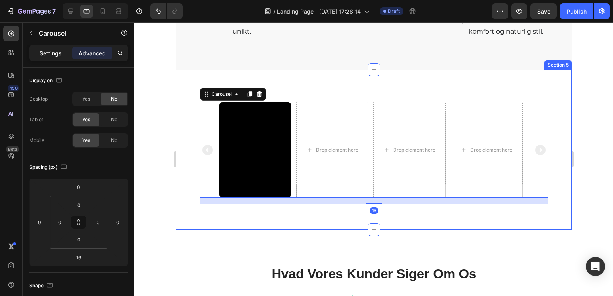
click at [62, 54] on div "Settings" at bounding box center [51, 53] width 40 height 13
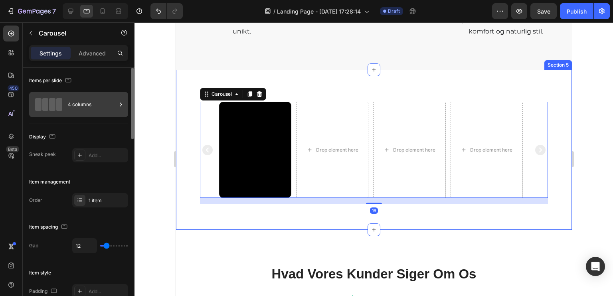
click at [65, 106] on div "4 columns" at bounding box center [78, 105] width 99 height 26
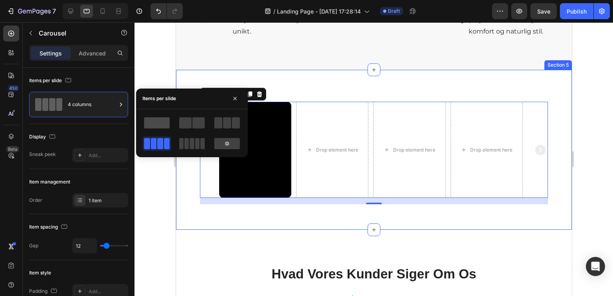
click at [156, 121] on span at bounding box center [157, 122] width 26 height 11
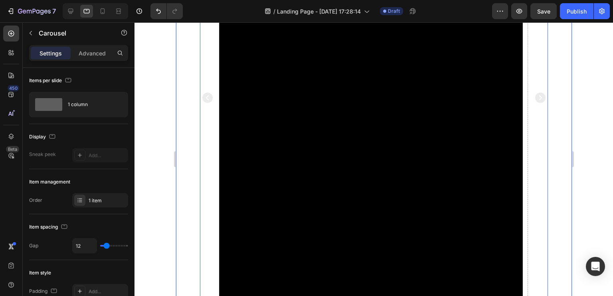
scroll to position [1195, 0]
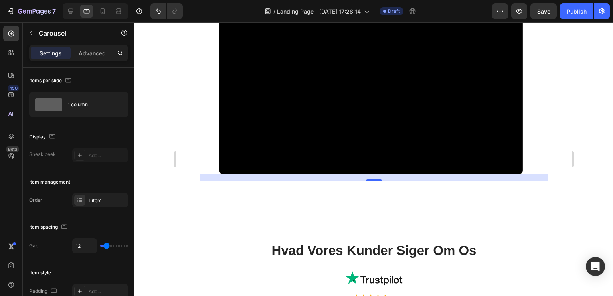
click at [157, 122] on div at bounding box center [373, 159] width 479 height 274
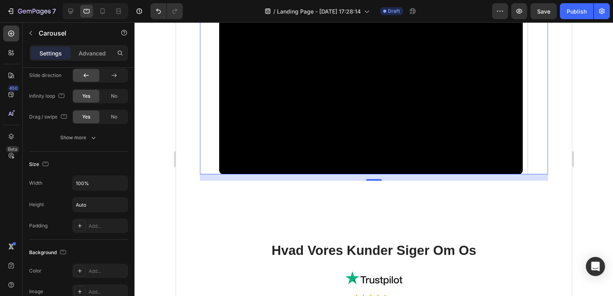
scroll to position [632, 0]
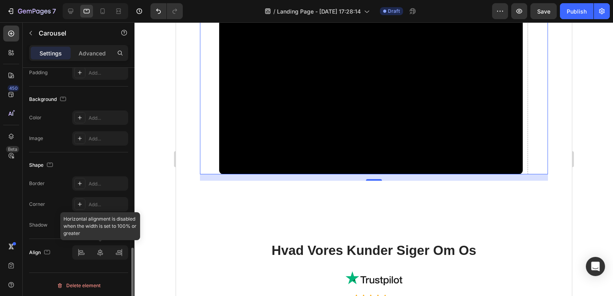
click at [98, 252] on div at bounding box center [100, 252] width 56 height 14
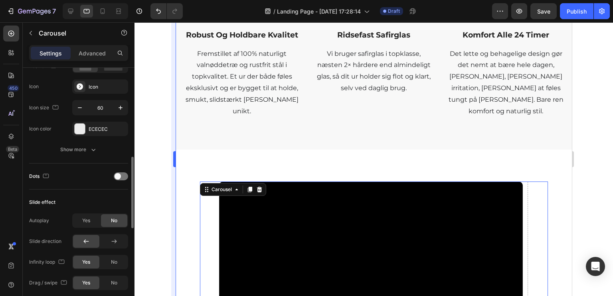
scroll to position [473, 0]
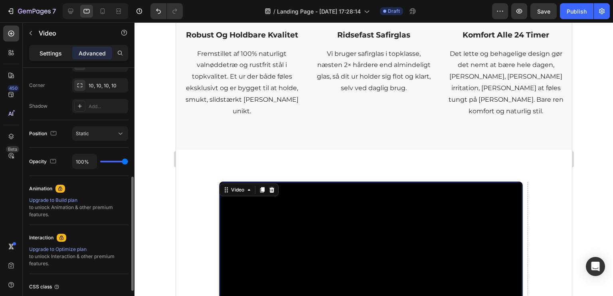
click at [61, 56] on p "Settings" at bounding box center [51, 53] width 22 height 8
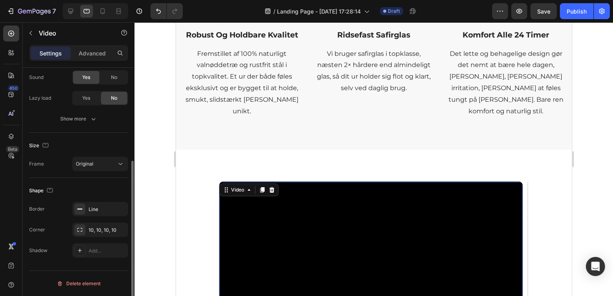
scroll to position [149, 0]
click at [96, 207] on div "Line" at bounding box center [100, 210] width 23 height 7
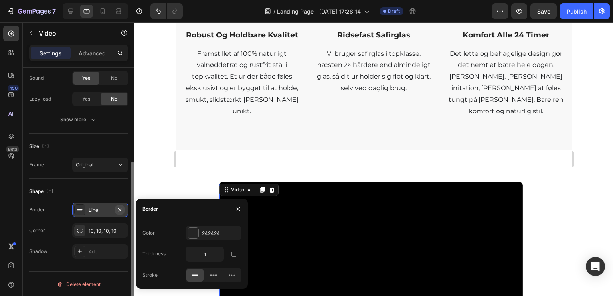
click at [123, 209] on icon "button" at bounding box center [120, 210] width 6 height 6
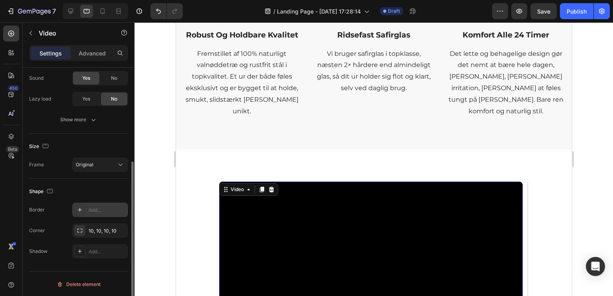
scroll to position [69, 0]
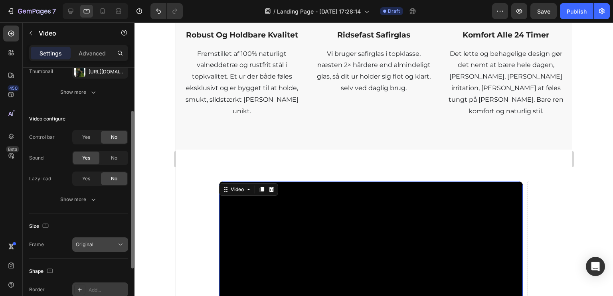
click at [103, 237] on button "Original" at bounding box center [100, 244] width 56 height 14
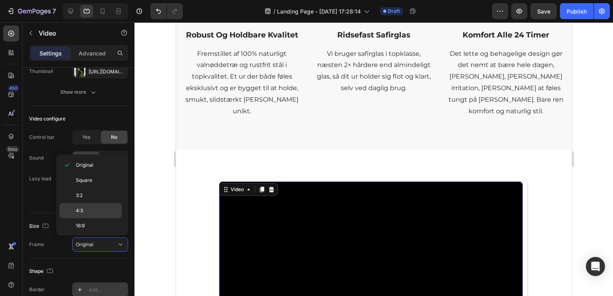
scroll to position [75, 0]
click at [97, 193] on p "3:4" at bounding box center [97, 196] width 42 height 7
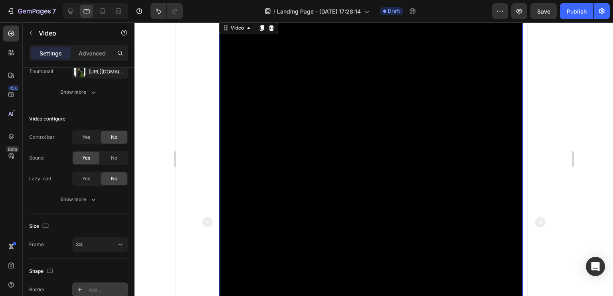
scroll to position [956, 0]
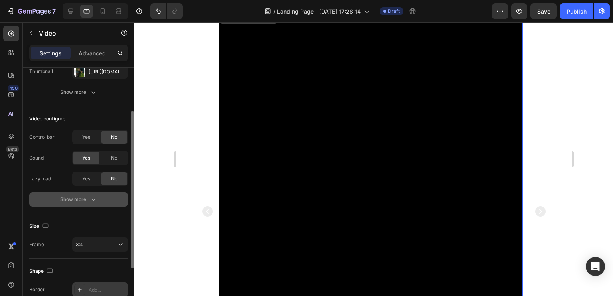
click at [88, 200] on div "Show more" at bounding box center [78, 200] width 37 height 8
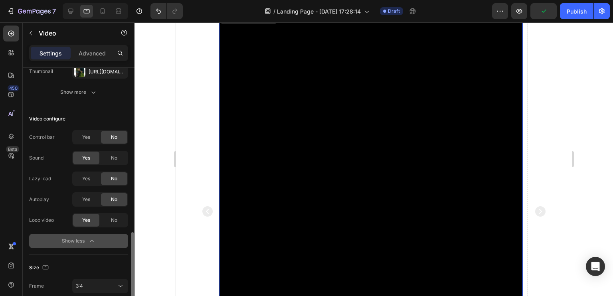
scroll to position [189, 0]
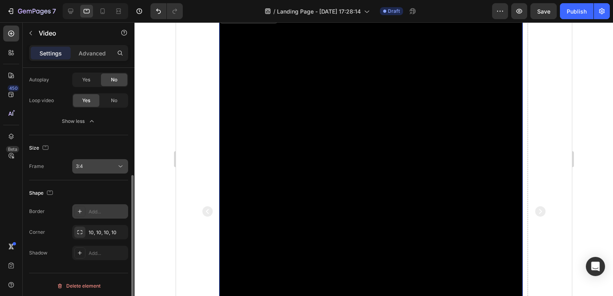
click at [86, 162] on div "3:4" at bounding box center [100, 166] width 49 height 8
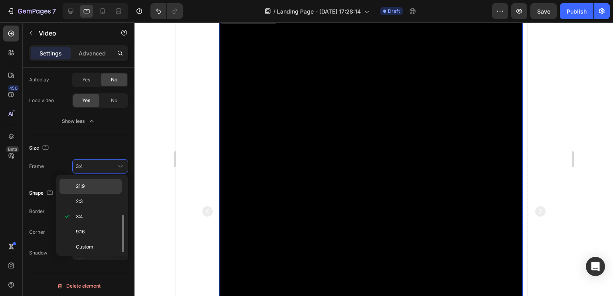
click at [94, 186] on p "21:9" at bounding box center [97, 186] width 42 height 7
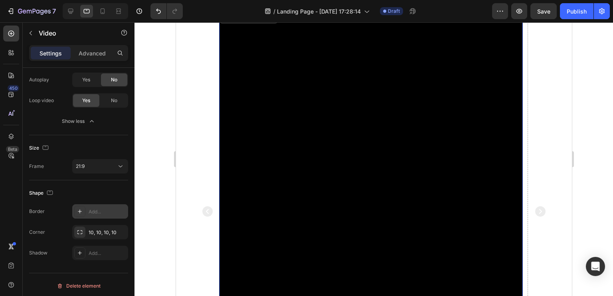
scroll to position [819, 0]
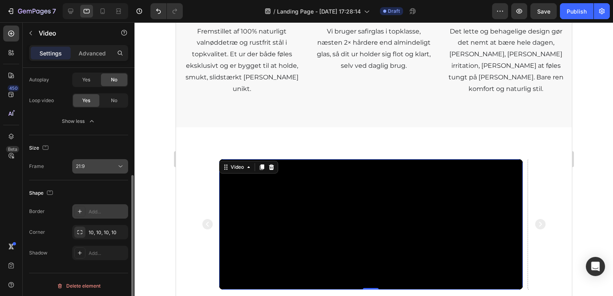
click at [91, 166] on div "21:9" at bounding box center [96, 166] width 41 height 7
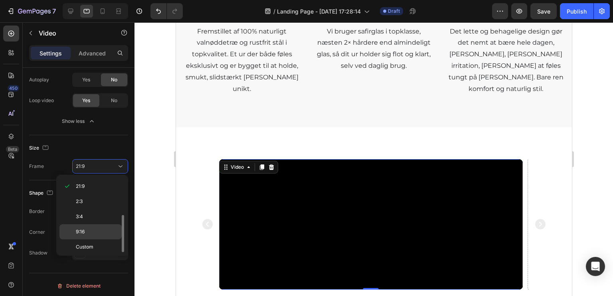
click at [93, 229] on p "9:16" at bounding box center [97, 231] width 42 height 7
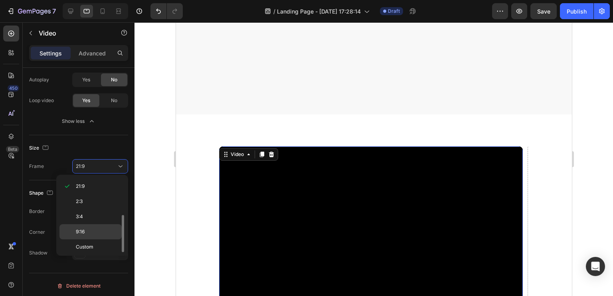
scroll to position [1023, 0]
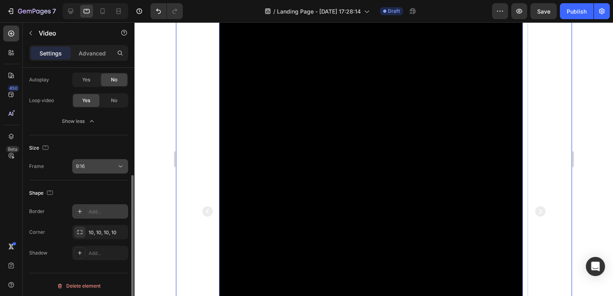
click at [94, 164] on div "9:16" at bounding box center [96, 166] width 41 height 7
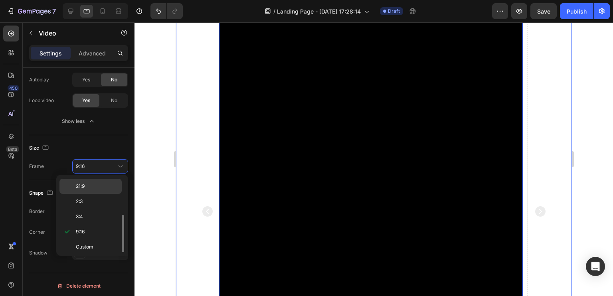
click at [94, 184] on p "21:9" at bounding box center [97, 186] width 42 height 7
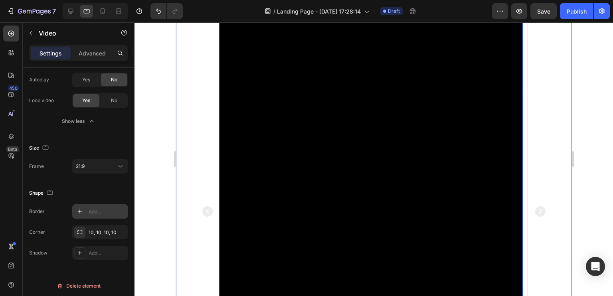
scroll to position [819, 0]
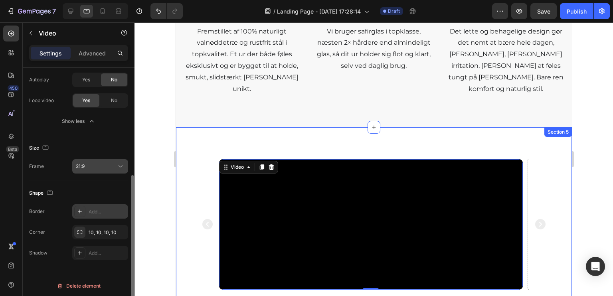
click at [107, 163] on div "21:9" at bounding box center [96, 166] width 41 height 7
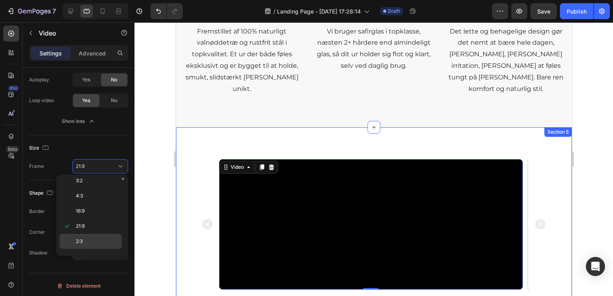
scroll to position [0, 0]
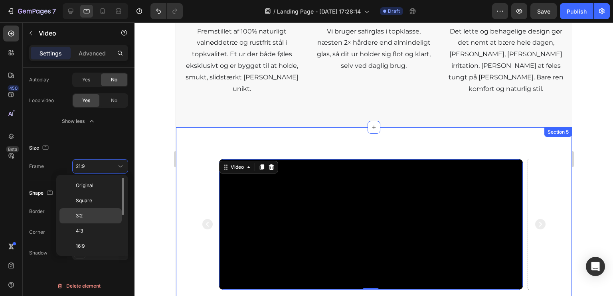
click at [103, 223] on div "3:2" at bounding box center [90, 230] width 62 height 15
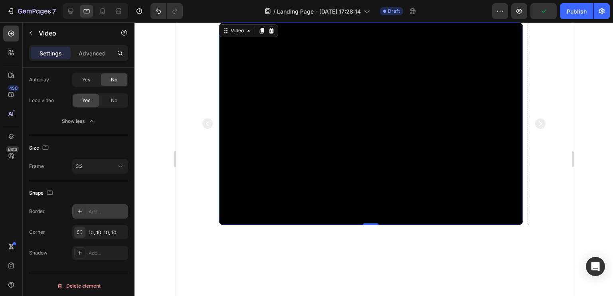
scroll to position [902, 0]
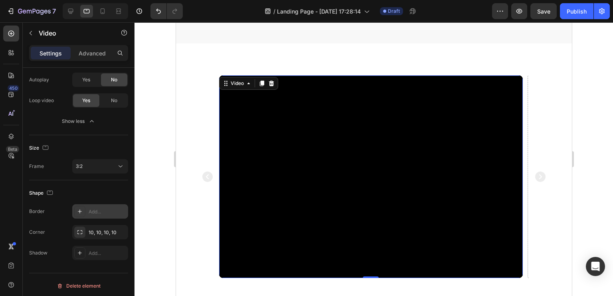
click at [583, 117] on div at bounding box center [373, 159] width 479 height 274
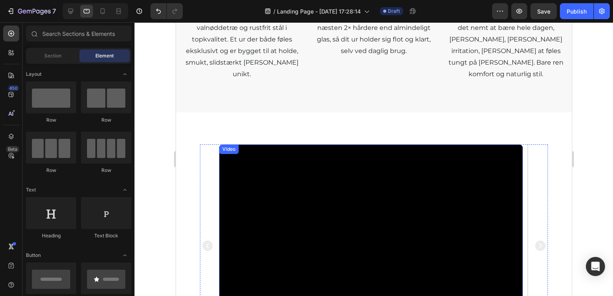
scroll to position [862, 0]
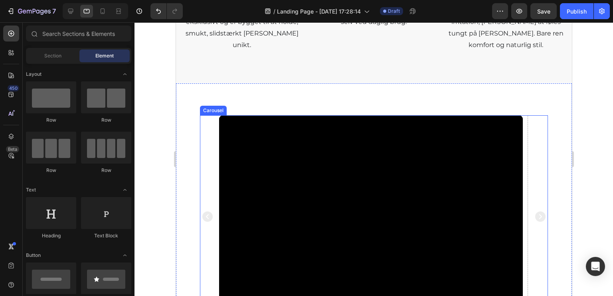
click at [535, 212] on icon "Carousel Next Arrow" at bounding box center [540, 217] width 10 height 10
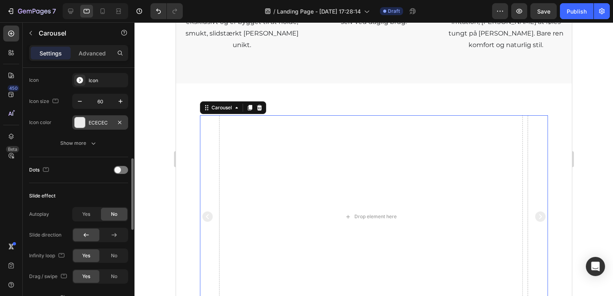
scroll to position [239, 0]
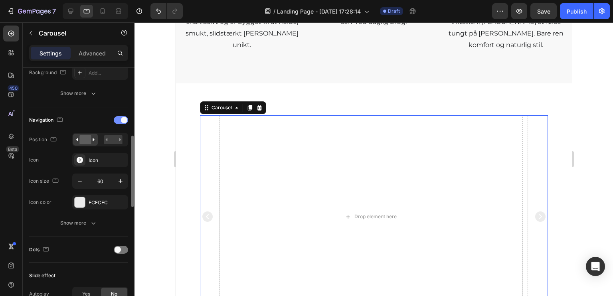
click at [120, 121] on div at bounding box center [121, 120] width 14 height 8
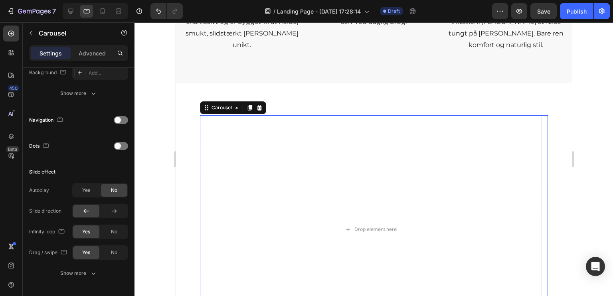
click at [166, 154] on div at bounding box center [373, 159] width 479 height 274
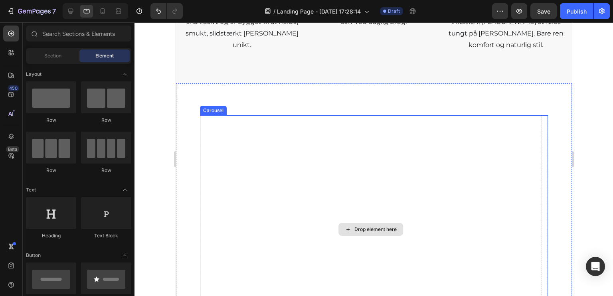
click at [309, 182] on div "Drop element here" at bounding box center [371, 229] width 342 height 228
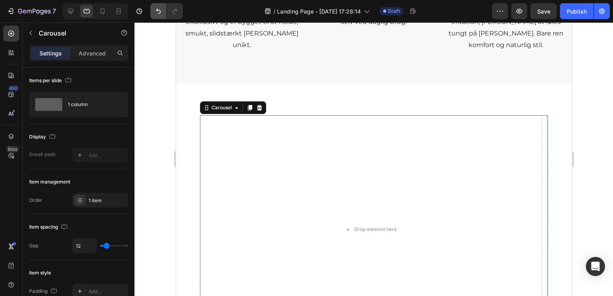
click at [157, 13] on icon "Undo/Redo" at bounding box center [158, 11] width 8 height 8
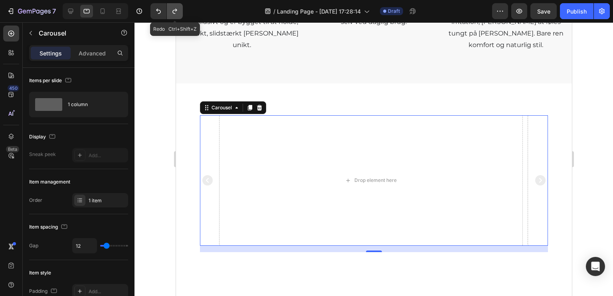
click at [167, 12] on button "Undo/Redo" at bounding box center [175, 11] width 16 height 16
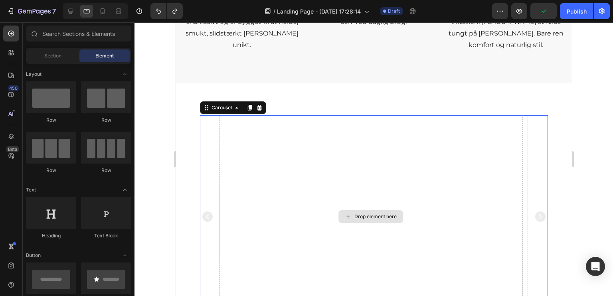
click at [357, 210] on div "Drop element here" at bounding box center [370, 216] width 65 height 13
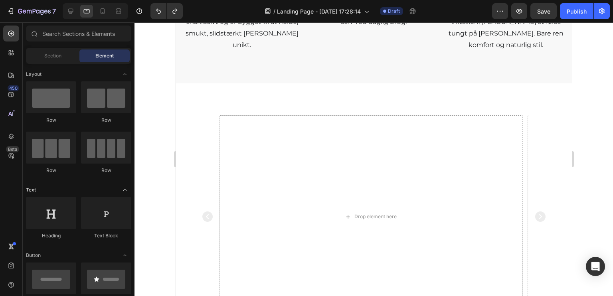
scroll to position [200, 0]
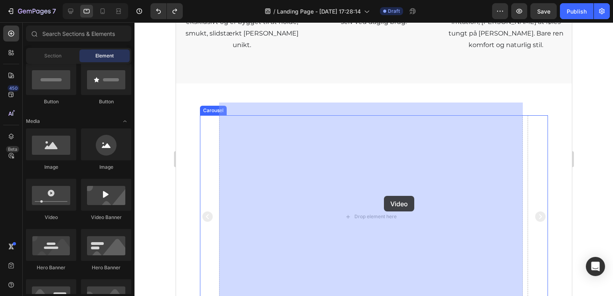
drag, startPoint x: 240, startPoint y: 218, endPoint x: 384, endPoint y: 196, distance: 144.9
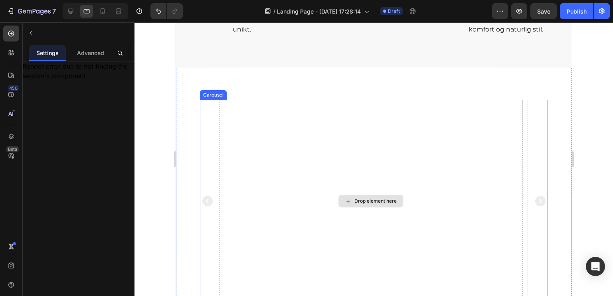
scroll to position [902, 0]
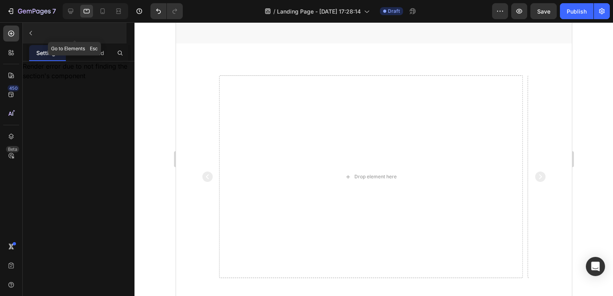
click at [32, 32] on icon "button" at bounding box center [31, 33] width 6 height 6
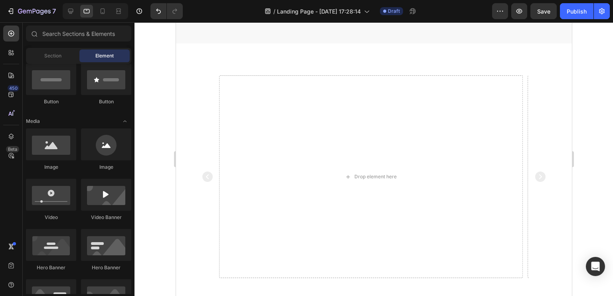
click at [32, 32] on icon at bounding box center [34, 33] width 6 height 6
click at [162, 15] on icon "Undo/Redo" at bounding box center [158, 11] width 8 height 8
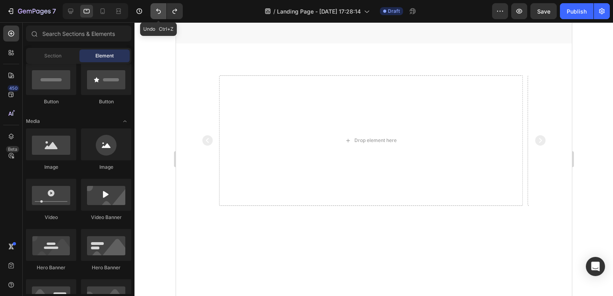
click at [162, 15] on icon "Undo/Redo" at bounding box center [158, 11] width 8 height 8
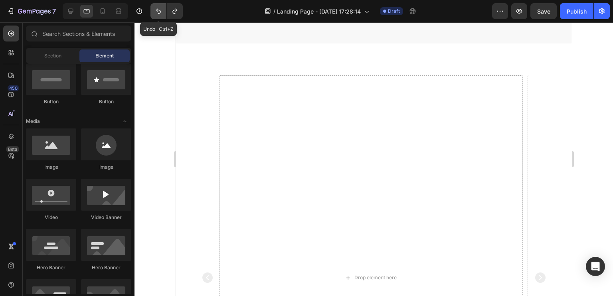
click at [159, 14] on icon "Undo/Redo" at bounding box center [158, 11] width 8 height 8
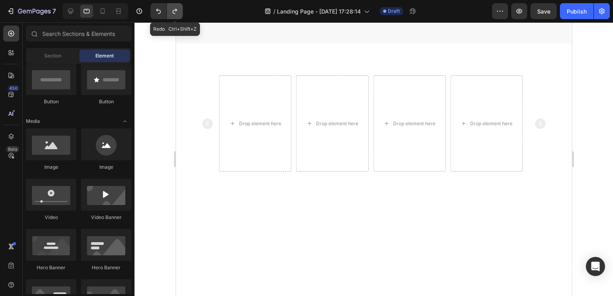
click at [177, 15] on button "Undo/Redo" at bounding box center [175, 11] width 16 height 16
click at [177, 15] on icon "Undo/Redo" at bounding box center [175, 11] width 8 height 8
click at [176, 14] on icon "Undo/Redo" at bounding box center [175, 11] width 8 height 8
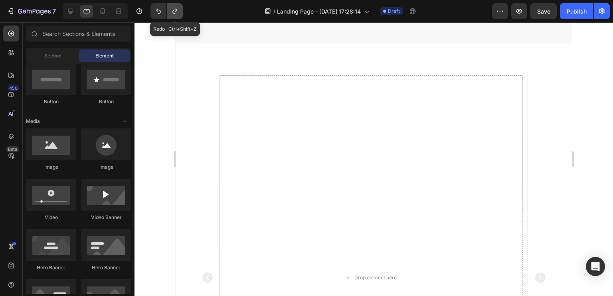
click at [176, 14] on icon "Undo/Redo" at bounding box center [175, 11] width 8 height 8
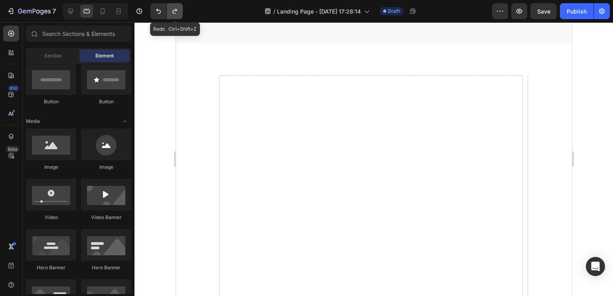
click at [176, 14] on icon "Undo/Redo" at bounding box center [175, 11] width 8 height 8
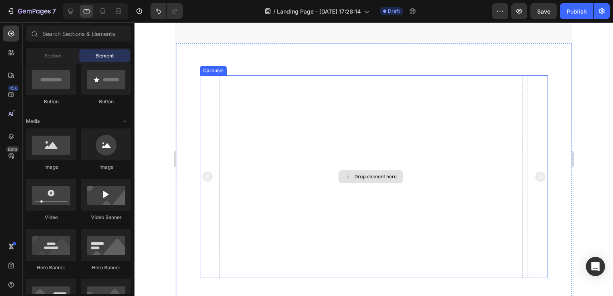
click at [214, 77] on div "Video Drop element here Drop element here Drop element here Drop element here D…" at bounding box center [374, 176] width 348 height 202
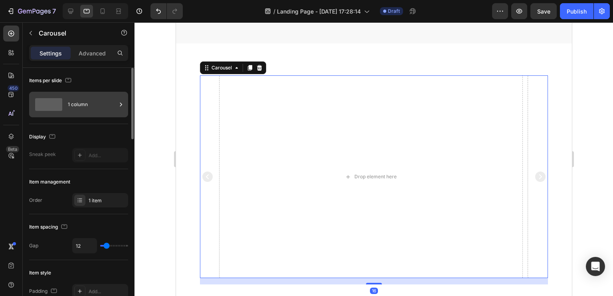
click at [107, 105] on div "1 column" at bounding box center [92, 104] width 49 height 18
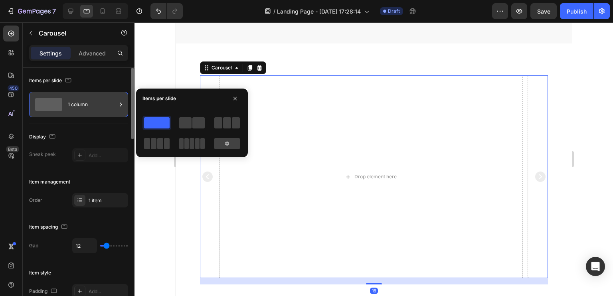
click at [107, 105] on div "1 column" at bounding box center [92, 104] width 49 height 18
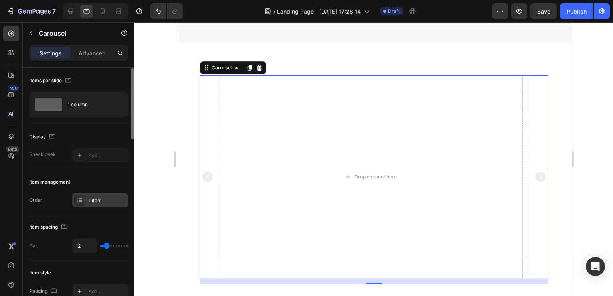
click at [91, 204] on div "1 item" at bounding box center [100, 200] width 56 height 14
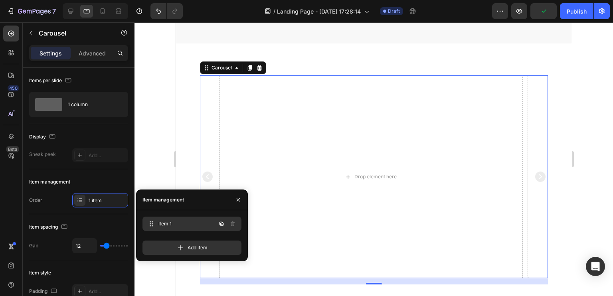
click at [181, 223] on span "Item 1" at bounding box center [180, 223] width 45 height 7
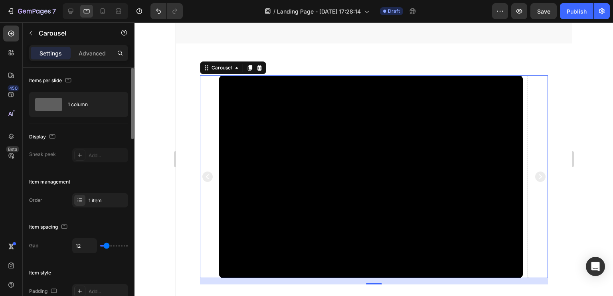
click at [99, 182] on div "Item management" at bounding box center [78, 182] width 99 height 13
click at [532, 137] on div "Video Drop element here Drop element here Drop element here Drop element here D…" at bounding box center [374, 176] width 348 height 202
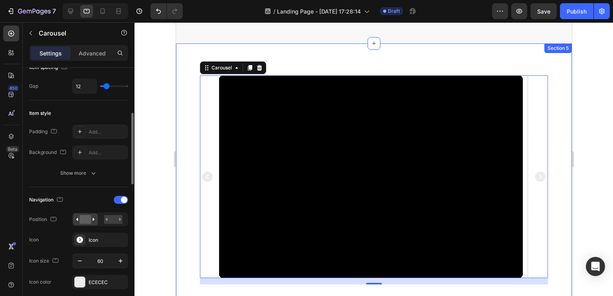
scroll to position [200, 0]
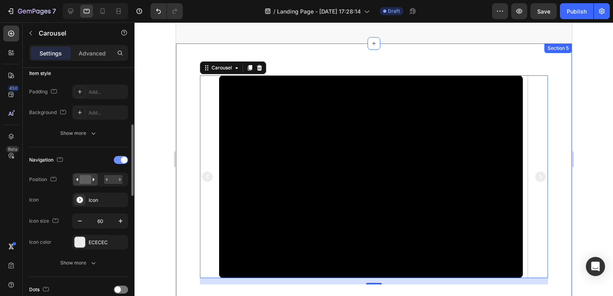
click at [120, 159] on div at bounding box center [121, 160] width 14 height 8
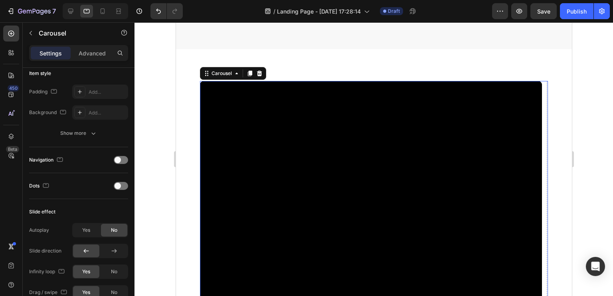
scroll to position [902, 0]
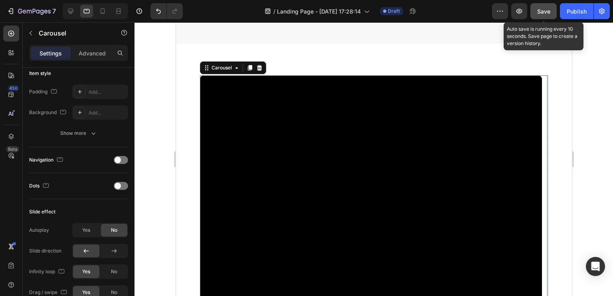
click at [548, 9] on span "Save" at bounding box center [543, 11] width 13 height 7
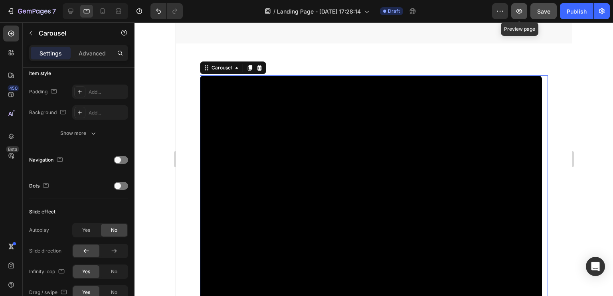
click at [518, 9] on icon "button" at bounding box center [519, 11] width 8 height 8
click at [102, 4] on div "Tablet" at bounding box center [95, 11] width 65 height 16
click at [105, 12] on icon at bounding box center [103, 11] width 8 height 8
type input "0"
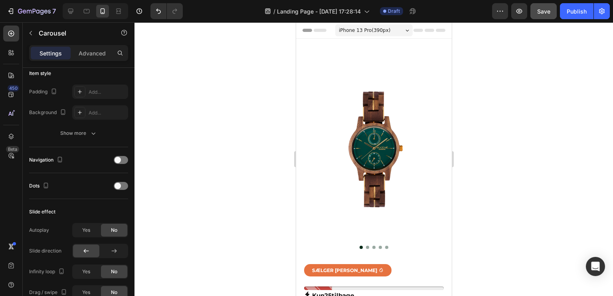
click at [371, 29] on span "iPhone 13 Pro ( 390 px)" at bounding box center [363, 30] width 51 height 8
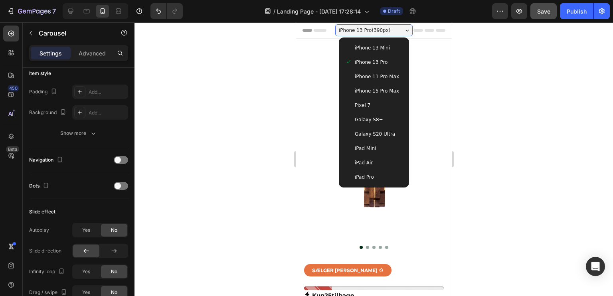
click at [371, 29] on span "iPhone 13 Pro ( 390 px)" at bounding box center [363, 30] width 51 height 8
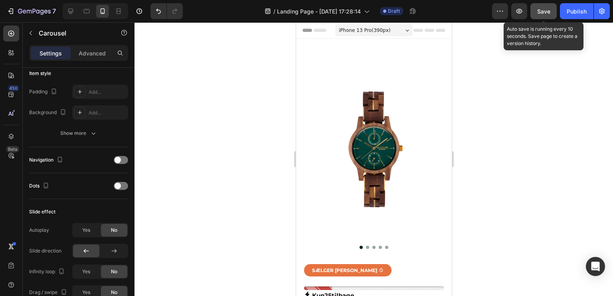
click at [548, 10] on span "Save" at bounding box center [543, 11] width 13 height 7
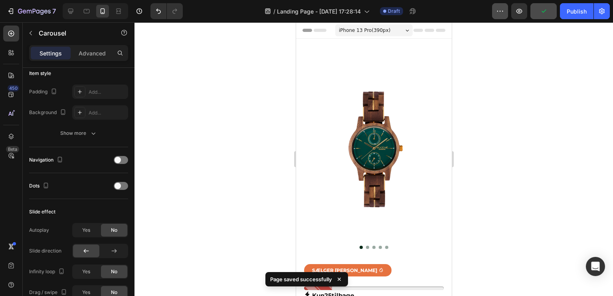
click at [504, 6] on button "button" at bounding box center [500, 11] width 16 height 16
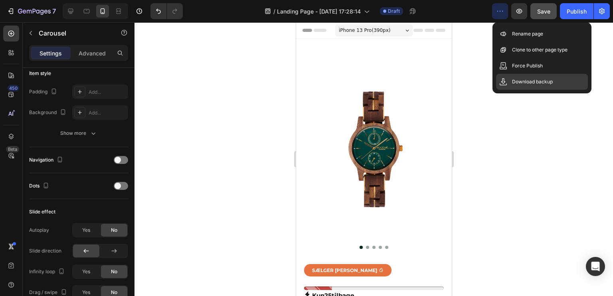
click at [517, 84] on p "Download backup" at bounding box center [532, 82] width 41 height 8
click at [546, 106] on div at bounding box center [373, 159] width 479 height 274
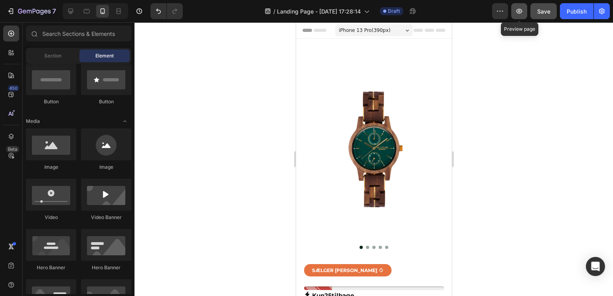
click at [516, 16] on button "button" at bounding box center [519, 11] width 16 height 16
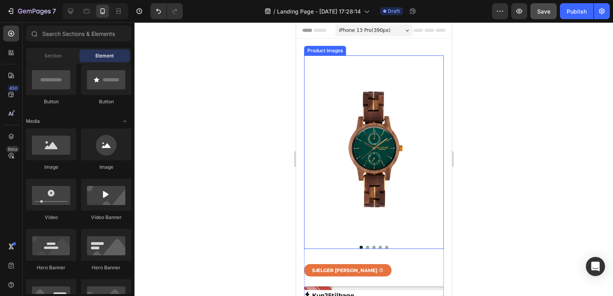
click at [209, 96] on div at bounding box center [373, 159] width 479 height 274
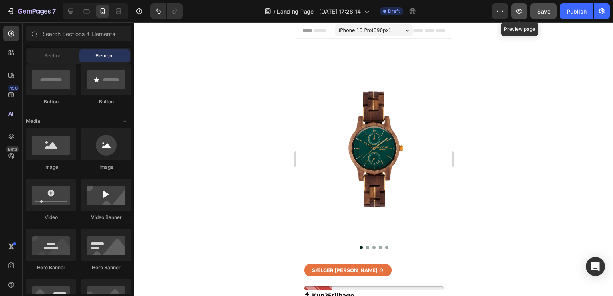
click at [518, 12] on icon "button" at bounding box center [519, 11] width 6 height 5
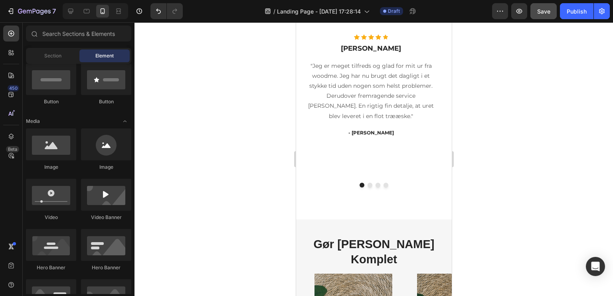
scroll to position [1770, 0]
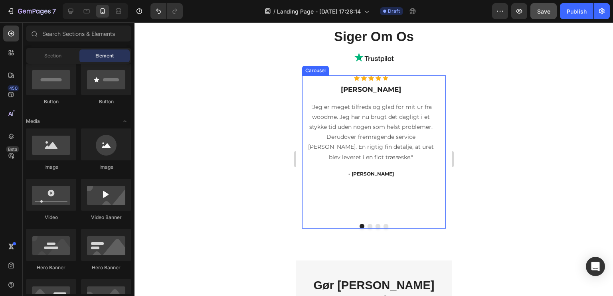
click at [403, 202] on div "Icon Icon Icon Icon Icon Icon List Hoz [PERSON_NAME] Heading "Jeg er meget tilf…" at bounding box center [371, 146] width 138 height 142
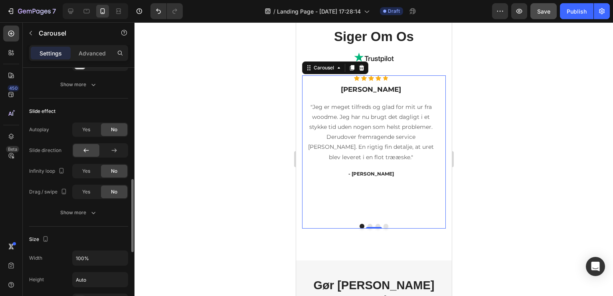
scroll to position [383, 0]
click at [87, 188] on span "Yes" at bounding box center [86, 191] width 8 height 7
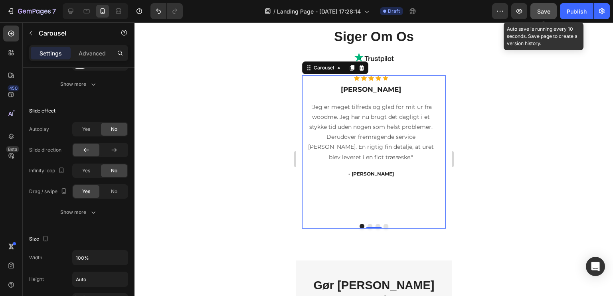
click at [546, 4] on button "Save" at bounding box center [543, 11] width 26 height 16
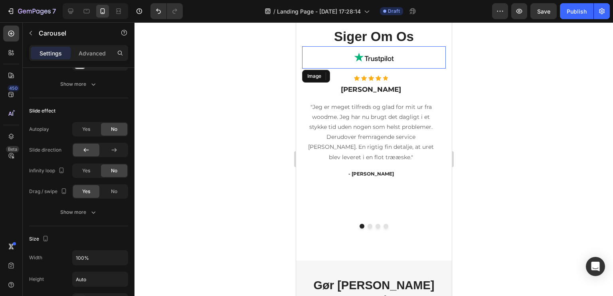
click at [386, 54] on img at bounding box center [374, 57] width 40 height 22
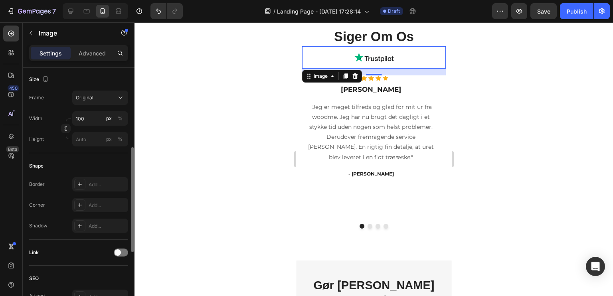
scroll to position [0, 0]
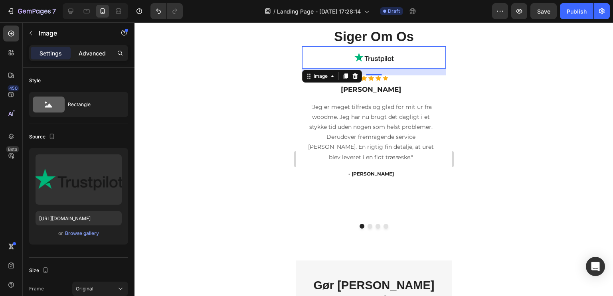
click at [91, 51] on p "Advanced" at bounding box center [92, 53] width 27 height 8
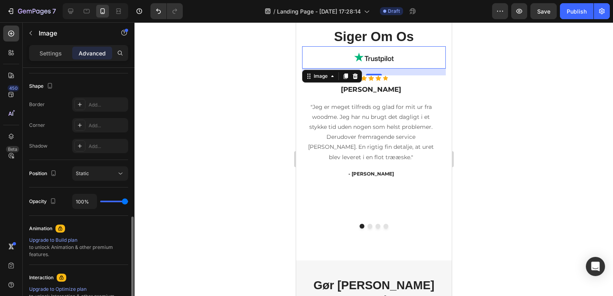
scroll to position [302, 0]
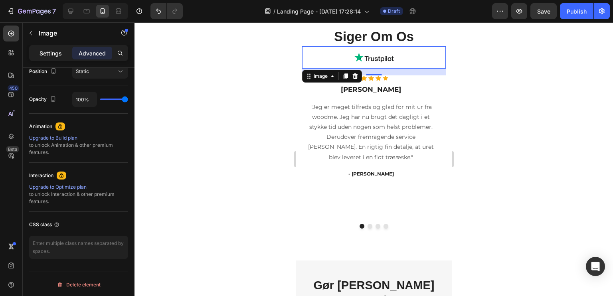
click at [59, 55] on p "Settings" at bounding box center [51, 53] width 22 height 8
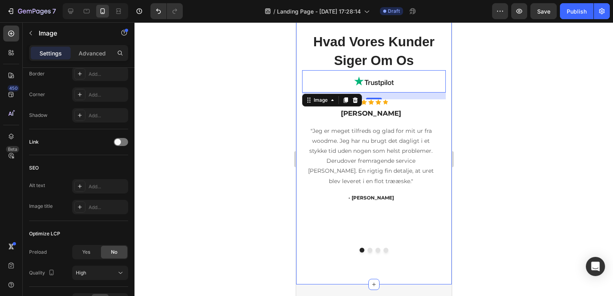
scroll to position [1614, 0]
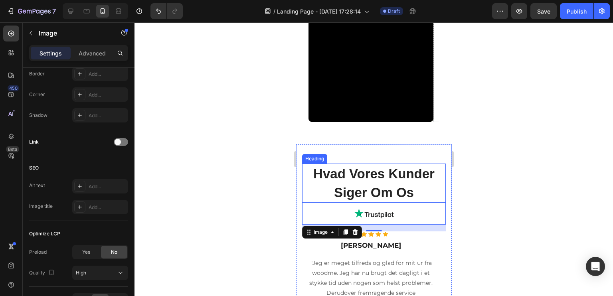
click at [403, 182] on h2 "Hvad Vores Kunder Siger Om Os" at bounding box center [374, 183] width 144 height 39
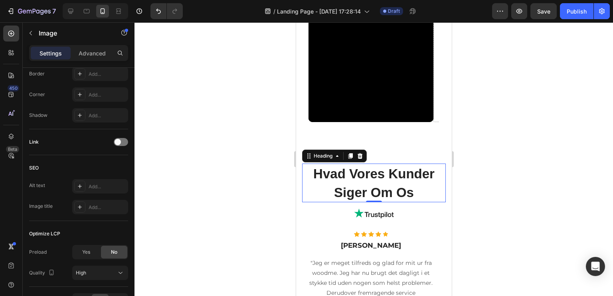
scroll to position [0, 0]
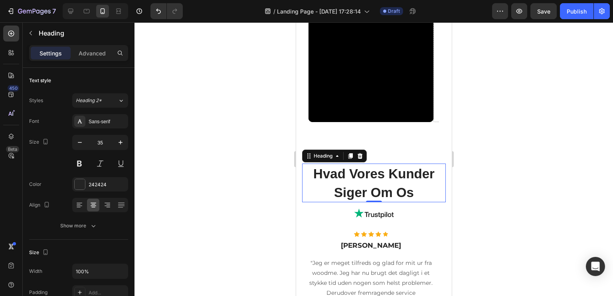
click at [413, 192] on h2 "Hvad Vores Kunder Siger Om Os" at bounding box center [374, 183] width 144 height 39
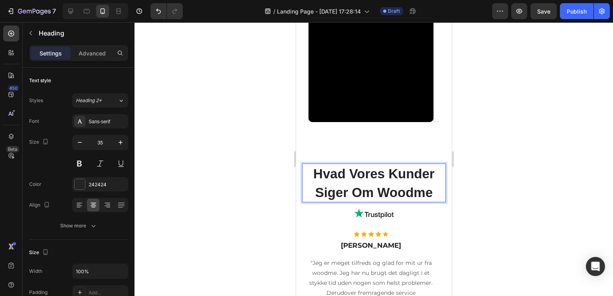
click at [382, 176] on span "Hvad Vores Kunder Siger Om Woodme" at bounding box center [373, 183] width 121 height 34
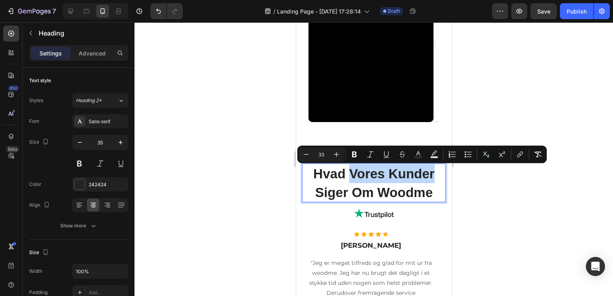
drag, startPoint x: 434, startPoint y: 170, endPoint x: 346, endPoint y: 182, distance: 88.6
click at [346, 182] on p "Hvad Vores Kunder Siger Om Woodme" at bounding box center [374, 182] width 142 height 37
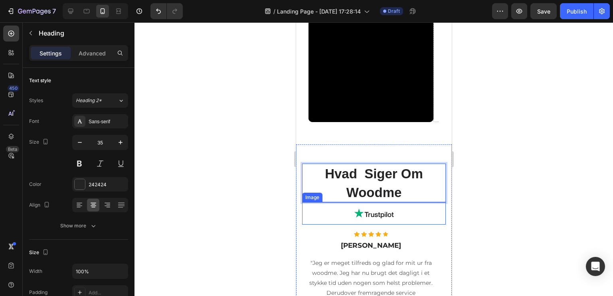
click at [338, 214] on div at bounding box center [374, 213] width 144 height 22
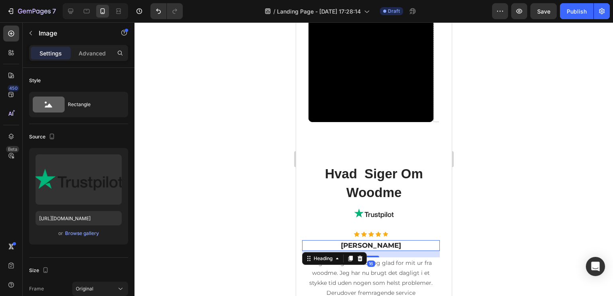
click at [427, 241] on h3 "[PERSON_NAME]" at bounding box center [371, 245] width 138 height 10
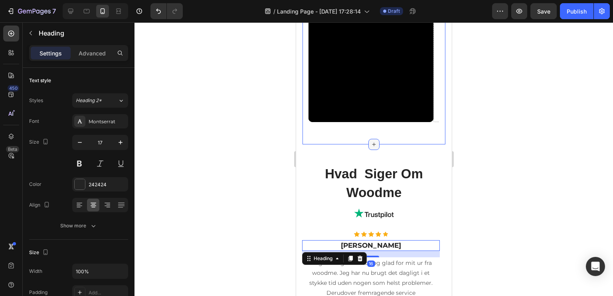
click at [372, 144] on icon at bounding box center [374, 145] width 4 height 4
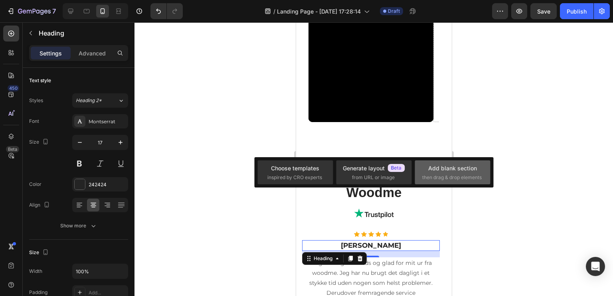
click at [418, 175] on div "Add blank section then drag & drop elements" at bounding box center [452, 172] width 75 height 24
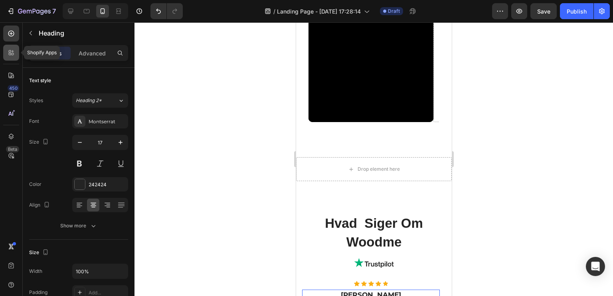
click at [11, 59] on div at bounding box center [11, 53] width 16 height 16
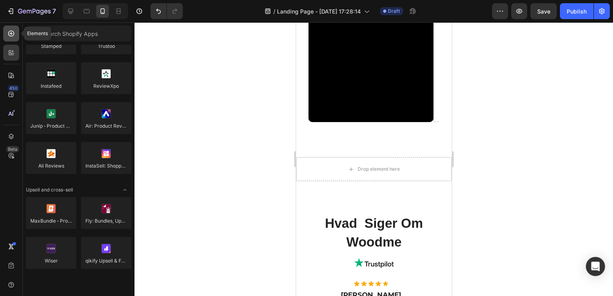
click at [10, 39] on div at bounding box center [11, 34] width 16 height 16
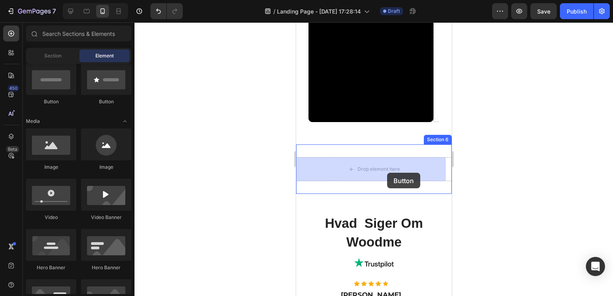
drag, startPoint x: 398, startPoint y: 114, endPoint x: 380, endPoint y: 166, distance: 55.4
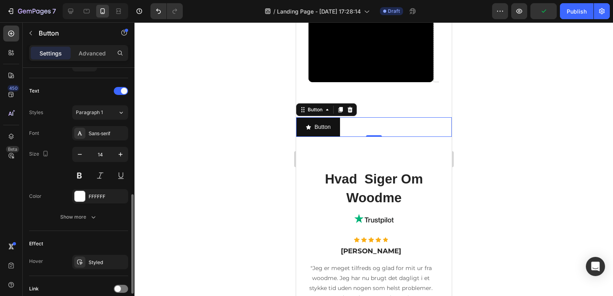
scroll to position [383, 0]
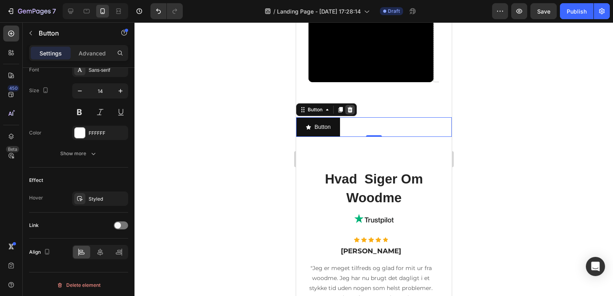
click at [348, 109] on icon at bounding box center [349, 110] width 5 height 6
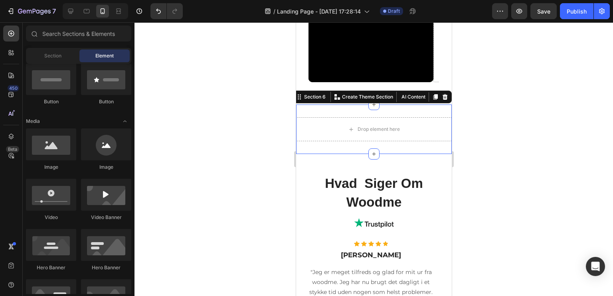
click at [438, 111] on div "Drop element here Section 6 You can create reusable sections Create Theme Secti…" at bounding box center [374, 129] width 156 height 49
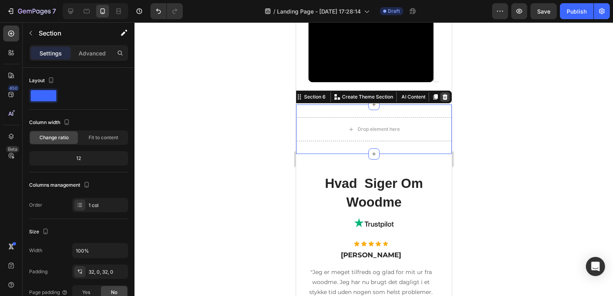
click at [441, 100] on icon at bounding box center [444, 97] width 6 height 6
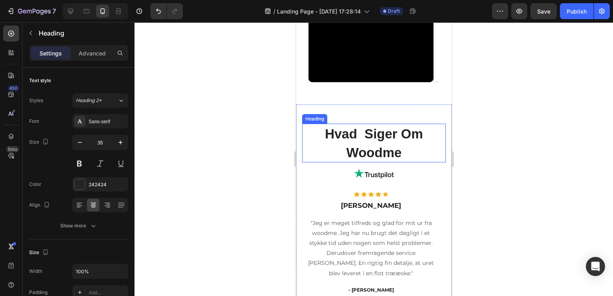
click at [393, 127] on span "Hvad Siger Om Woodme" at bounding box center [373, 144] width 98 height 34
click at [472, 115] on div at bounding box center [373, 159] width 479 height 274
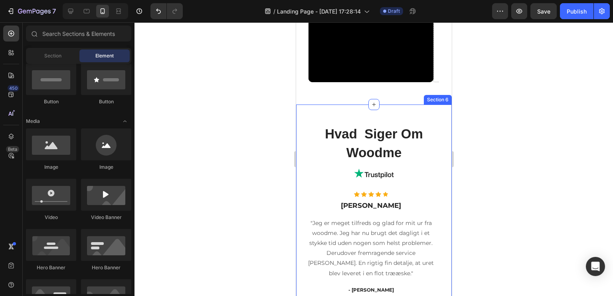
click at [559, 120] on div at bounding box center [373, 159] width 479 height 274
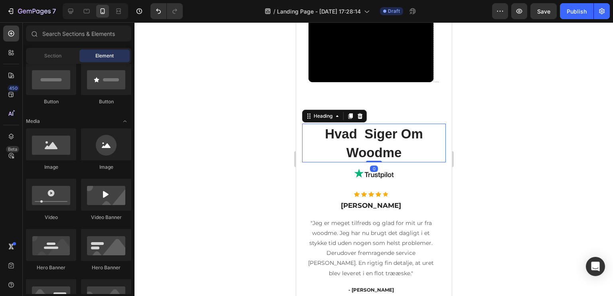
click at [361, 134] on span "Hvad Siger Om Woodme" at bounding box center [373, 144] width 98 height 34
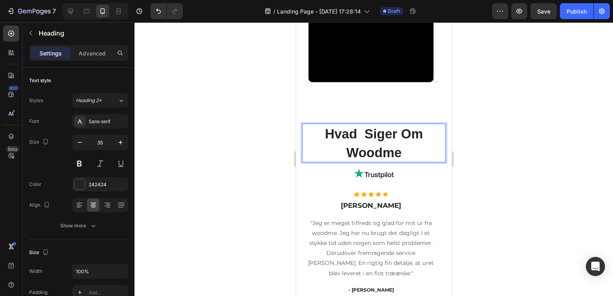
click at [358, 134] on span "Hvad Siger Om Woodme" at bounding box center [373, 144] width 98 height 34
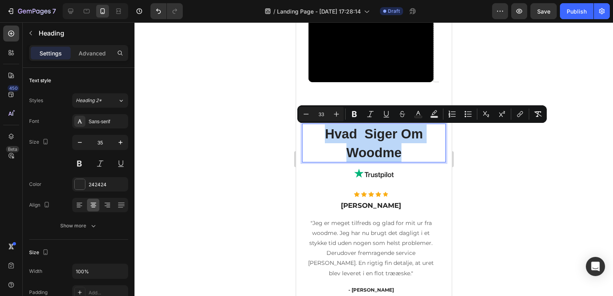
drag, startPoint x: 345, startPoint y: 141, endPoint x: 298, endPoint y: 134, distance: 47.9
click at [298, 134] on div "Hvad Siger Om Woodme Heading 0 Image Icon Icon Icon Icon Icon Icon List Hoz Meg…" at bounding box center [374, 241] width 156 height 272
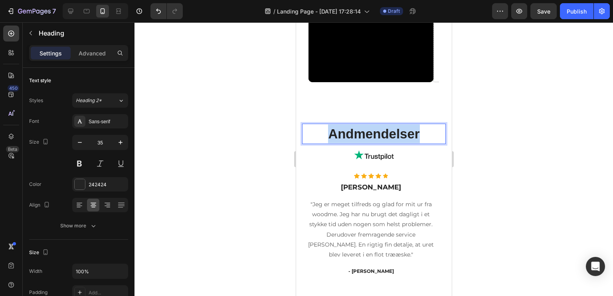
drag, startPoint x: 376, startPoint y: 129, endPoint x: 255, endPoint y: 129, distance: 120.9
click at [342, 132] on span "anmeldelser" at bounding box center [373, 134] width 77 height 15
click at [514, 133] on div at bounding box center [373, 159] width 479 height 274
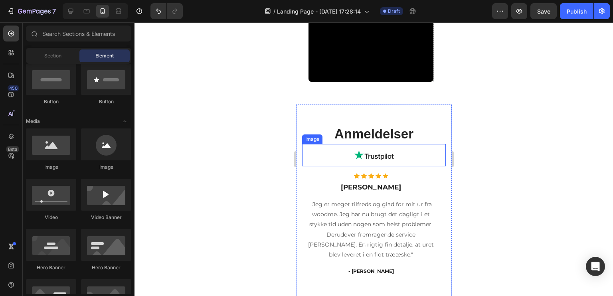
click at [398, 131] on span "Anmeldelser" at bounding box center [373, 134] width 79 height 15
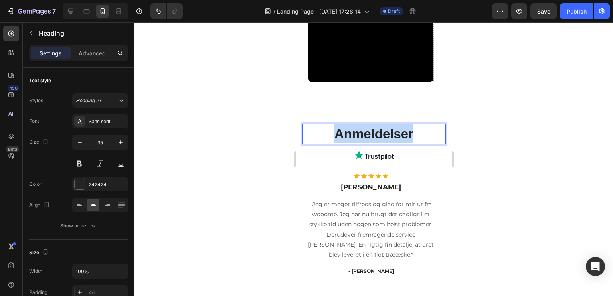
drag, startPoint x: 416, startPoint y: 133, endPoint x: 317, endPoint y: 134, distance: 99.4
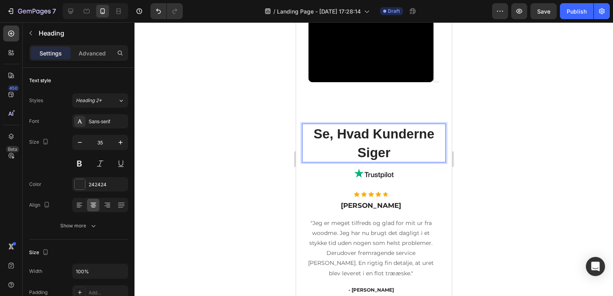
click at [534, 108] on div at bounding box center [373, 159] width 479 height 274
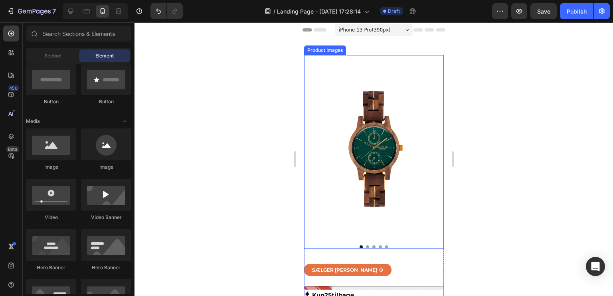
scroll to position [0, 0]
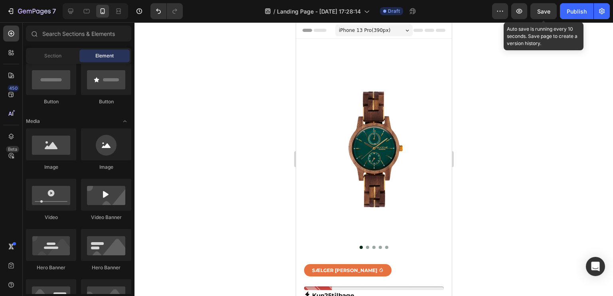
click at [544, 14] on span "Save" at bounding box center [543, 11] width 13 height 7
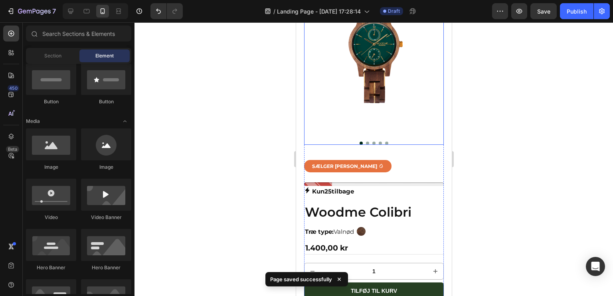
scroll to position [200, 0]
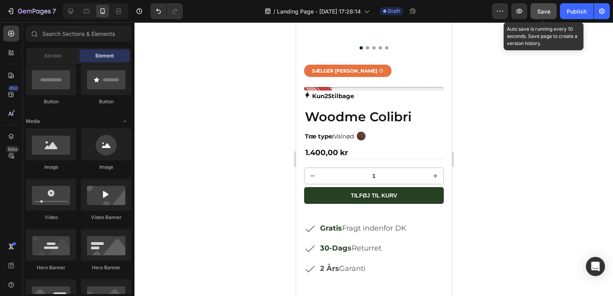
click at [548, 16] on button "Save" at bounding box center [543, 11] width 26 height 16
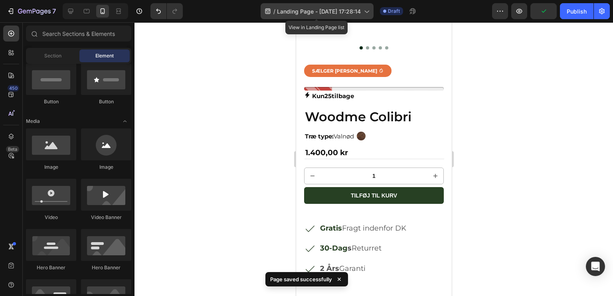
click at [362, 9] on div "/ Landing Page - [DATE] 17:28:14" at bounding box center [317, 11] width 113 height 16
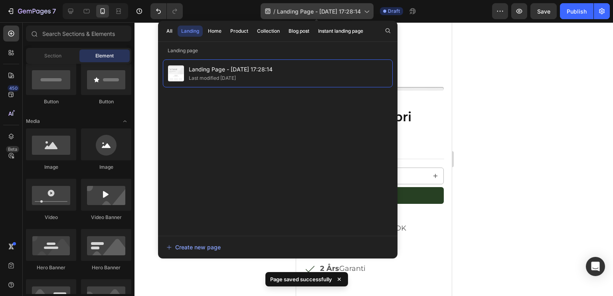
click at [362, 9] on div "/ Landing Page - [DATE] 17:28:14" at bounding box center [317, 11] width 113 height 16
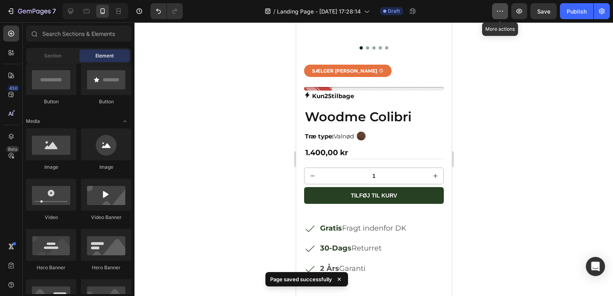
click at [495, 16] on button "button" at bounding box center [500, 11] width 16 height 16
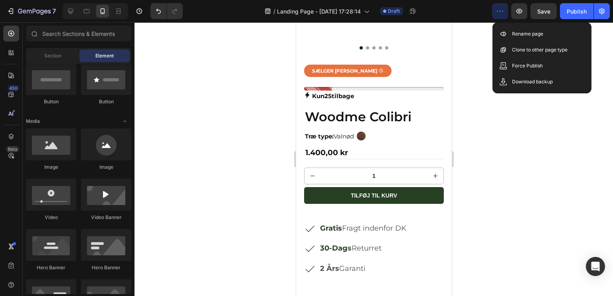
click at [496, 11] on button "button" at bounding box center [500, 11] width 16 height 16
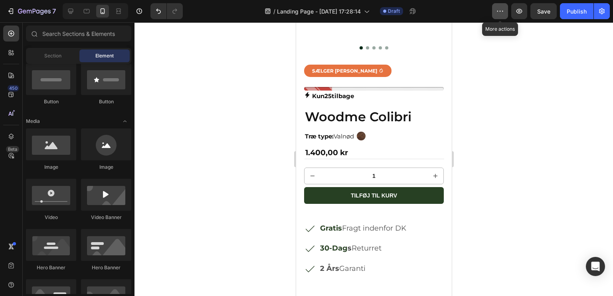
click at [503, 12] on icon "button" at bounding box center [500, 11] width 8 height 8
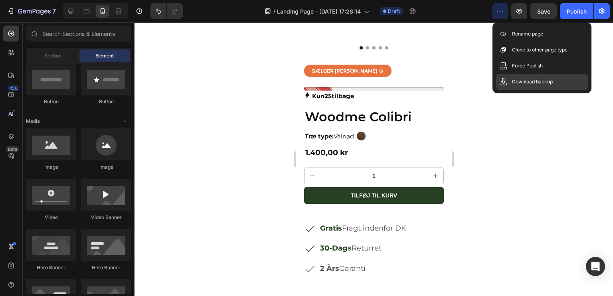
click at [520, 76] on div "Download backup" at bounding box center [542, 82] width 92 height 16
click at [468, 45] on div at bounding box center [373, 159] width 479 height 274
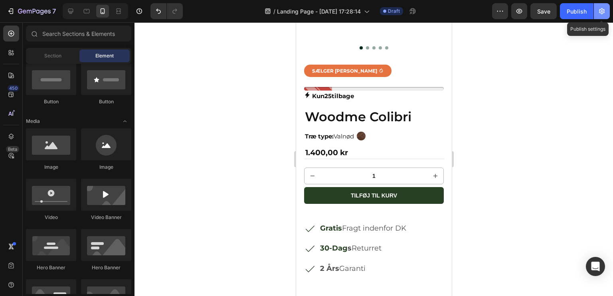
click at [599, 14] on icon "button" at bounding box center [602, 11] width 8 height 8
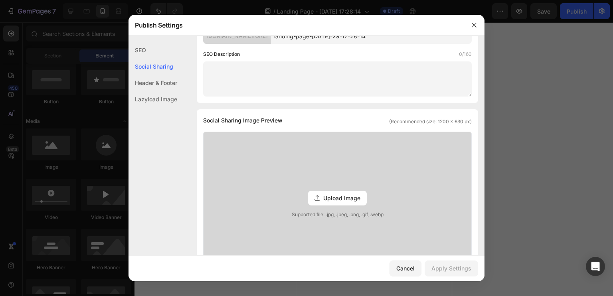
scroll to position [120, 0]
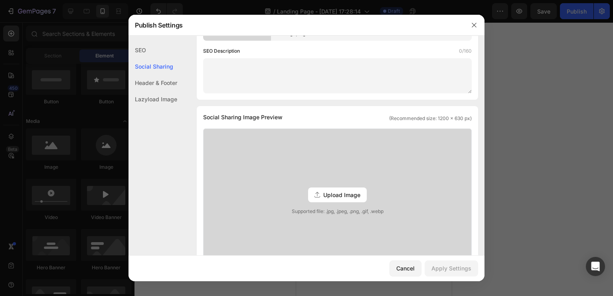
drag, startPoint x: 88, startPoint y: 58, endPoint x: 89, endPoint y: 40, distance: 18.0
drag, startPoint x: 89, startPoint y: 40, endPoint x: 457, endPoint y: 34, distance: 368.0
click at [421, 23] on div "Publish Settings" at bounding box center [296, 25] width 335 height 21
click at [474, 24] on icon "button" at bounding box center [474, 25] width 6 height 6
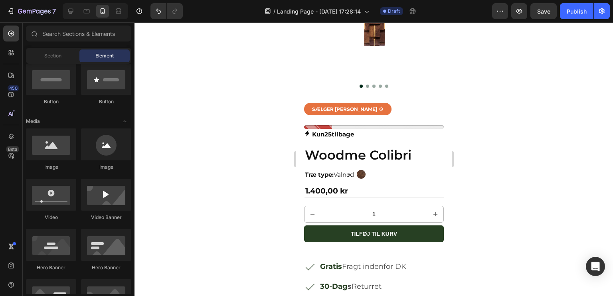
scroll to position [160, 0]
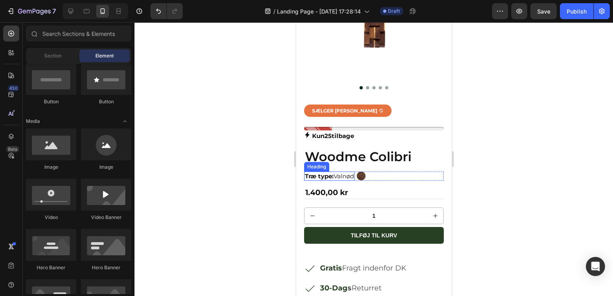
click at [354, 172] on h2 "Træ type: Valnød" at bounding box center [329, 177] width 51 height 10
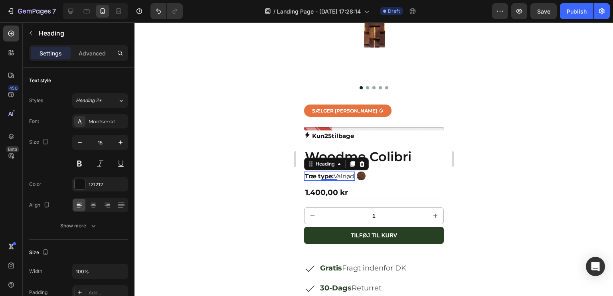
click at [354, 172] on h2 "Træ type: Valnød" at bounding box center [329, 177] width 51 height 10
click at [505, 83] on div at bounding box center [373, 159] width 479 height 274
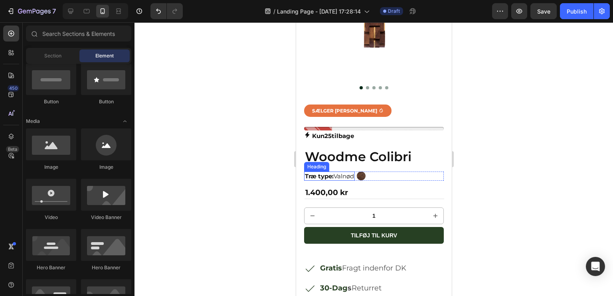
click at [354, 172] on p "⁠⁠⁠⁠⁠⁠⁠ Træ type: Valnød" at bounding box center [329, 176] width 49 height 8
